Goal: Information Seeking & Learning: Learn about a topic

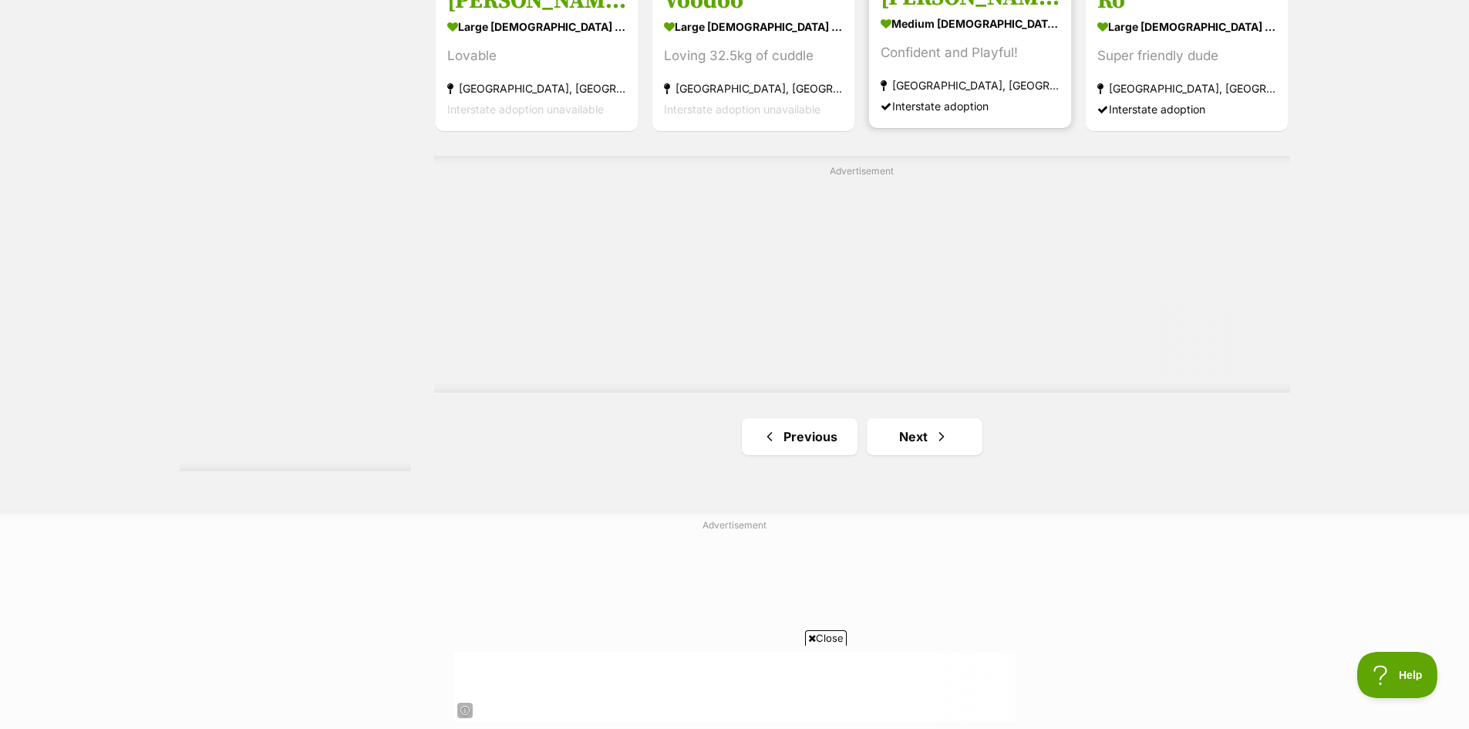
scroll to position [2776, 0]
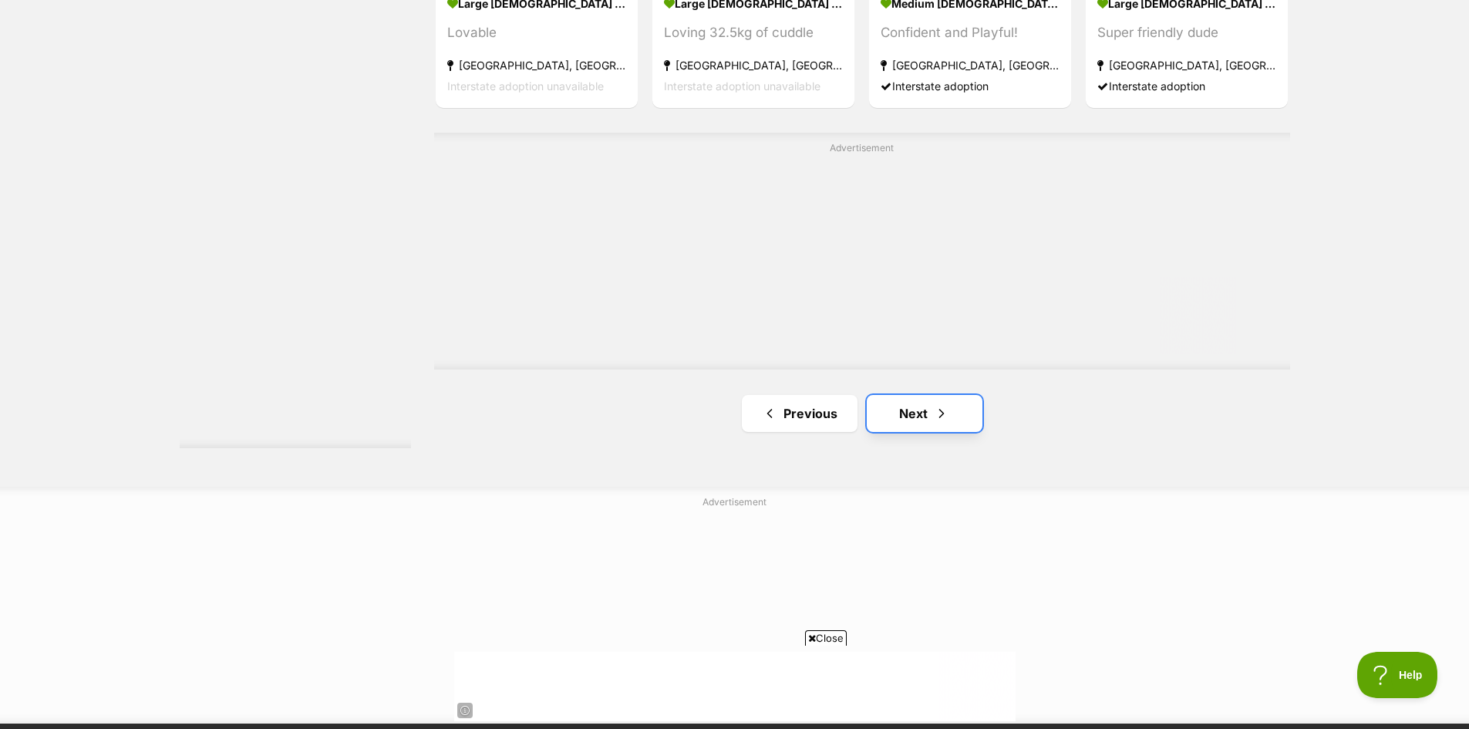
click at [914, 418] on link "Next" at bounding box center [925, 413] width 116 height 37
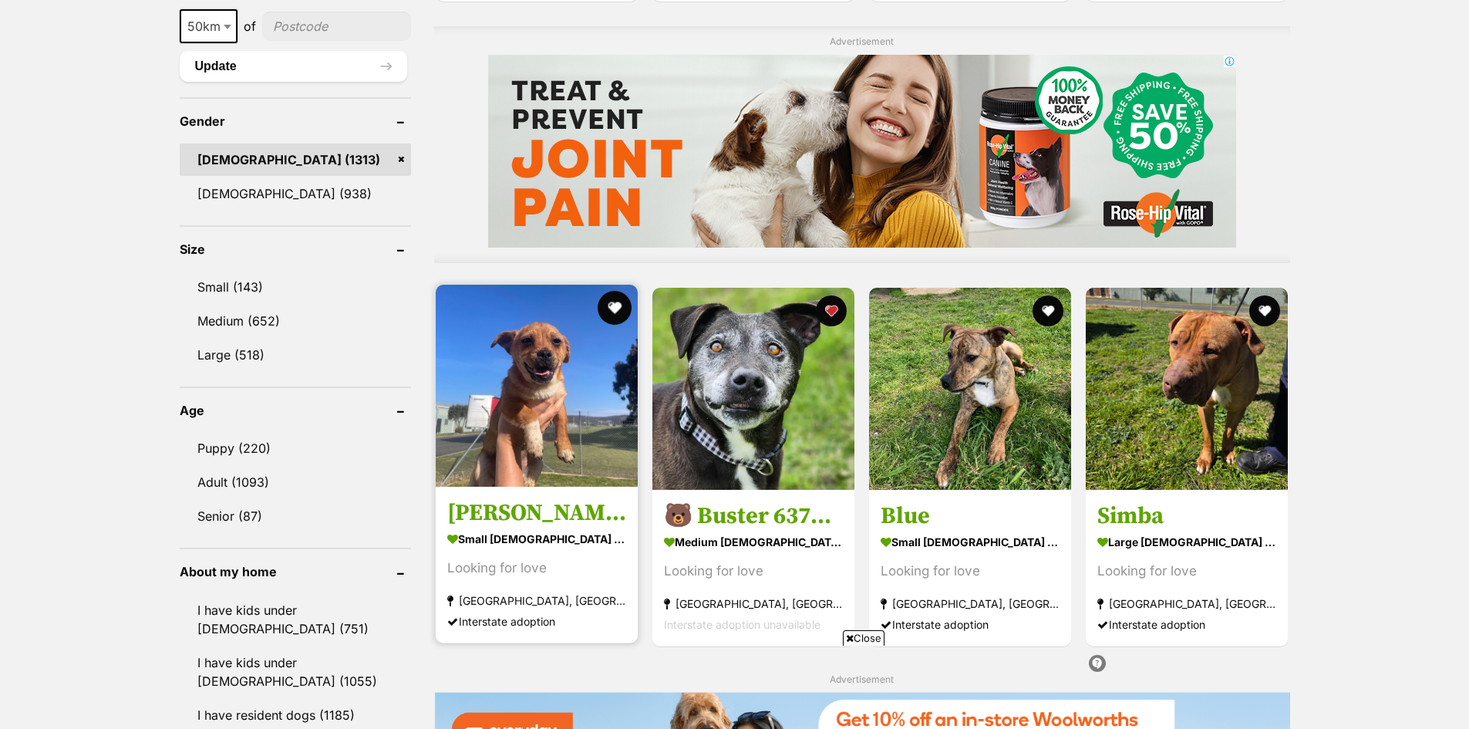
click at [614, 303] on button "favourite" at bounding box center [615, 308] width 34 height 34
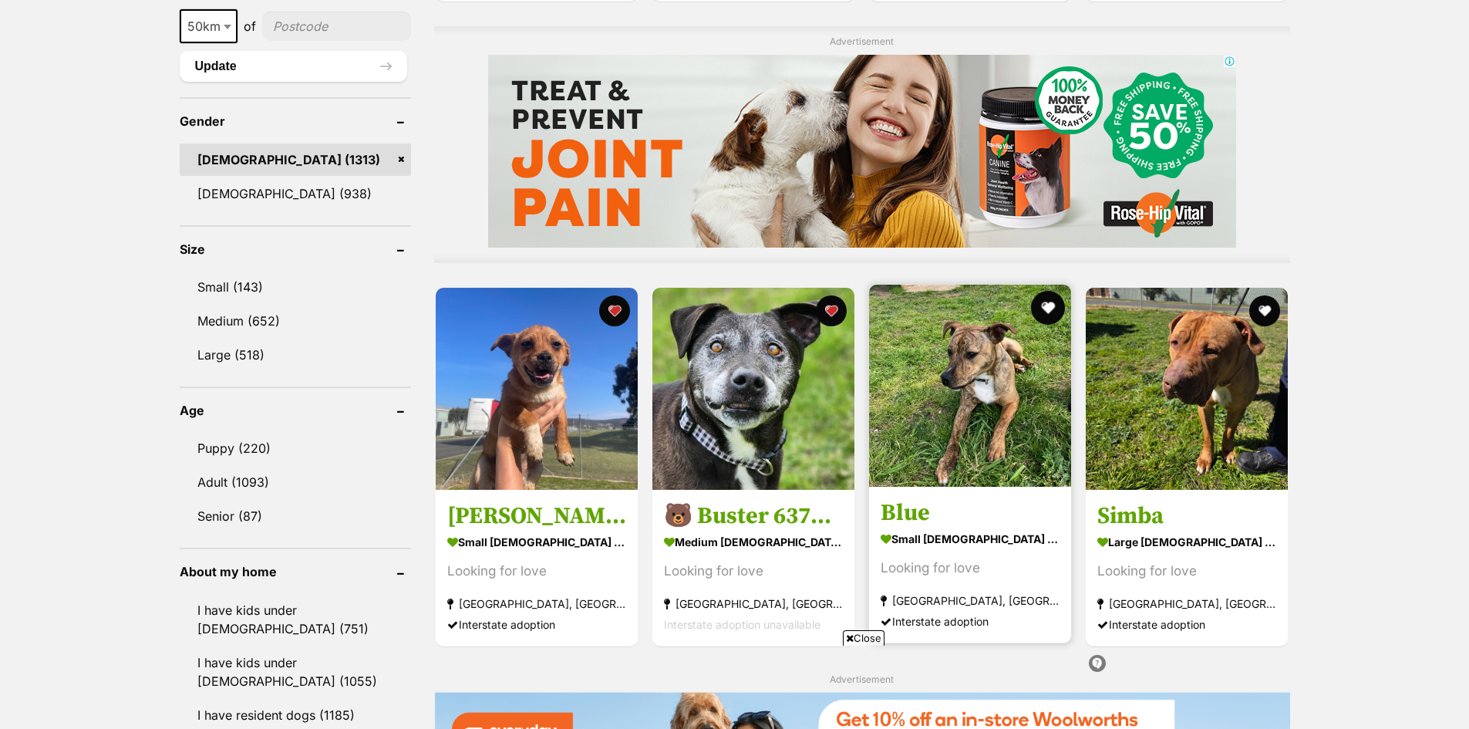
click at [1049, 302] on button "favourite" at bounding box center [1048, 308] width 34 height 34
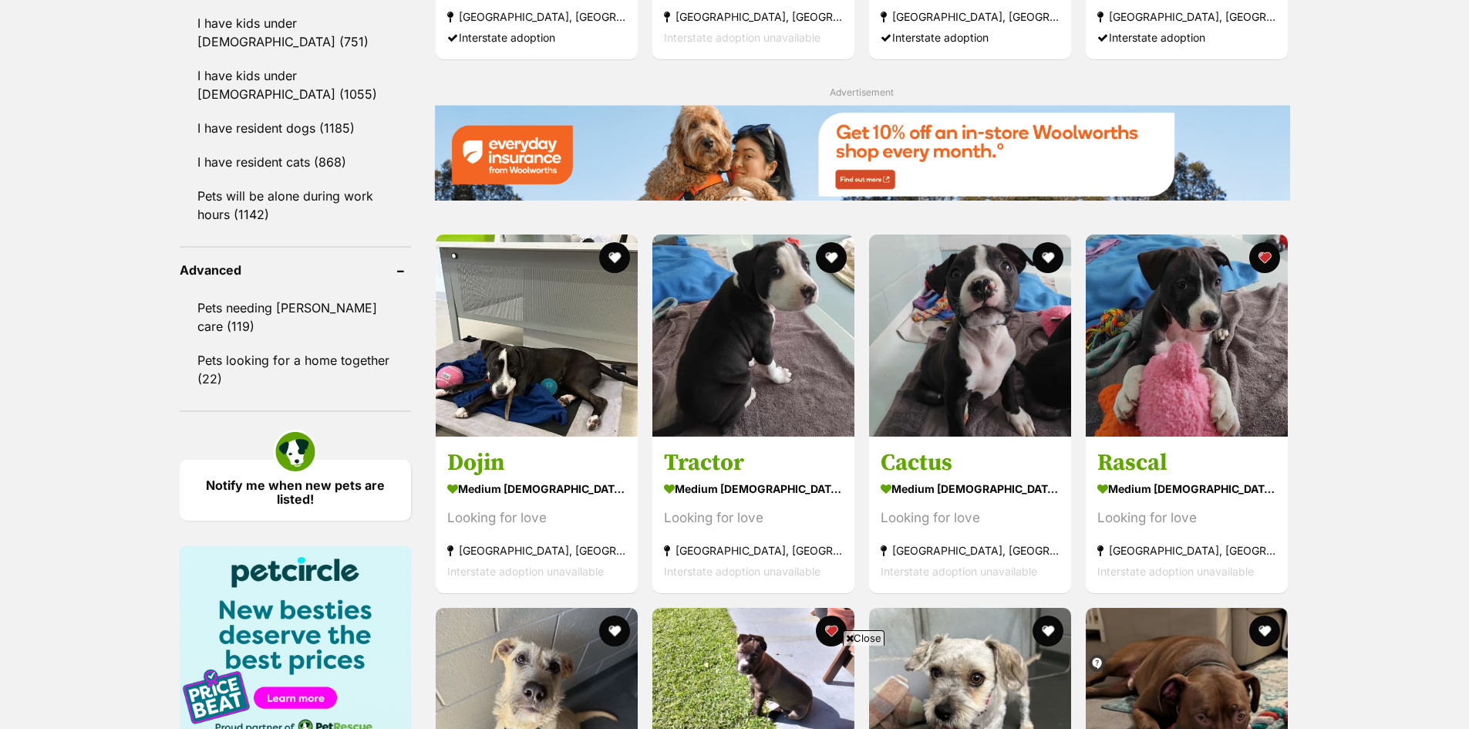
scroll to position [1850, 0]
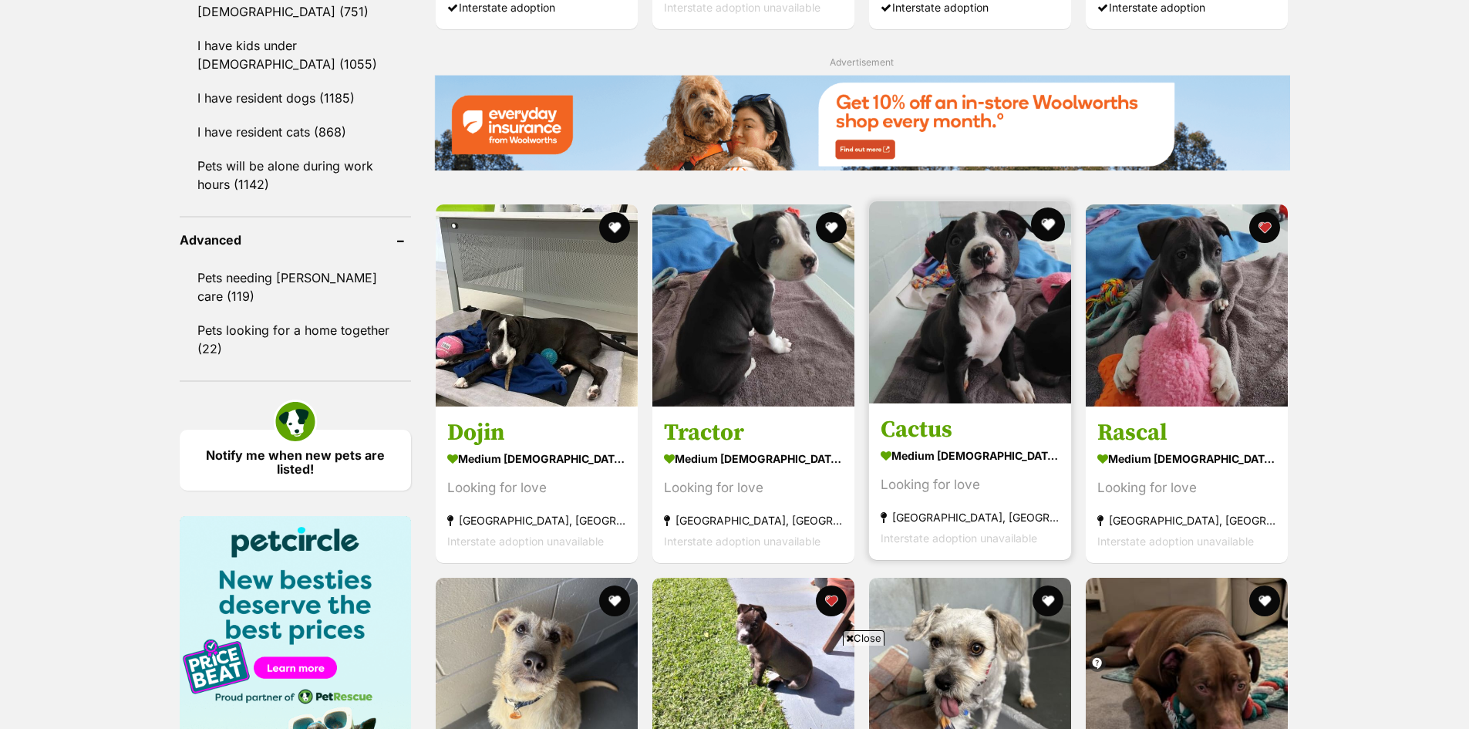
click at [1045, 227] on button "favourite" at bounding box center [1048, 224] width 34 height 34
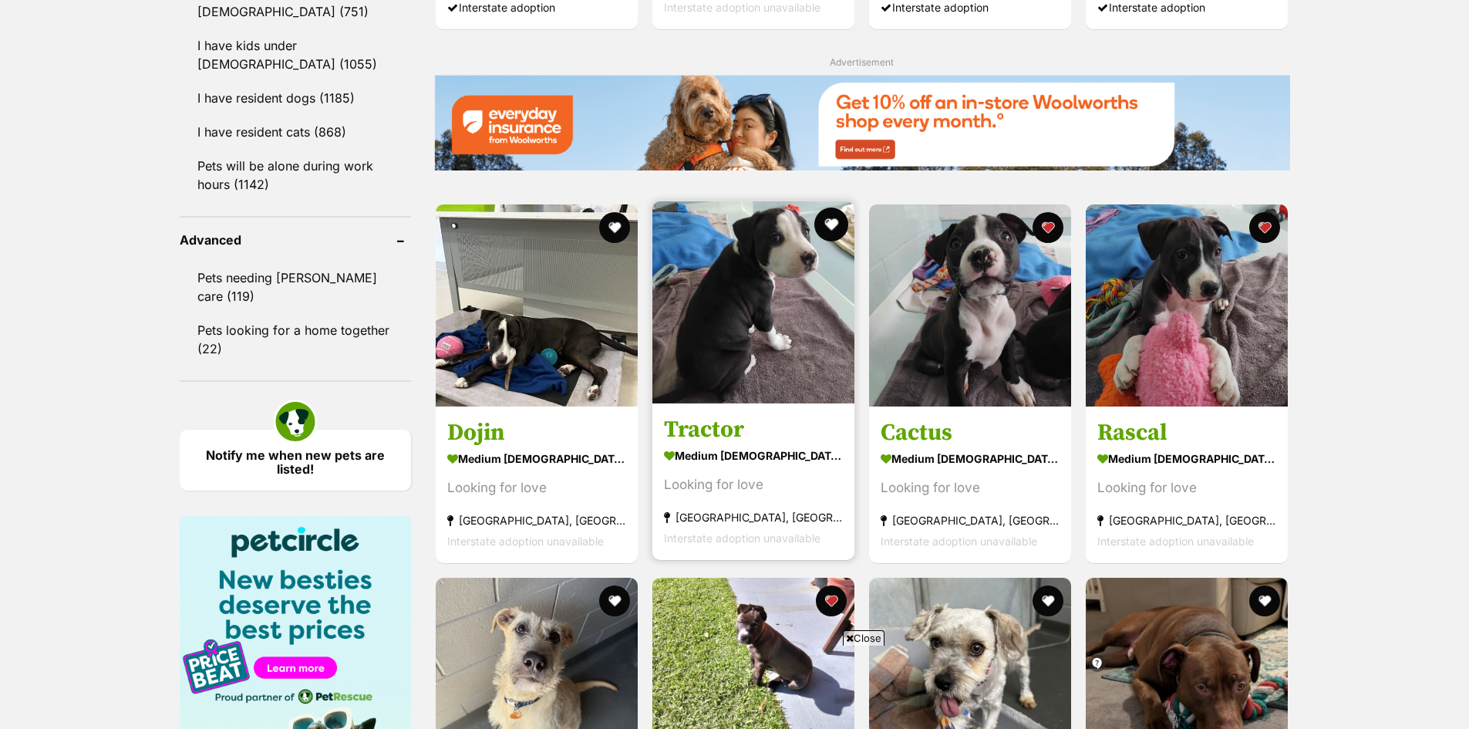
click at [833, 227] on button "favourite" at bounding box center [831, 224] width 34 height 34
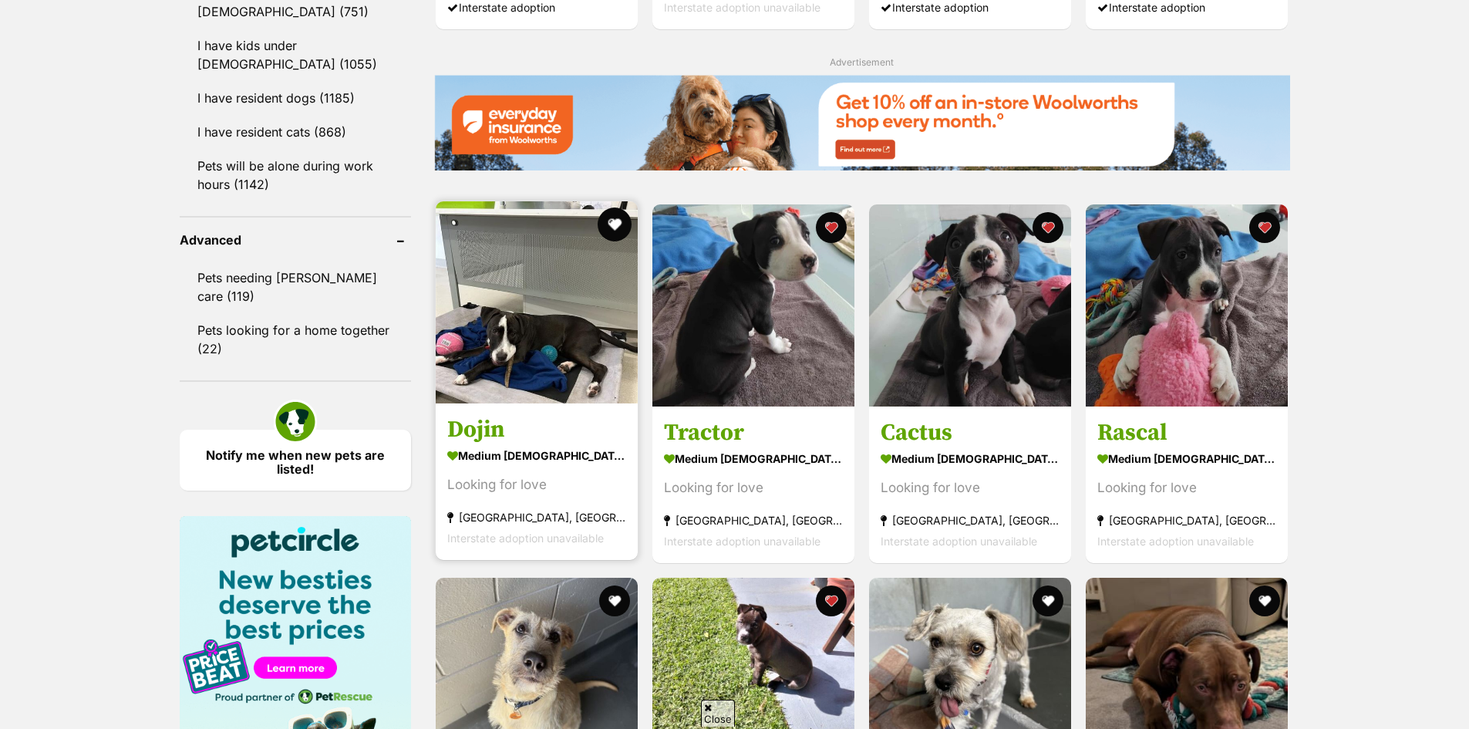
click at [618, 223] on button "favourite" at bounding box center [615, 224] width 34 height 34
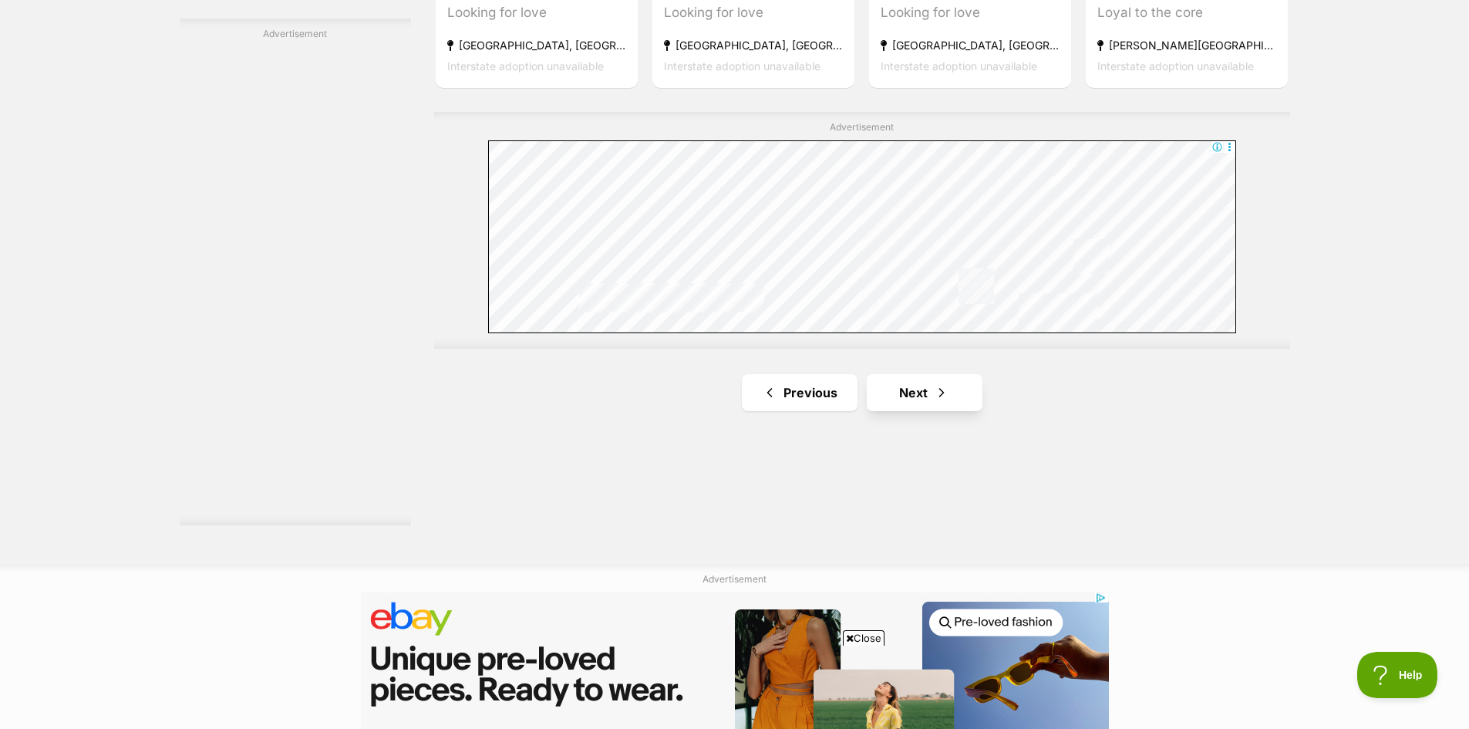
scroll to position [0, 0]
click at [911, 400] on link "Next" at bounding box center [925, 392] width 116 height 37
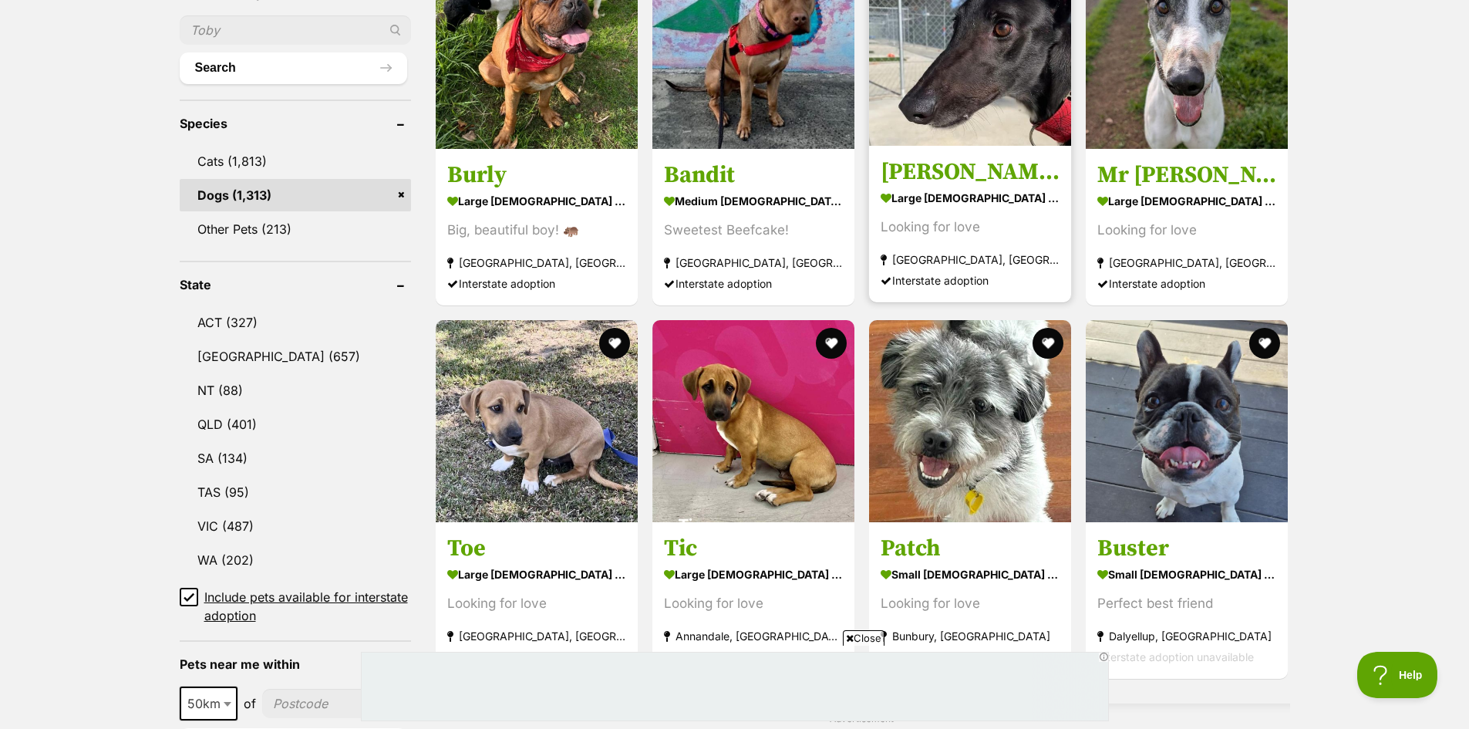
scroll to position [617, 0]
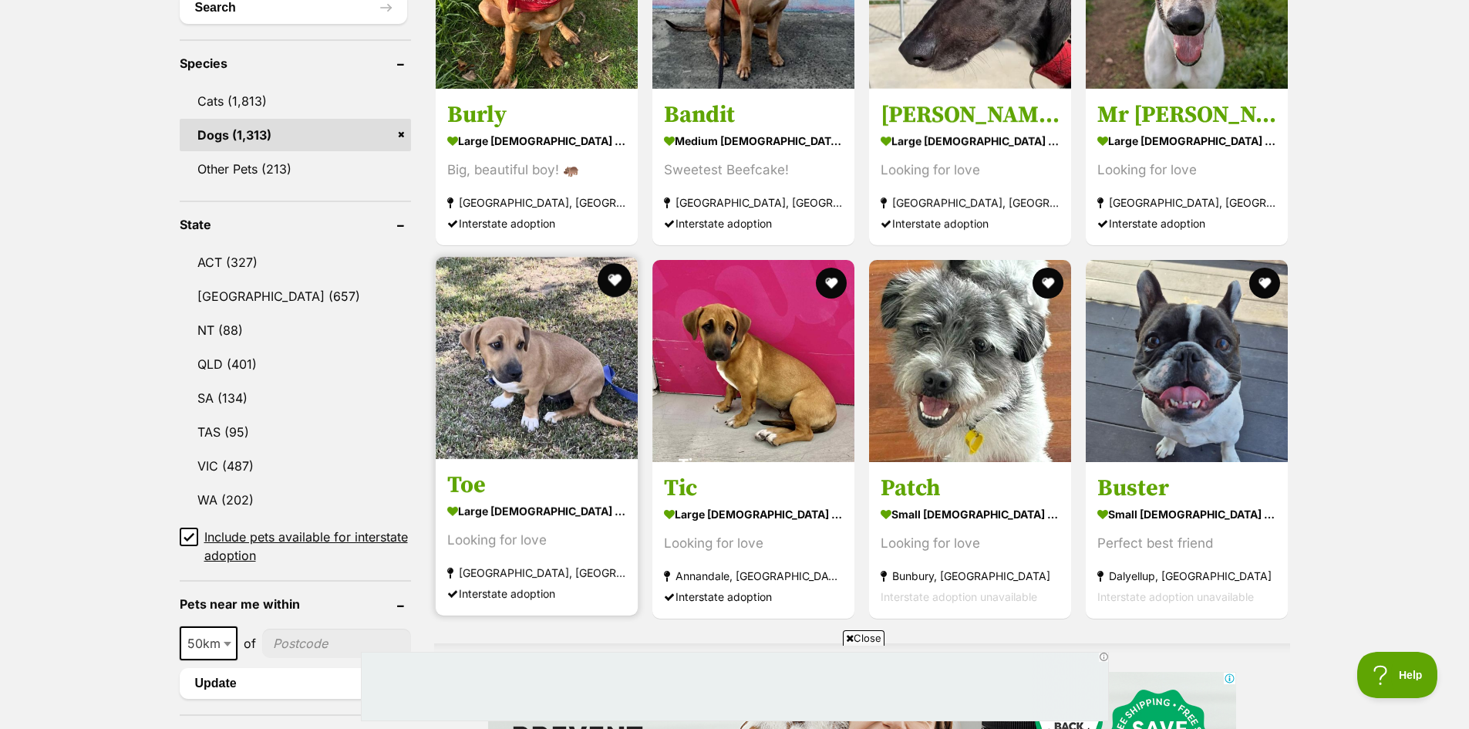
click at [612, 274] on button "favourite" at bounding box center [615, 280] width 34 height 34
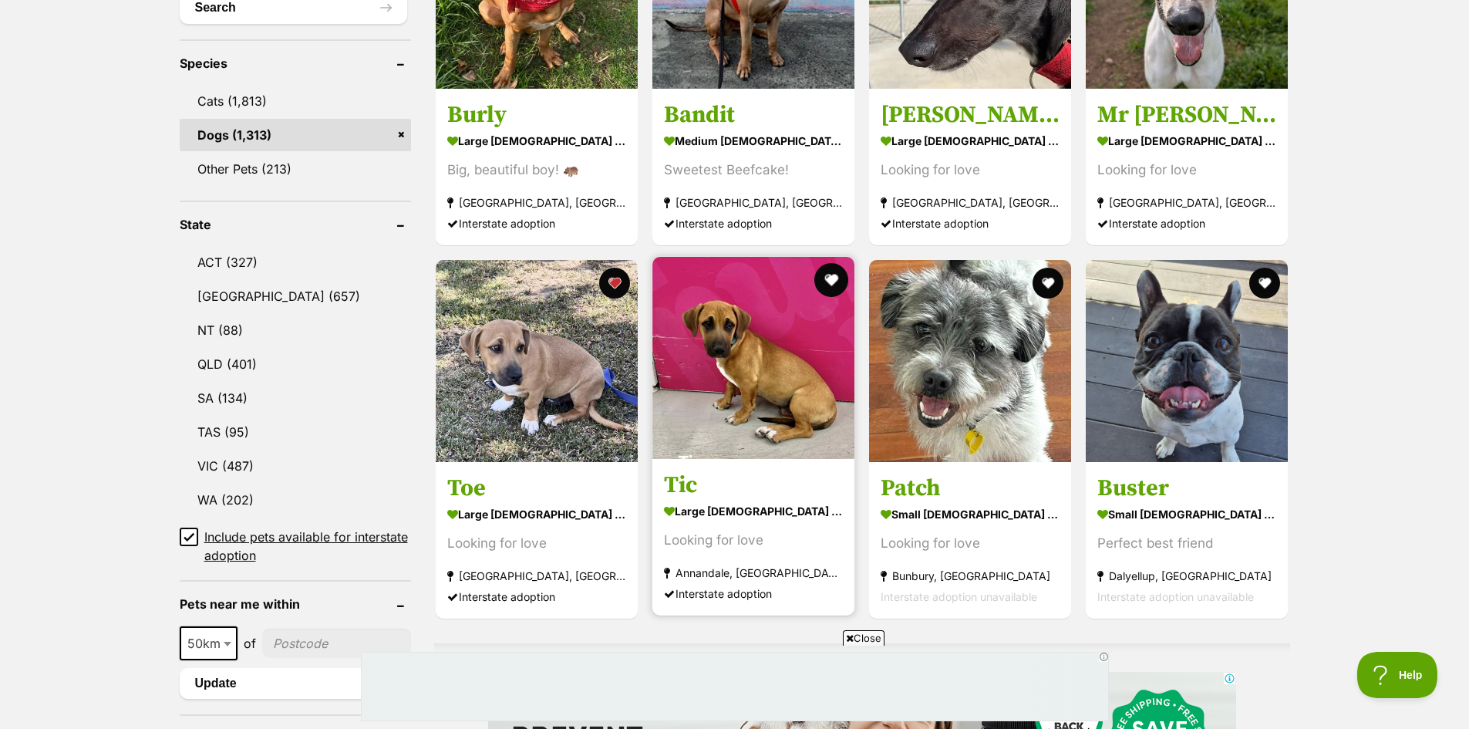
click at [828, 276] on button "favourite" at bounding box center [831, 280] width 34 height 34
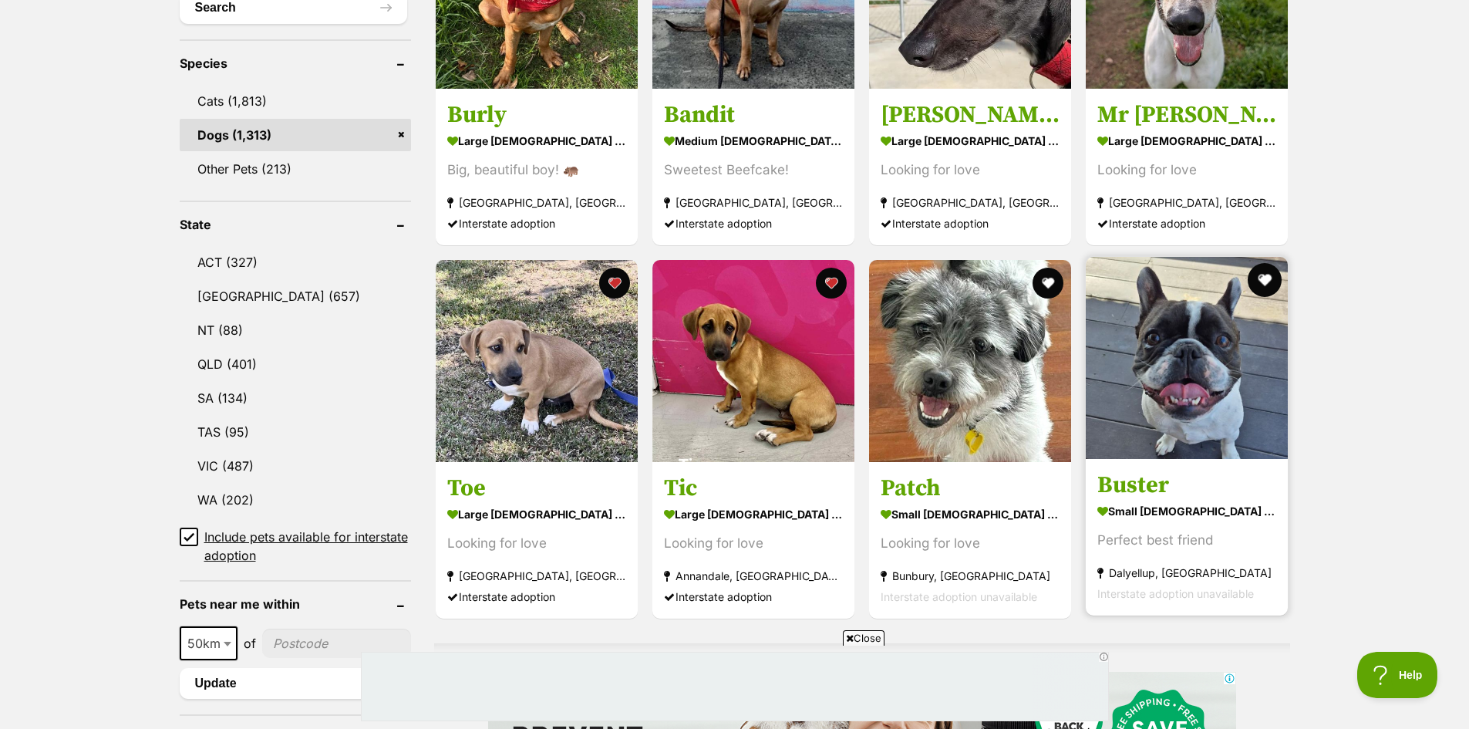
click at [1268, 276] on button "favourite" at bounding box center [1265, 280] width 34 height 34
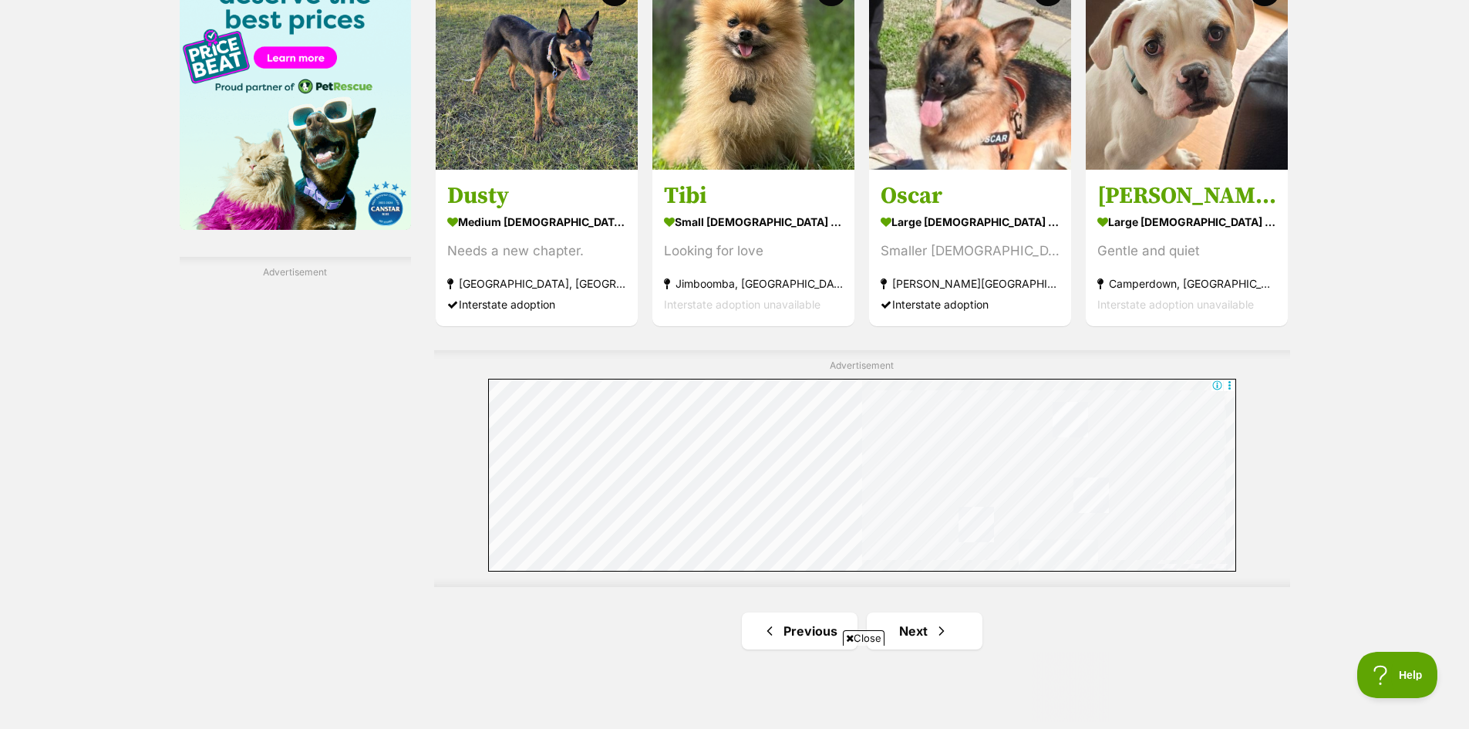
scroll to position [2544, 0]
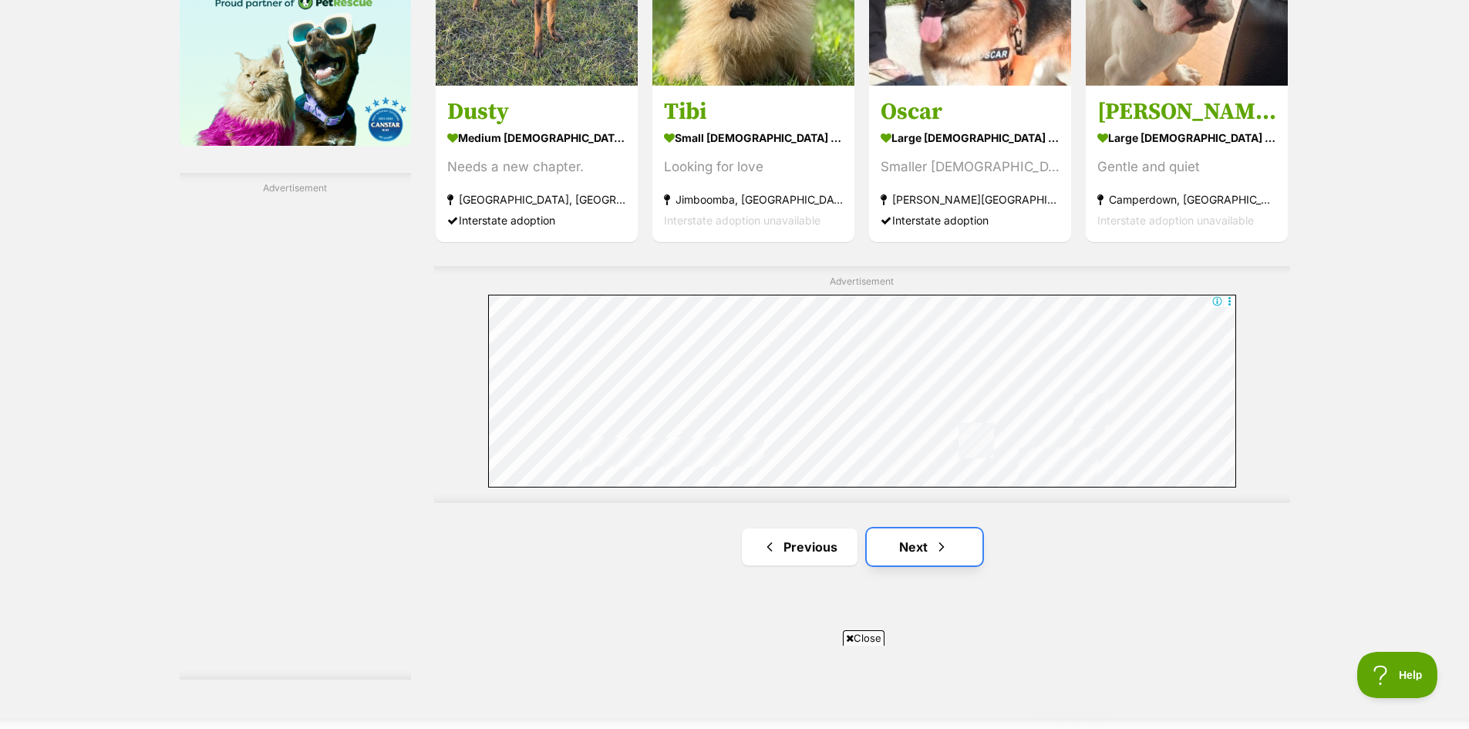
click at [921, 541] on link "Next" at bounding box center [925, 546] width 116 height 37
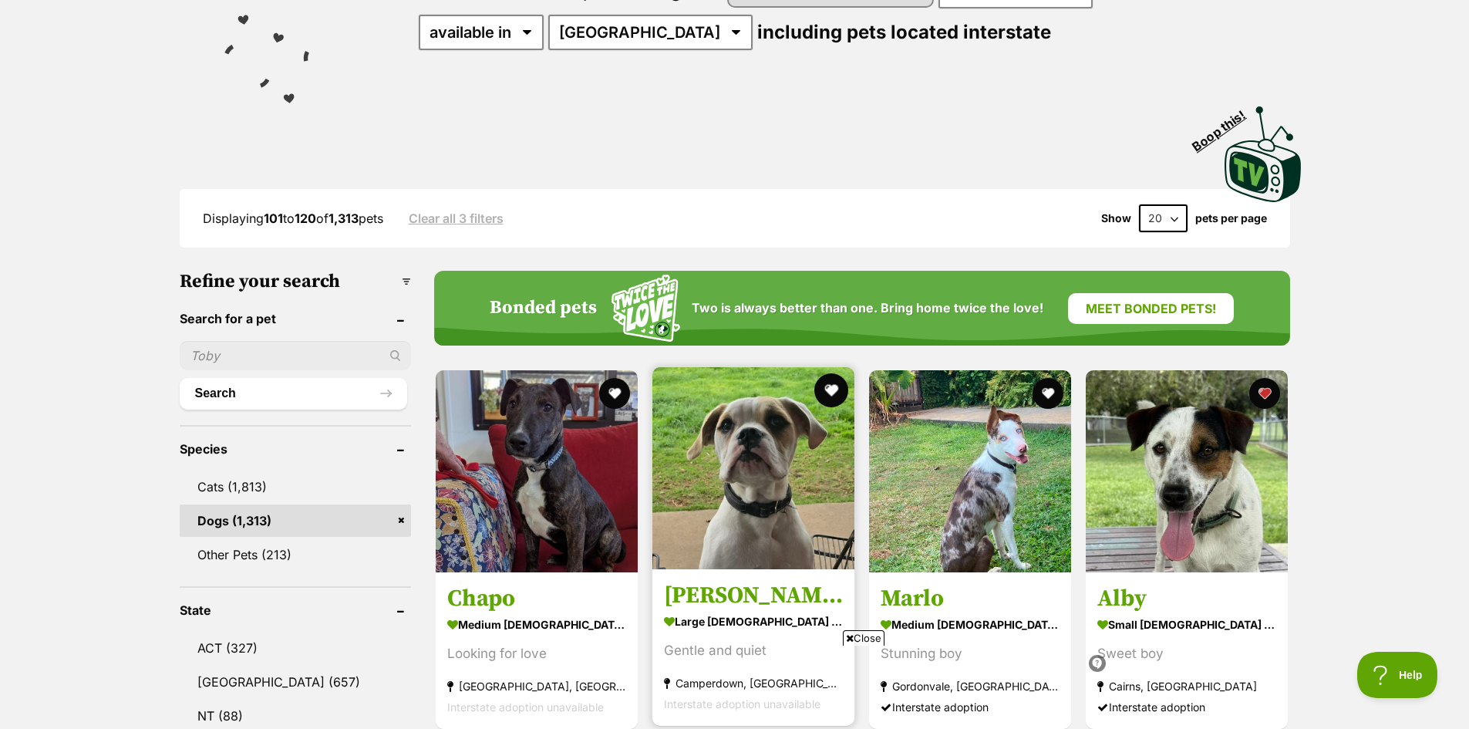
click at [817, 387] on button "favourite" at bounding box center [831, 390] width 34 height 34
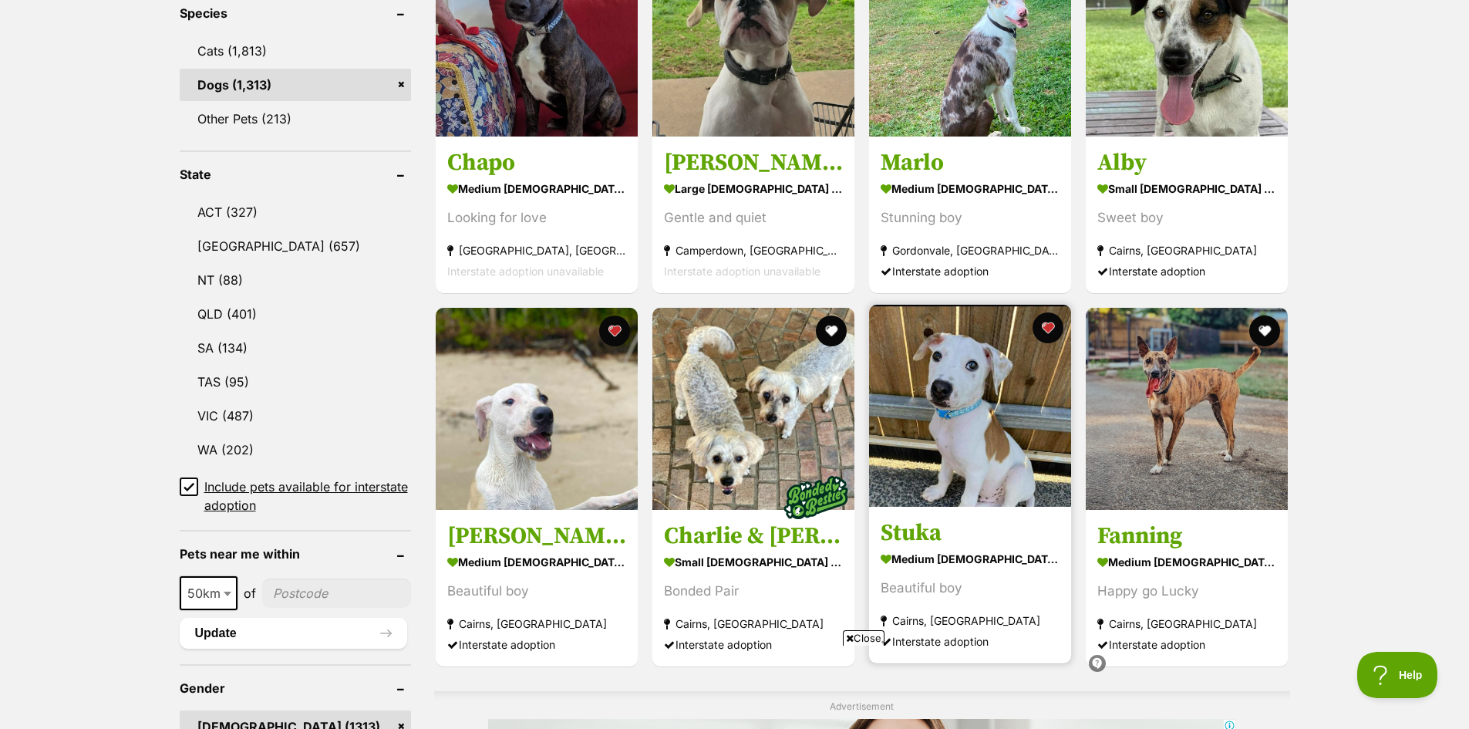
scroll to position [694, 0]
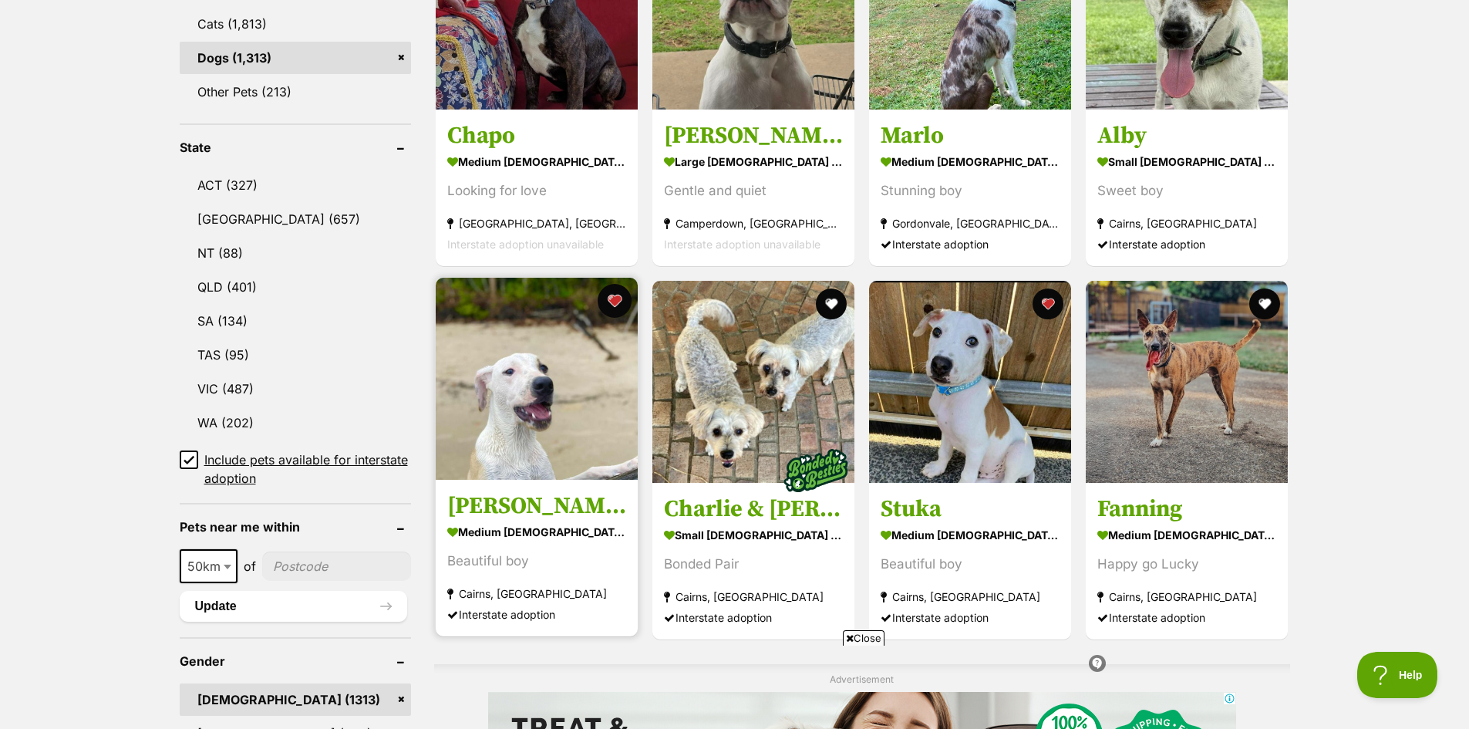
click at [614, 296] on button "favourite" at bounding box center [615, 301] width 34 height 34
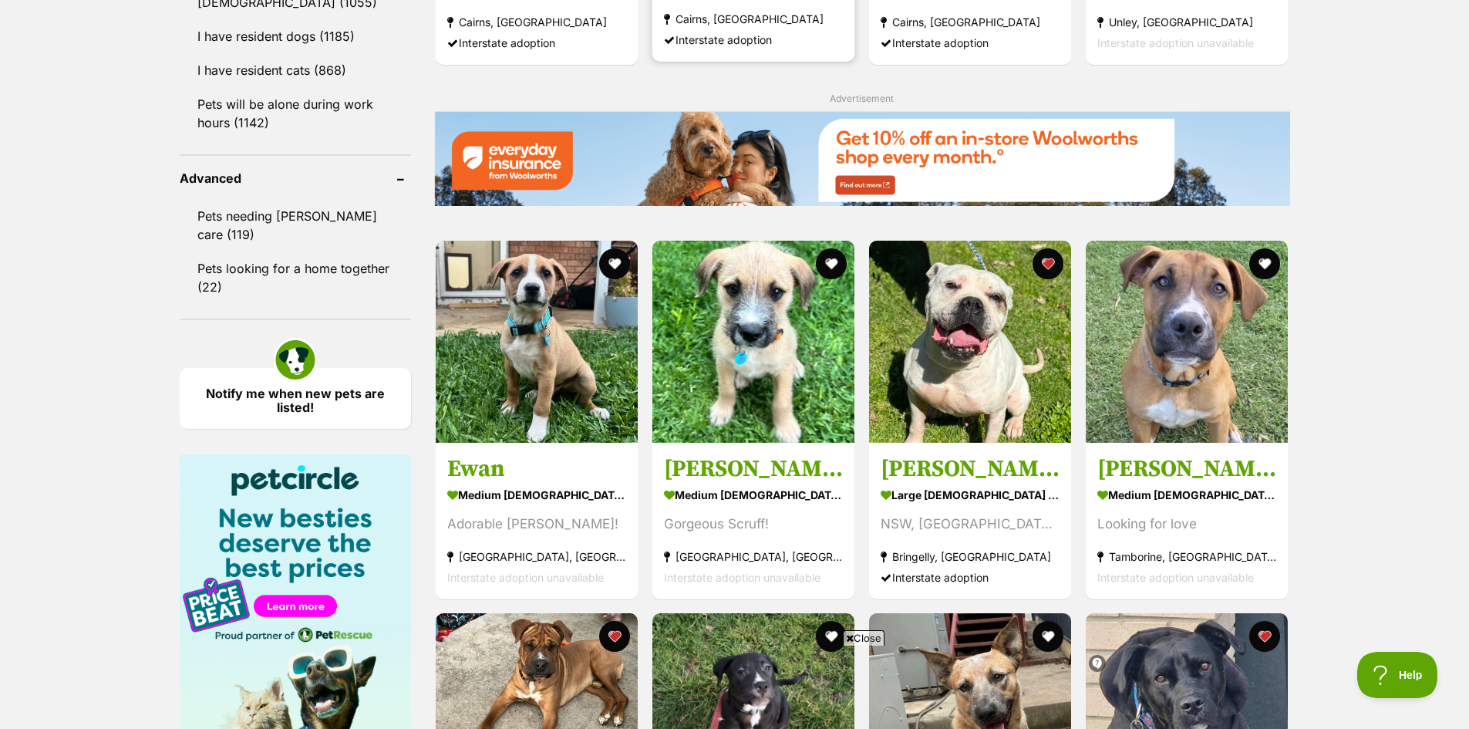
scroll to position [1927, 0]
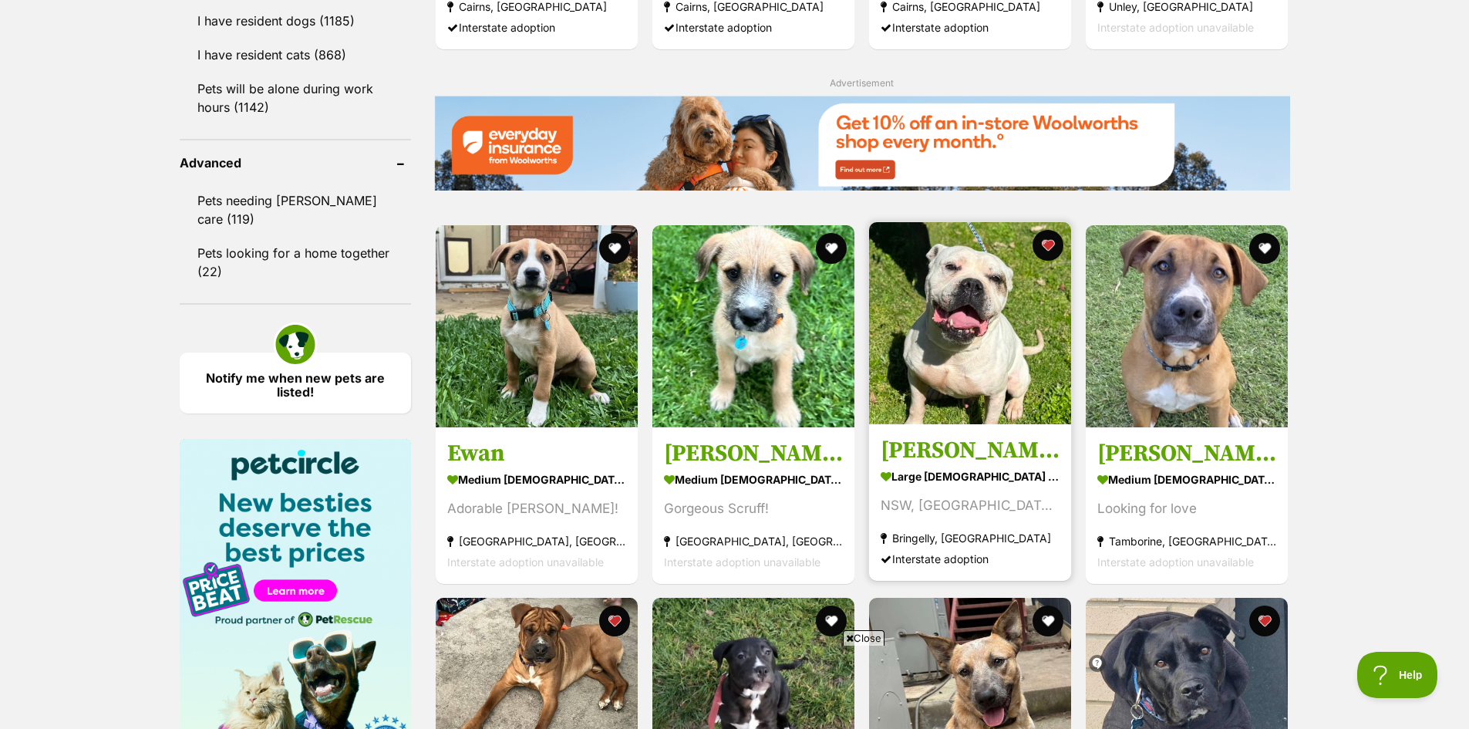
click at [1044, 309] on img at bounding box center [970, 323] width 202 height 202
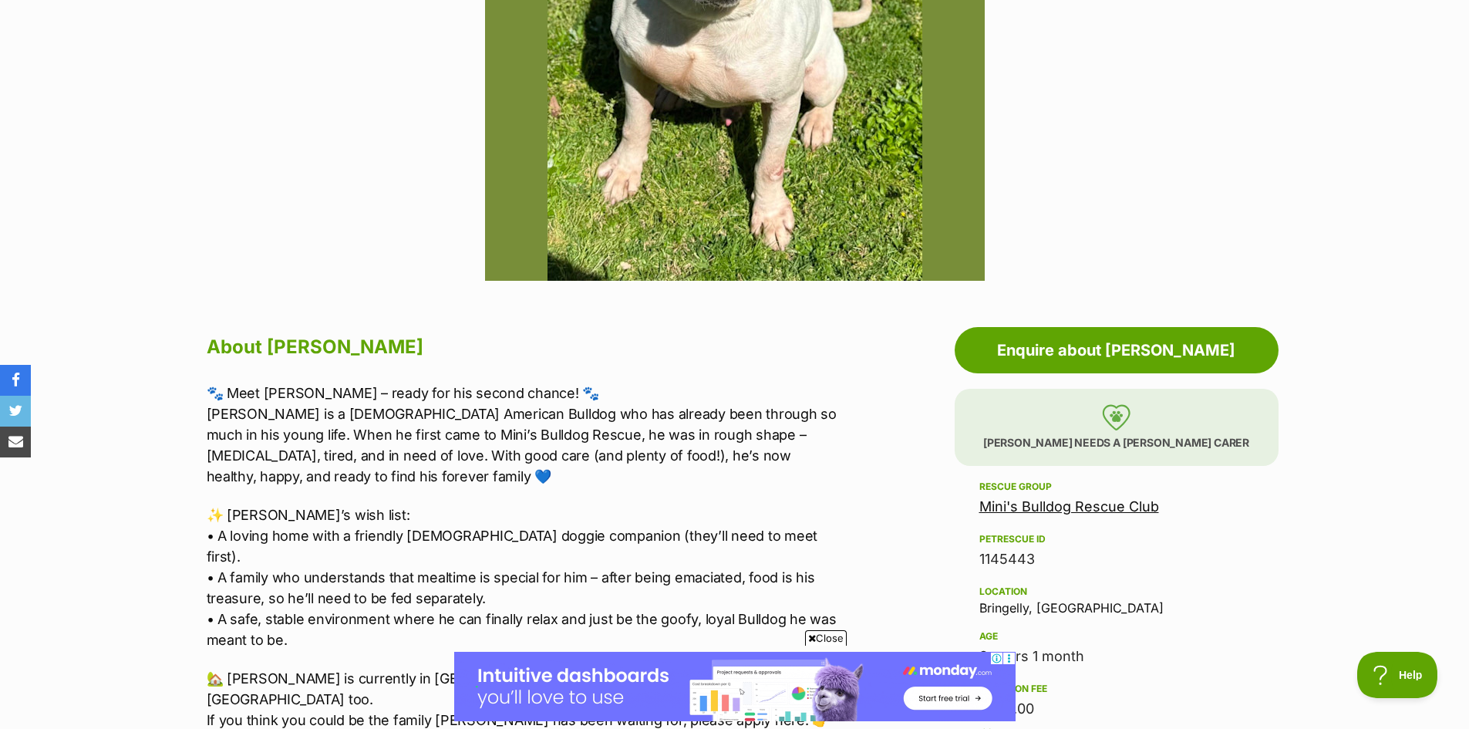
click at [1091, 502] on link "Mini's Bulldog Rescue Club" at bounding box center [1069, 506] width 180 height 16
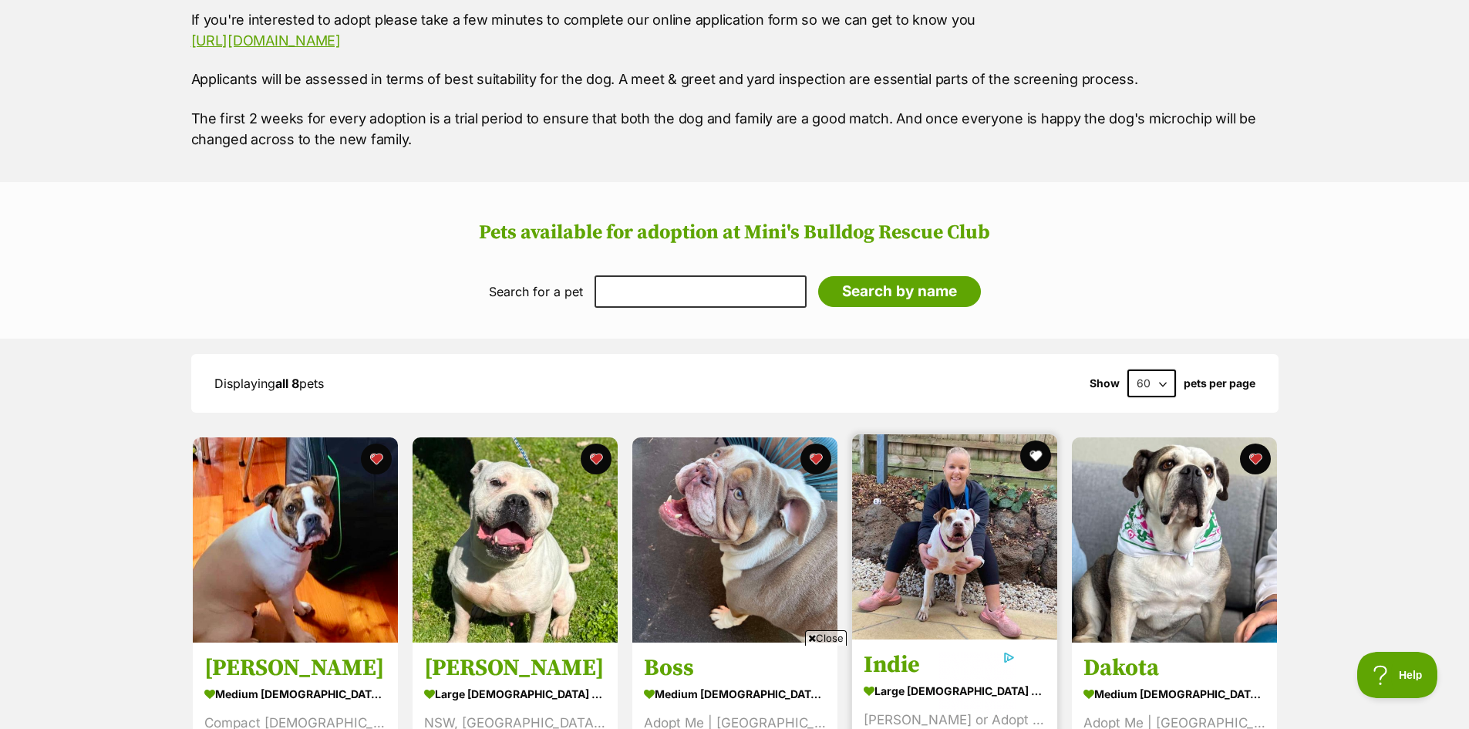
scroll to position [925, 0]
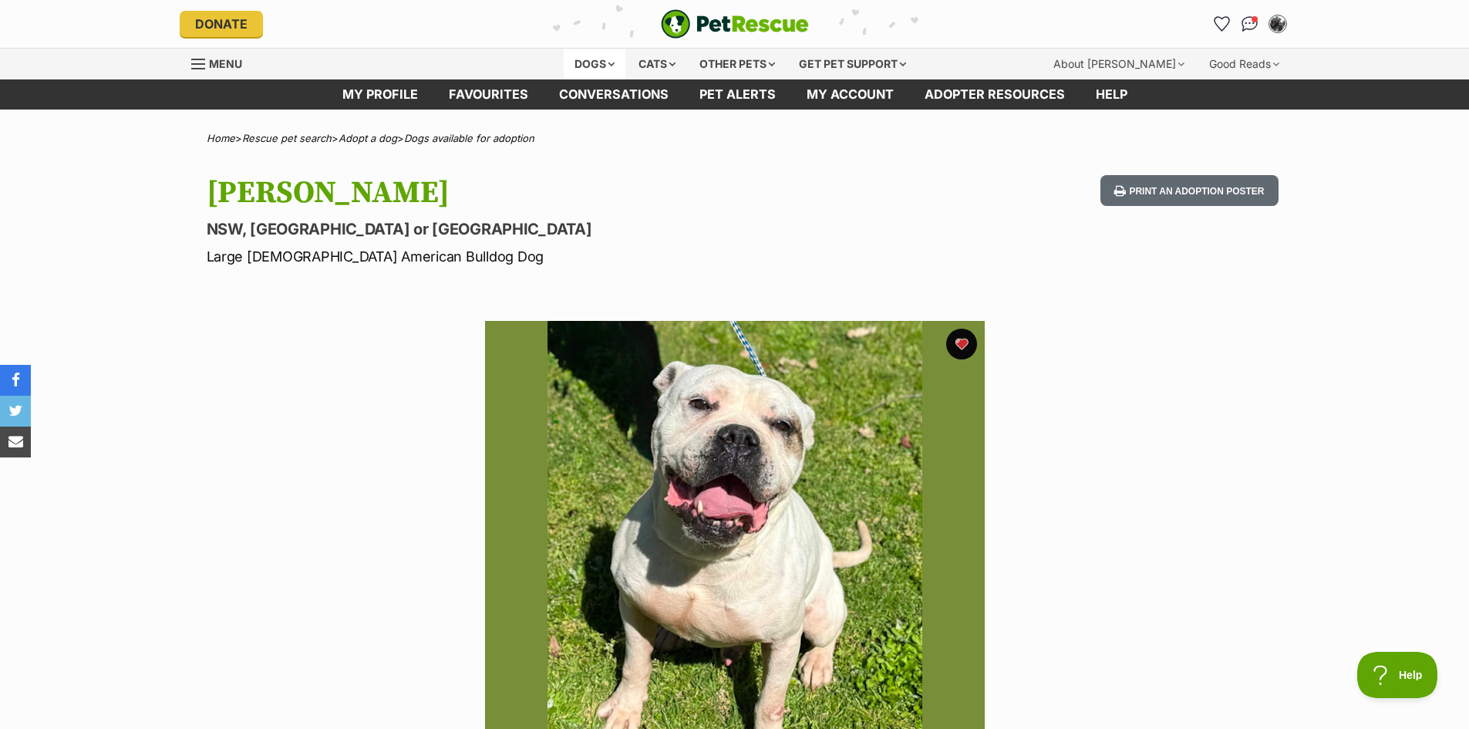
click at [581, 61] on div "Dogs" at bounding box center [595, 64] width 62 height 31
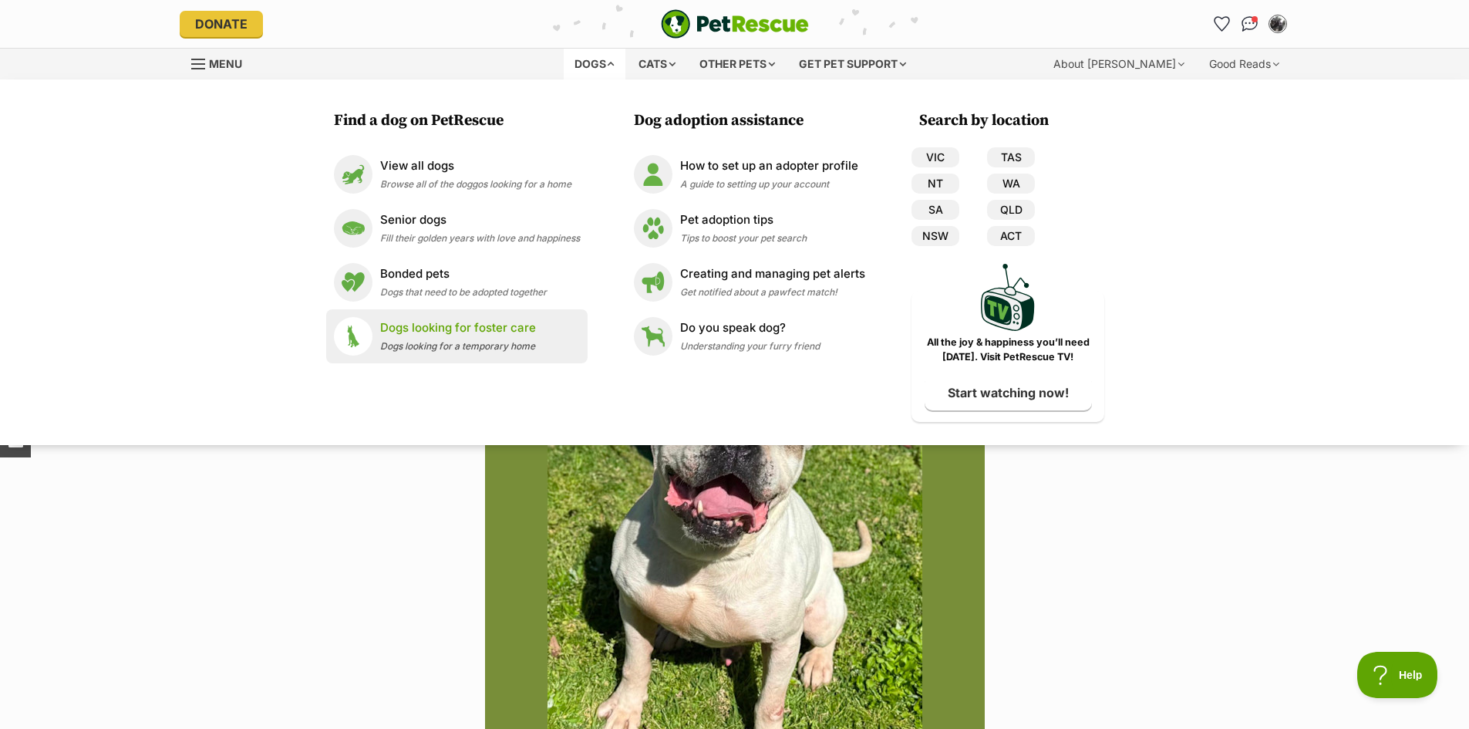
click at [473, 332] on p "Dogs looking for foster care" at bounding box center [458, 328] width 156 height 18
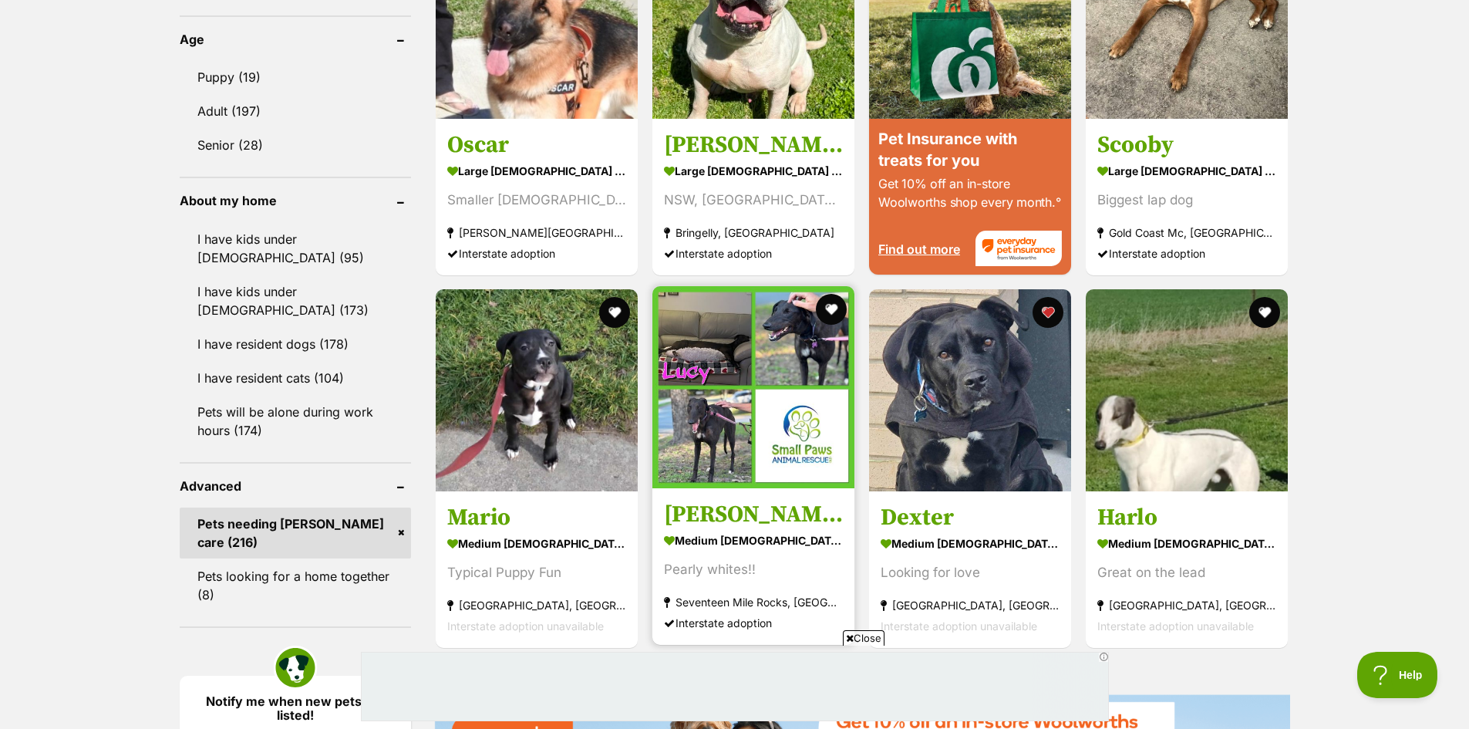
scroll to position [1696, 0]
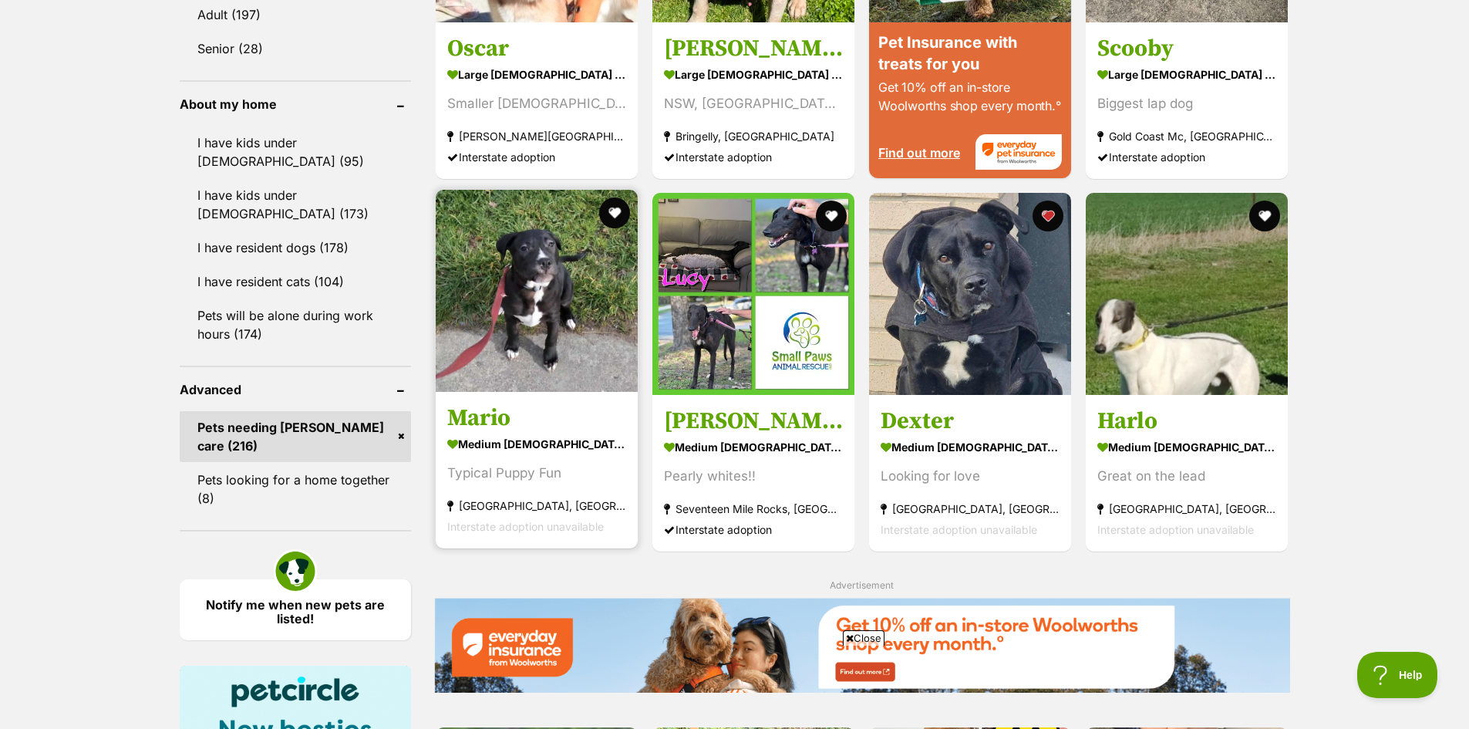
click at [545, 300] on img at bounding box center [537, 291] width 202 height 202
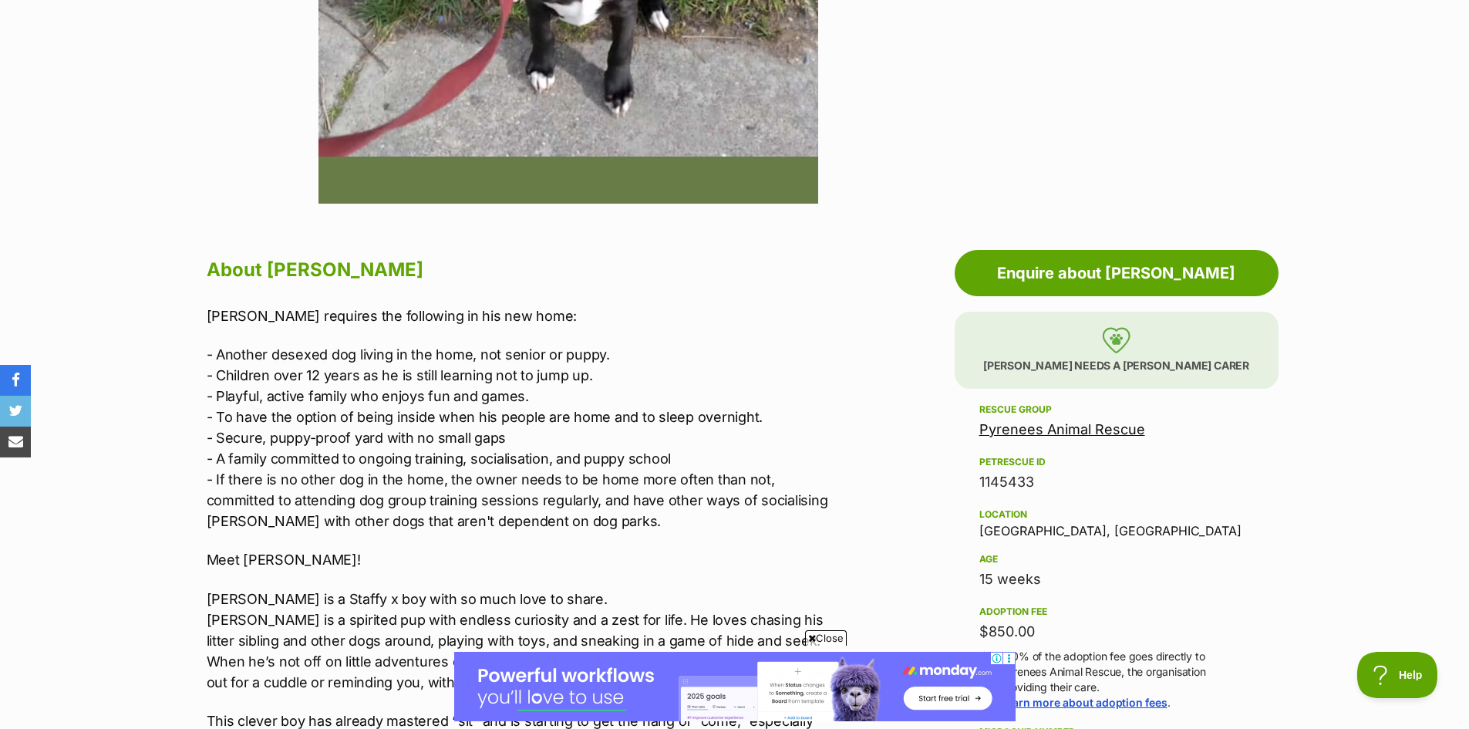
scroll to position [231, 0]
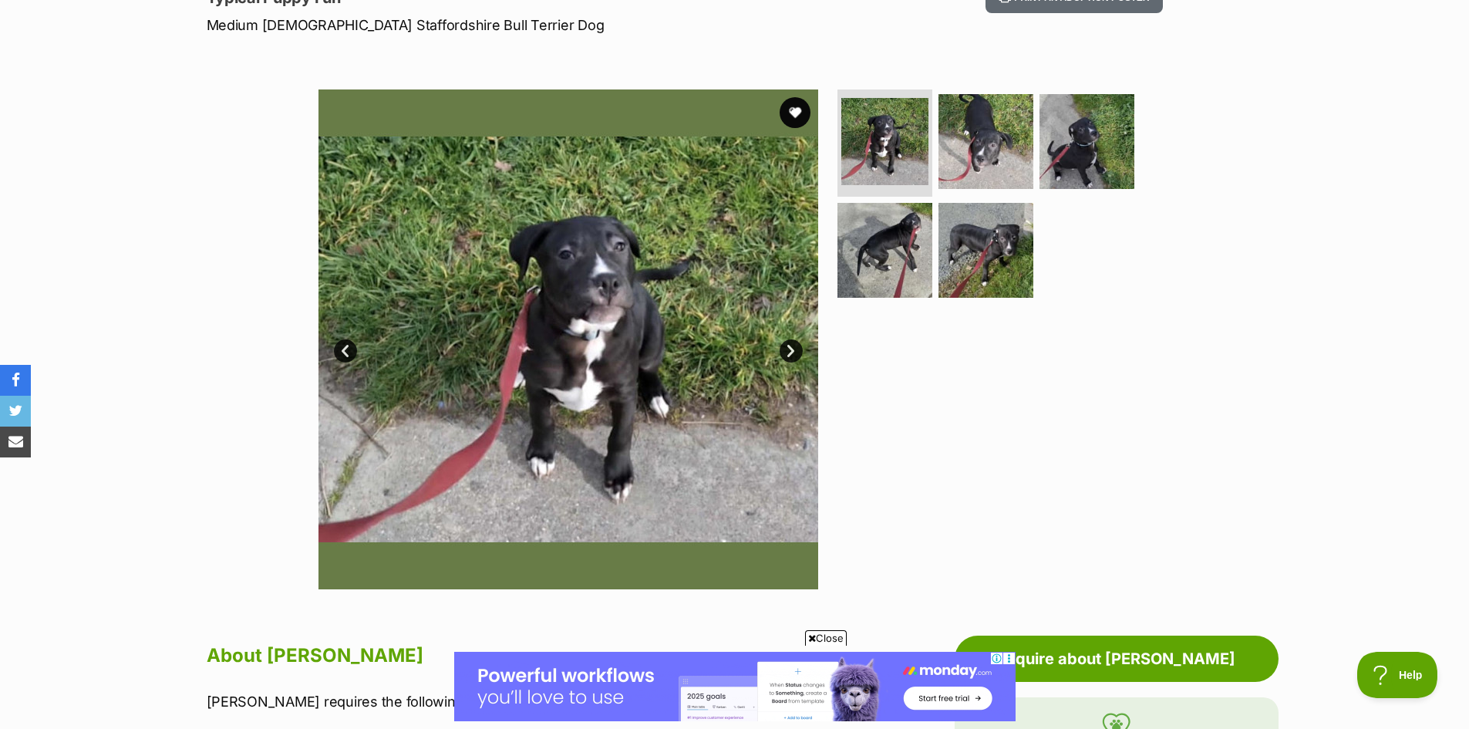
click at [787, 352] on link "Next" at bounding box center [790, 350] width 23 height 23
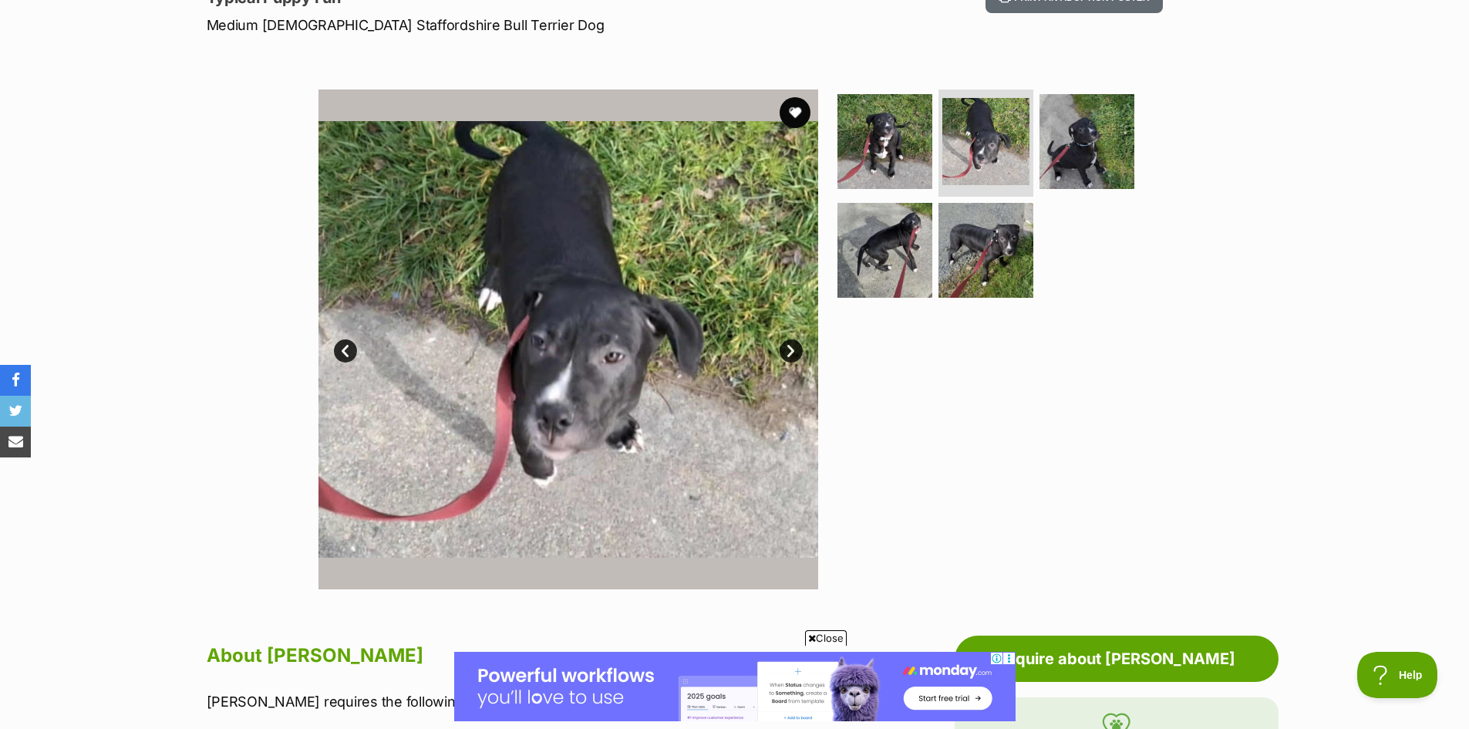
click at [787, 351] on link "Next" at bounding box center [790, 350] width 23 height 23
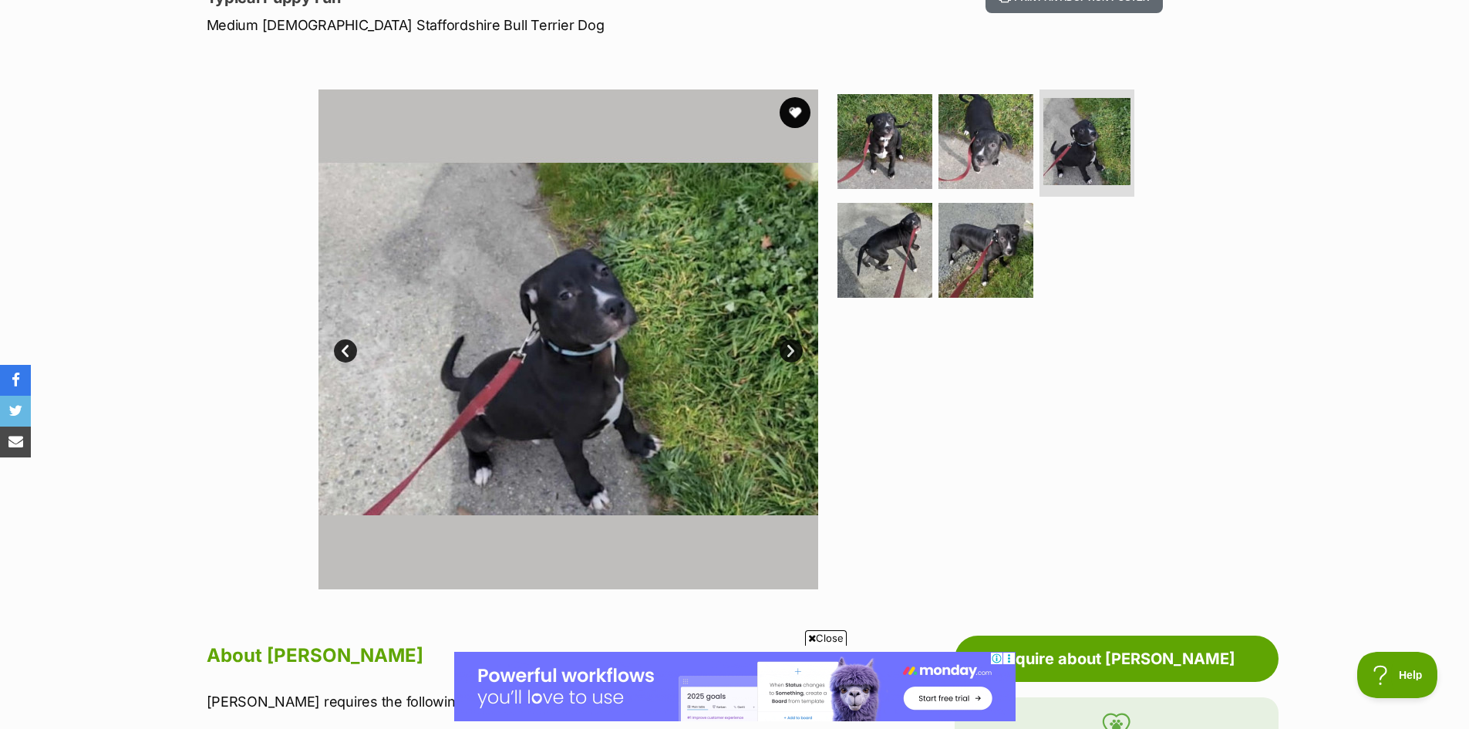
click at [787, 351] on link "Next" at bounding box center [790, 350] width 23 height 23
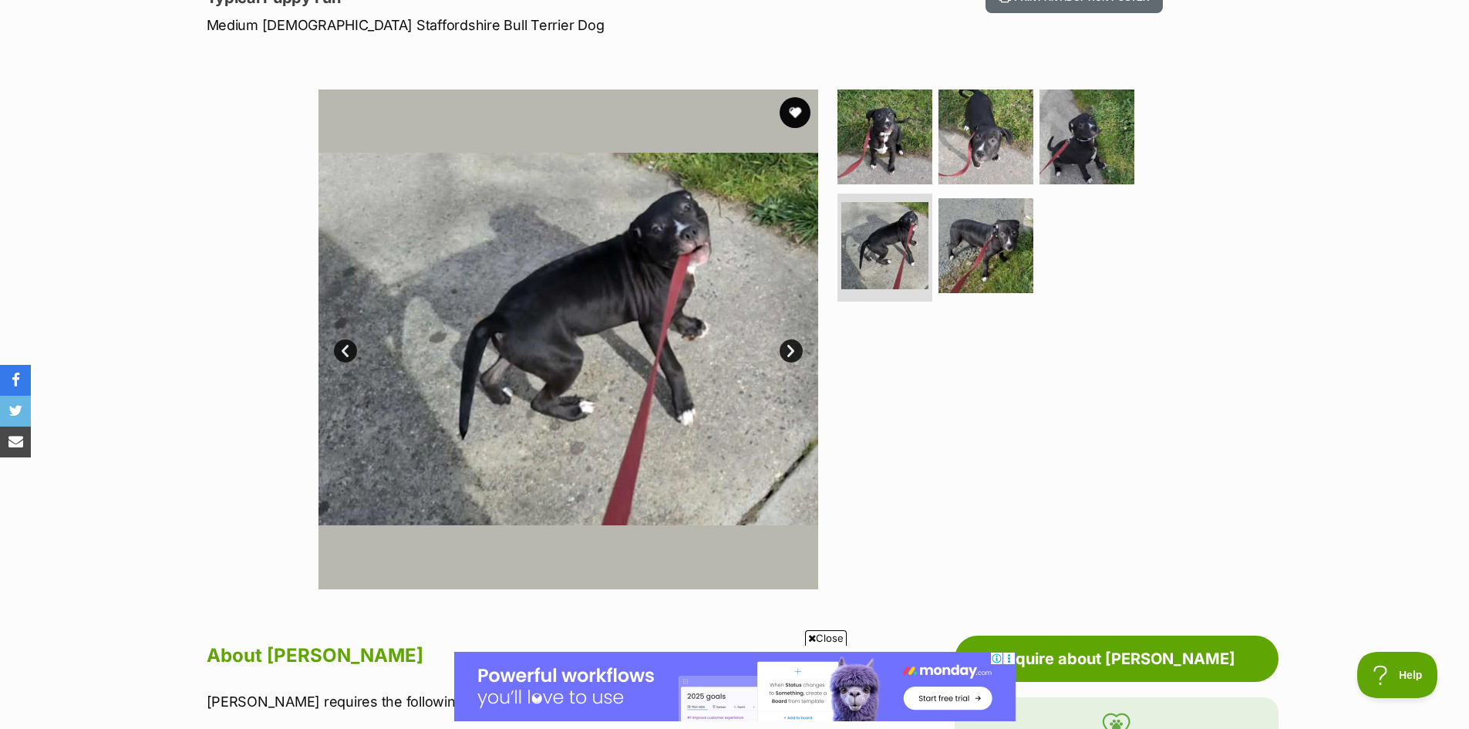
click at [787, 351] on link "Next" at bounding box center [790, 350] width 23 height 23
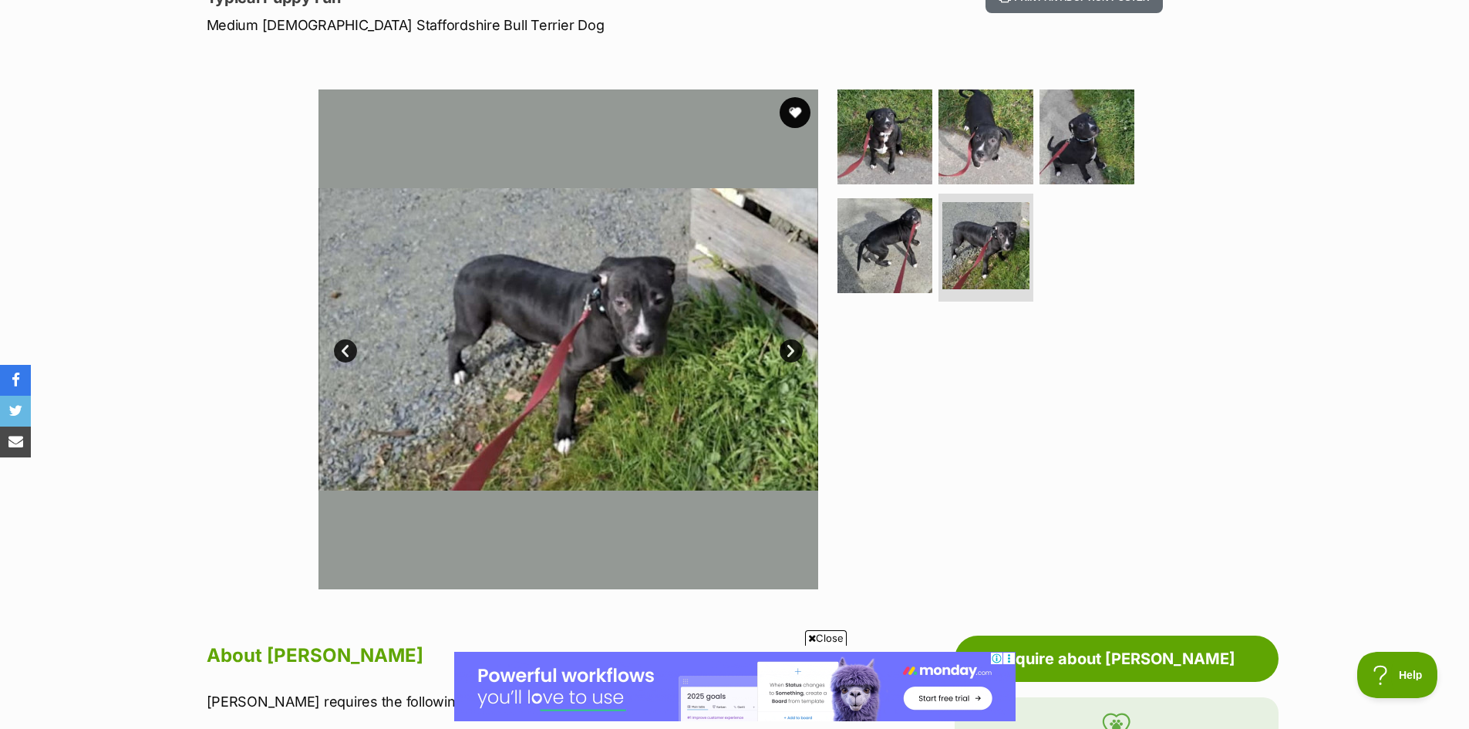
click at [787, 351] on link "Next" at bounding box center [790, 350] width 23 height 23
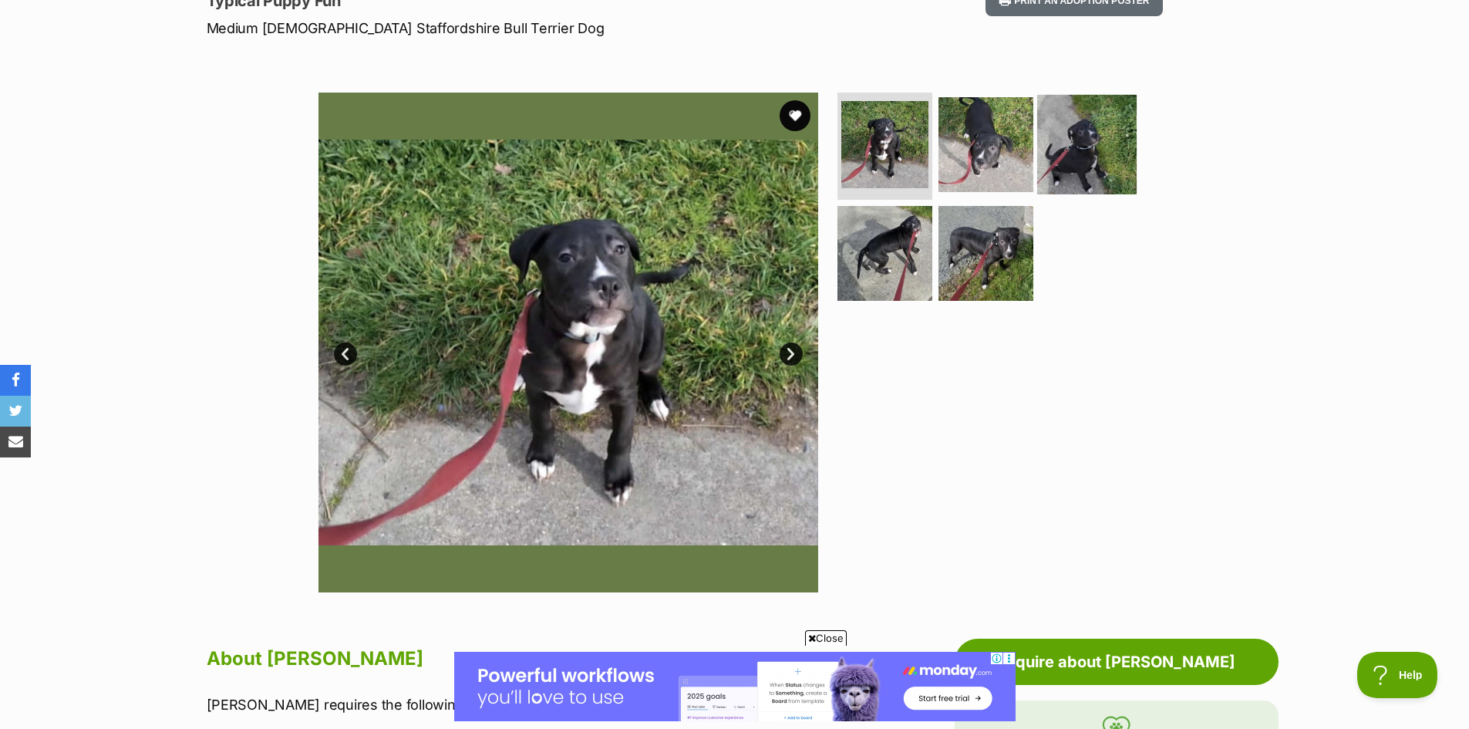
scroll to position [77, 0]
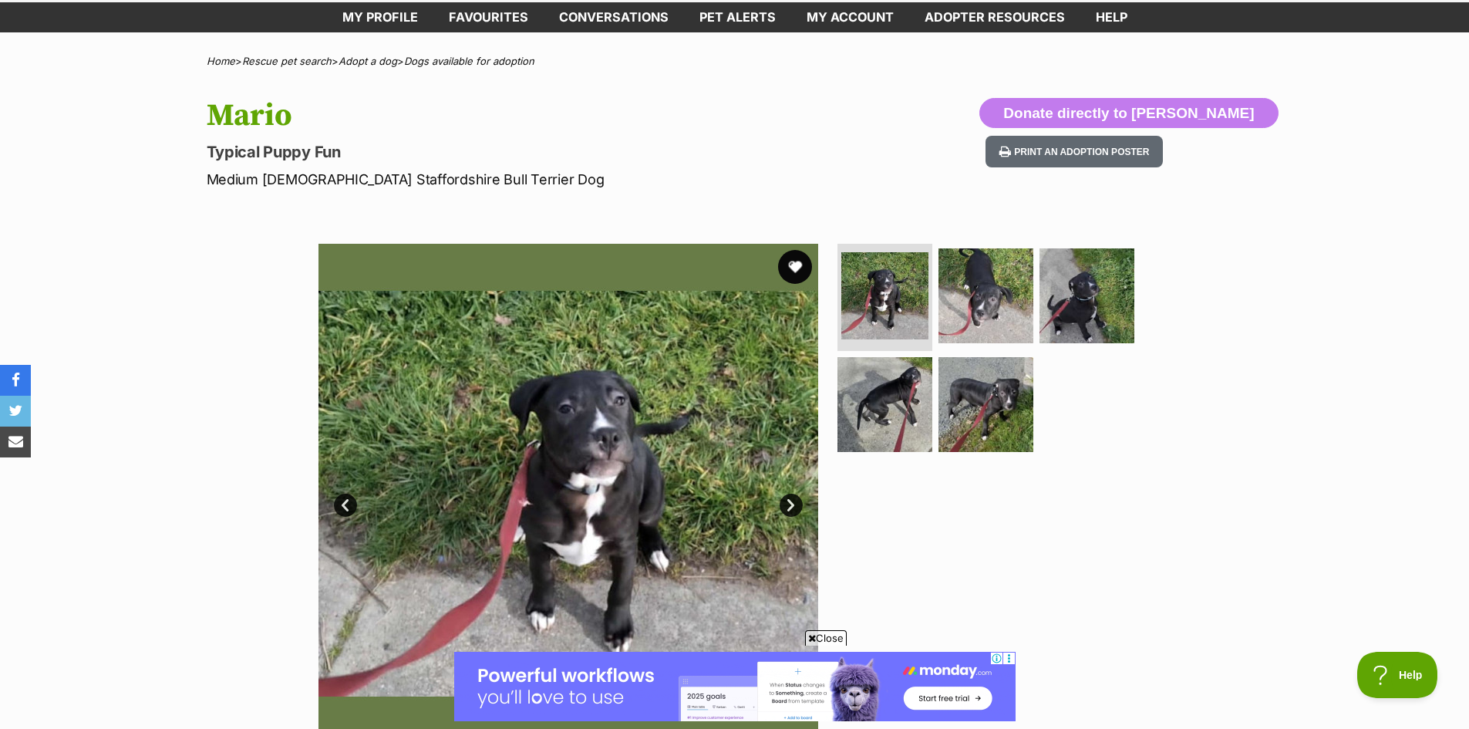
click at [790, 262] on button "favourite" at bounding box center [795, 267] width 34 height 34
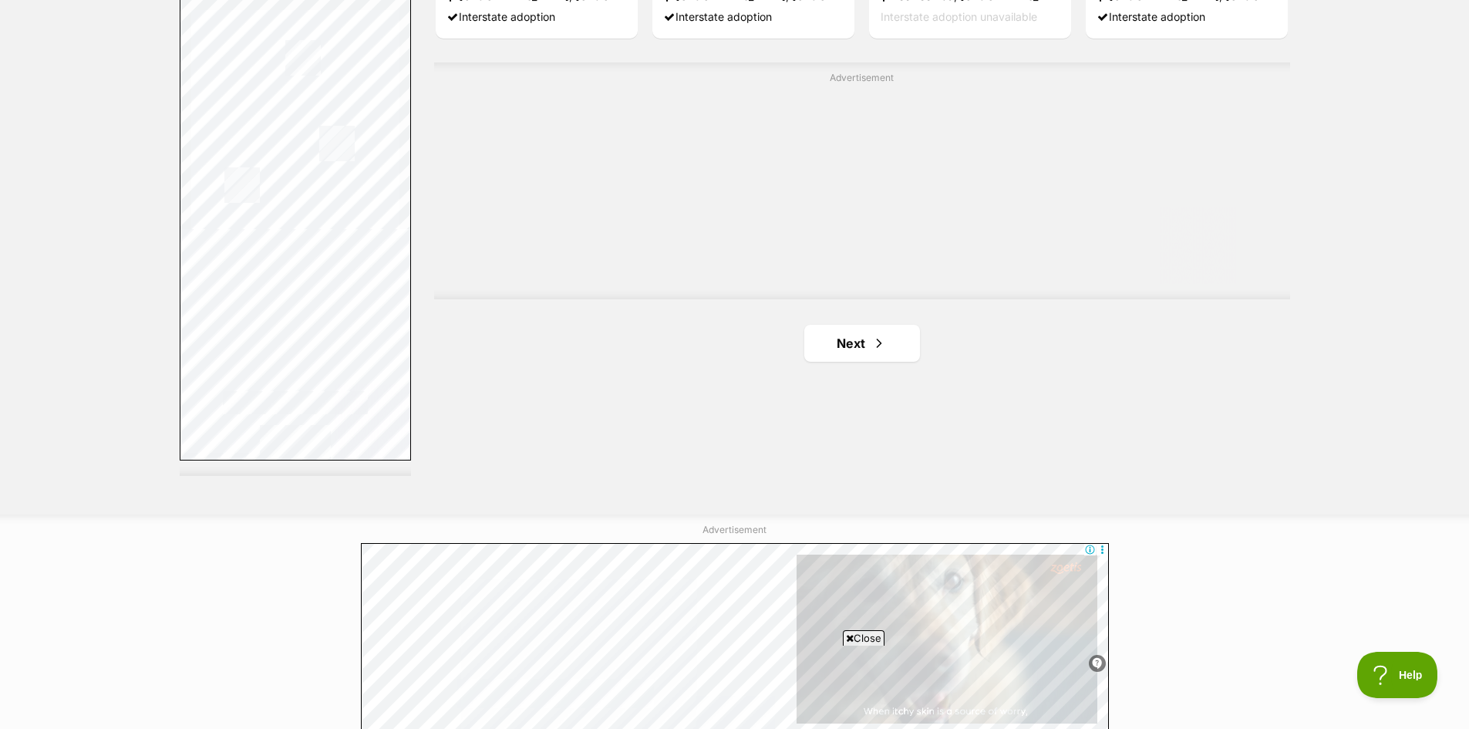
scroll to position [2517, 0]
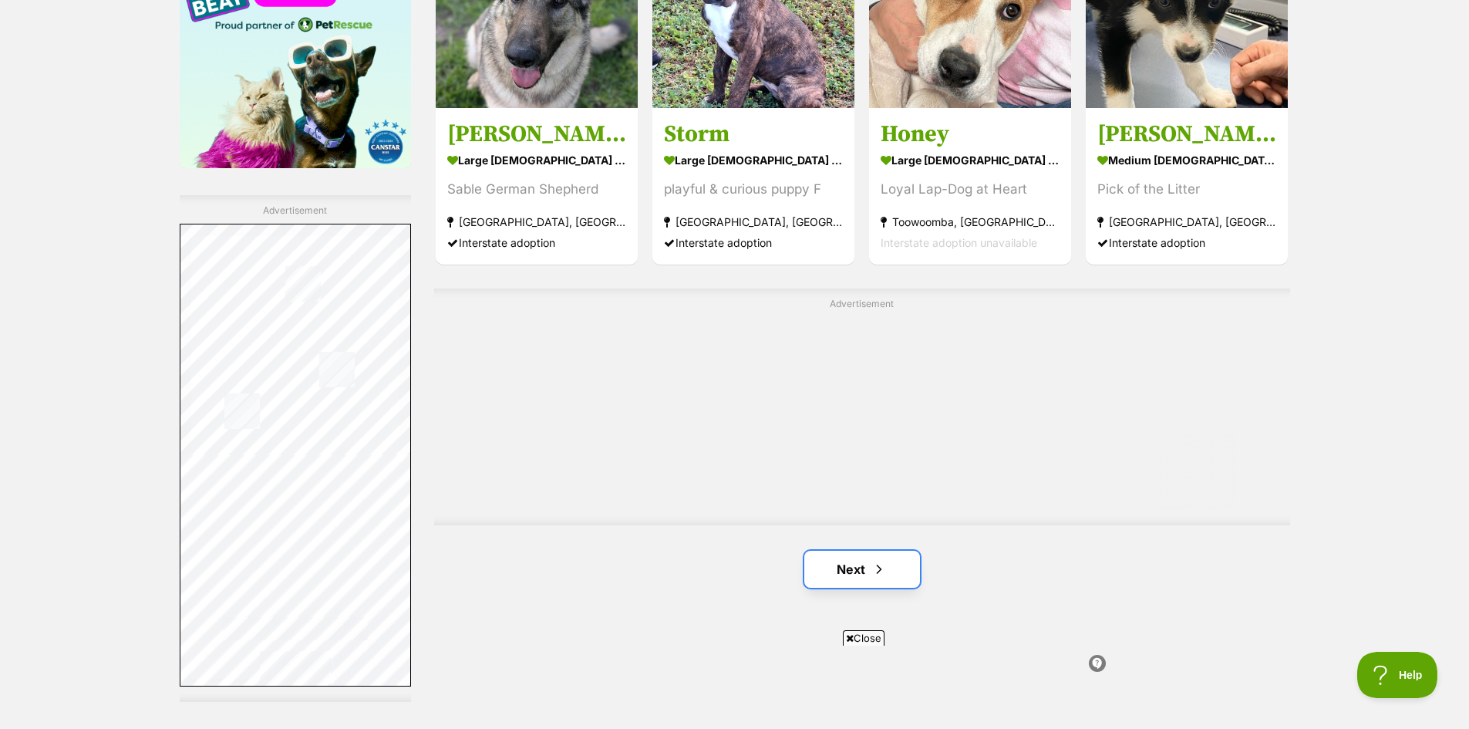
click at [847, 577] on link "Next" at bounding box center [862, 568] width 116 height 37
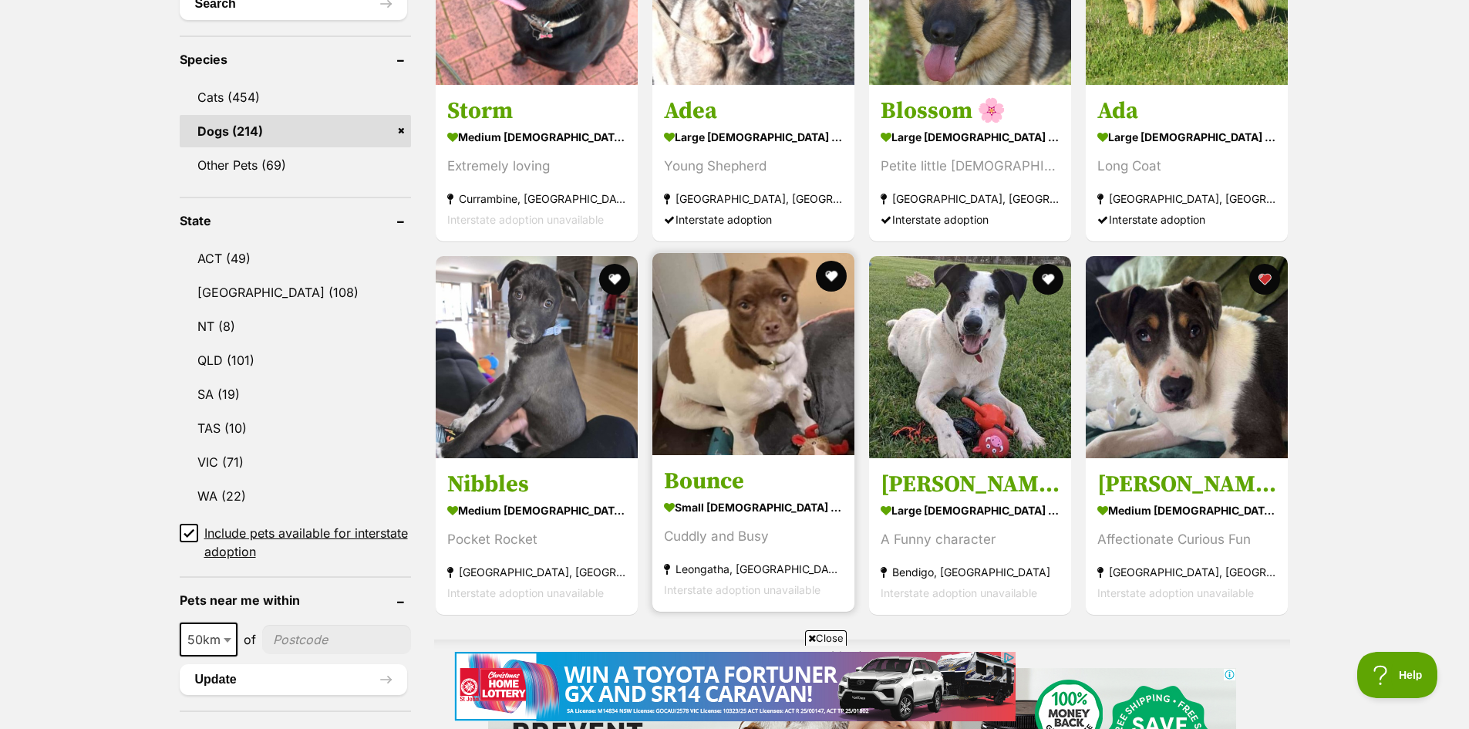
scroll to position [617, 0]
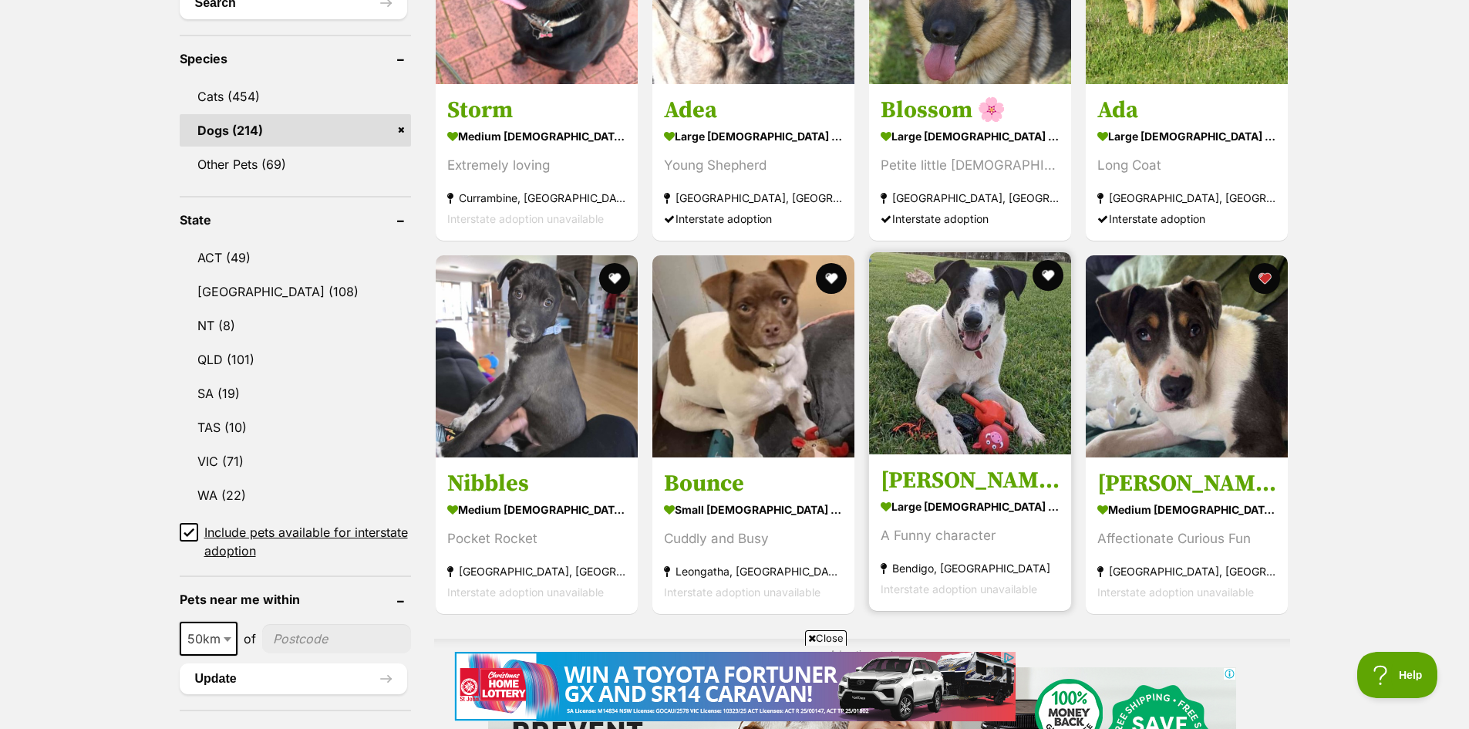
click at [976, 366] on img at bounding box center [970, 353] width 202 height 202
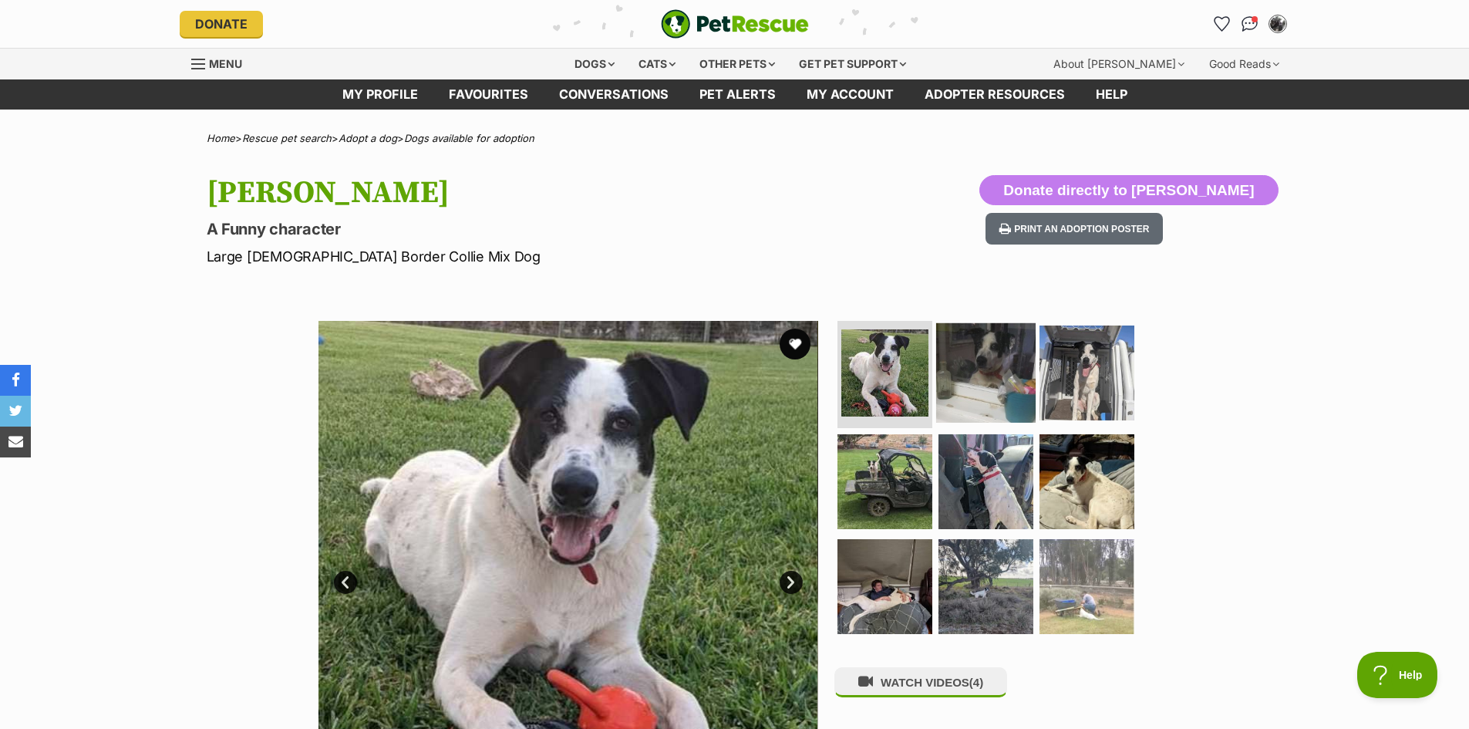
click at [971, 372] on img at bounding box center [985, 371] width 99 height 99
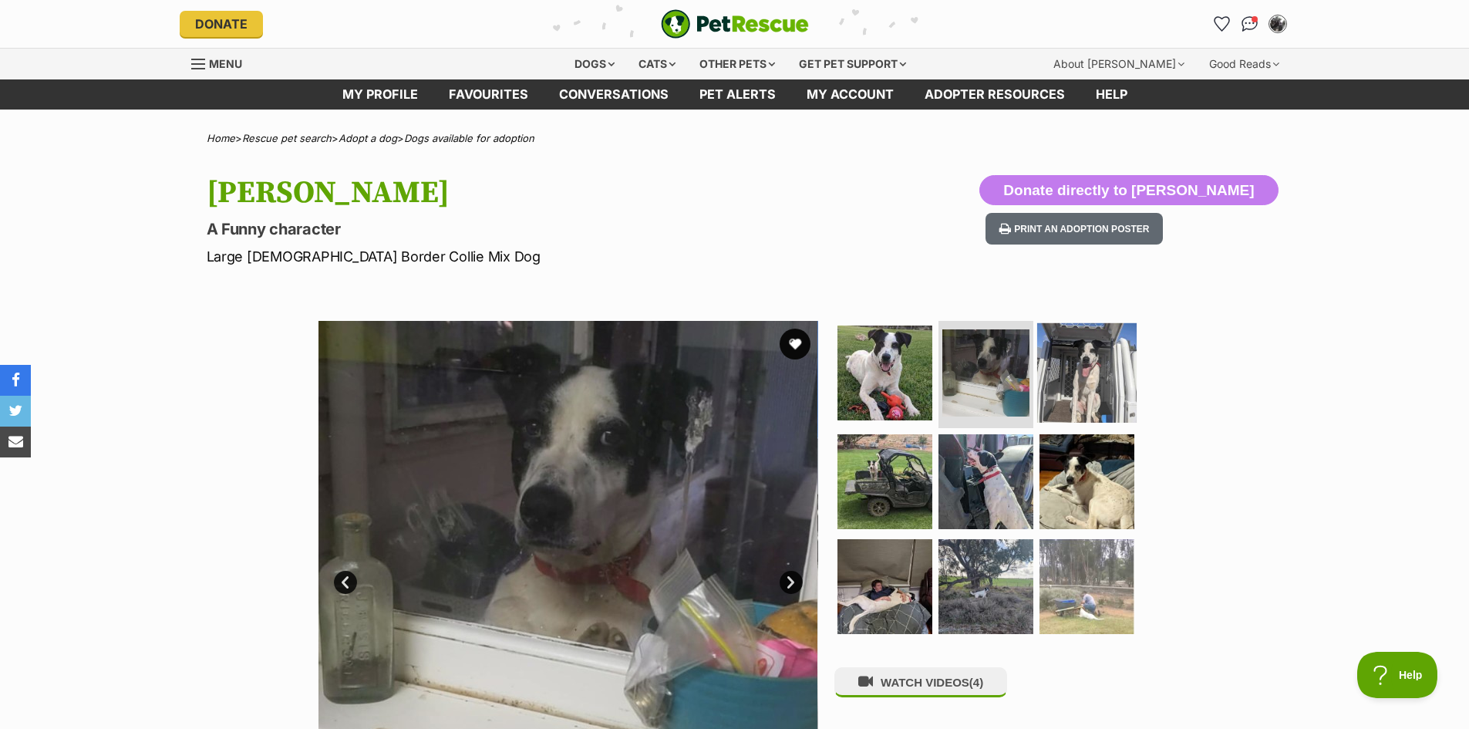
click at [1083, 379] on img at bounding box center [1086, 371] width 99 height 99
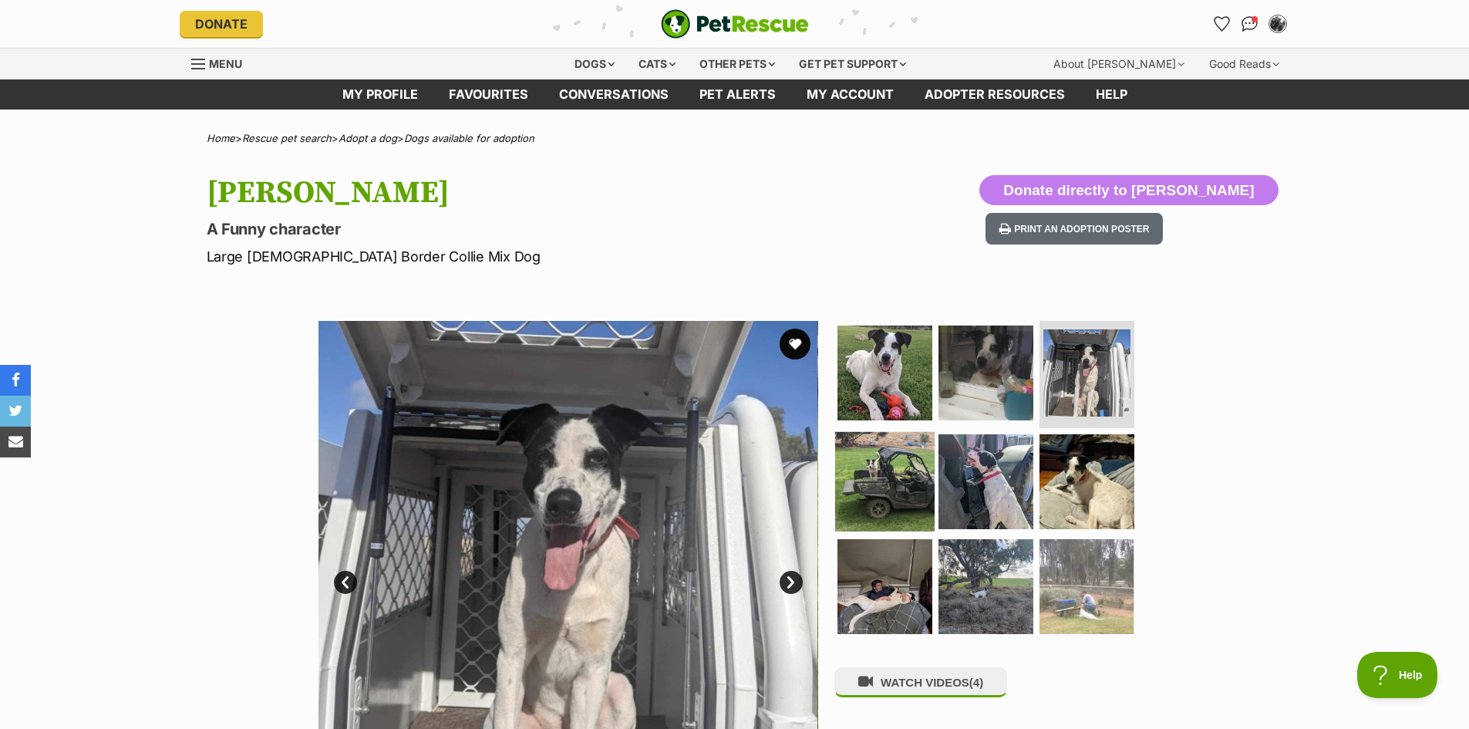
click at [899, 491] on img at bounding box center [884, 481] width 99 height 99
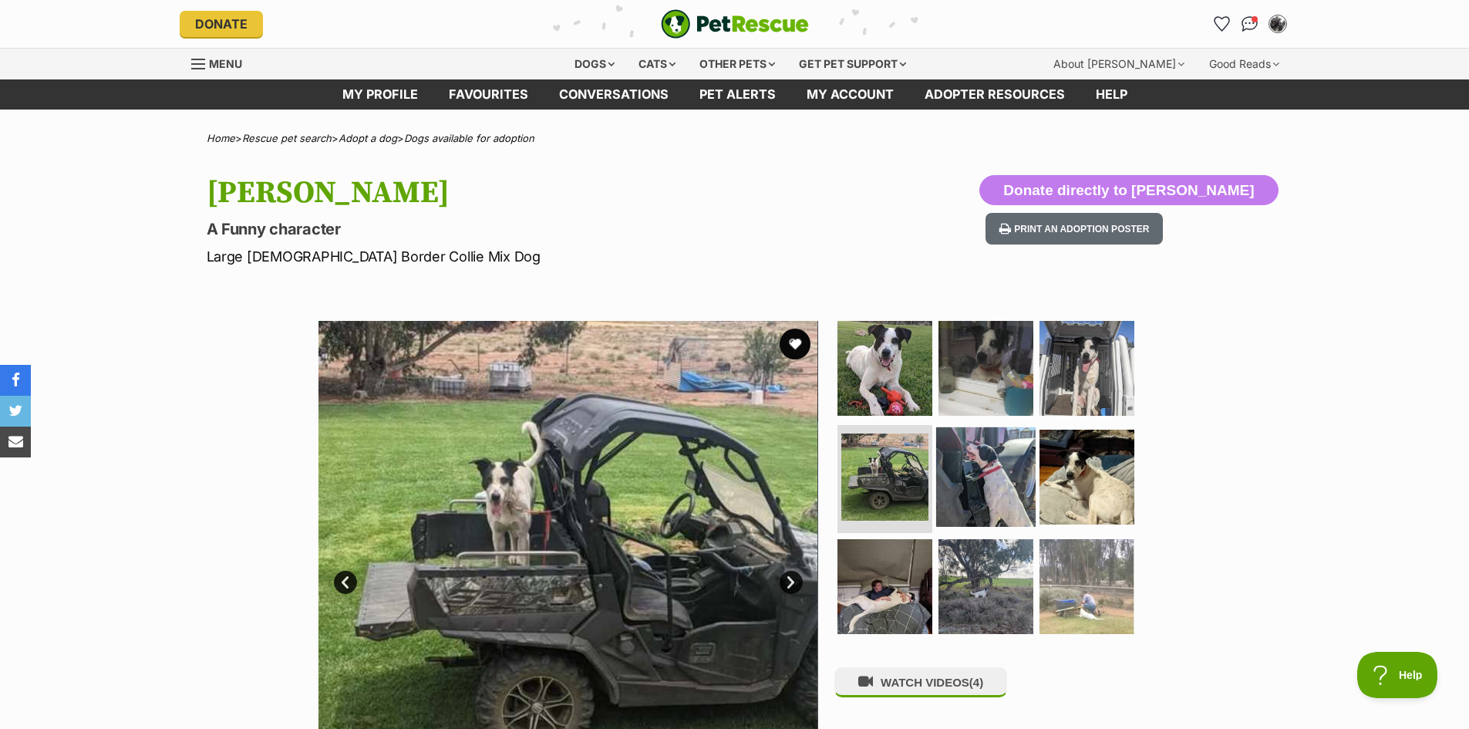
click at [985, 487] on img at bounding box center [985, 476] width 99 height 99
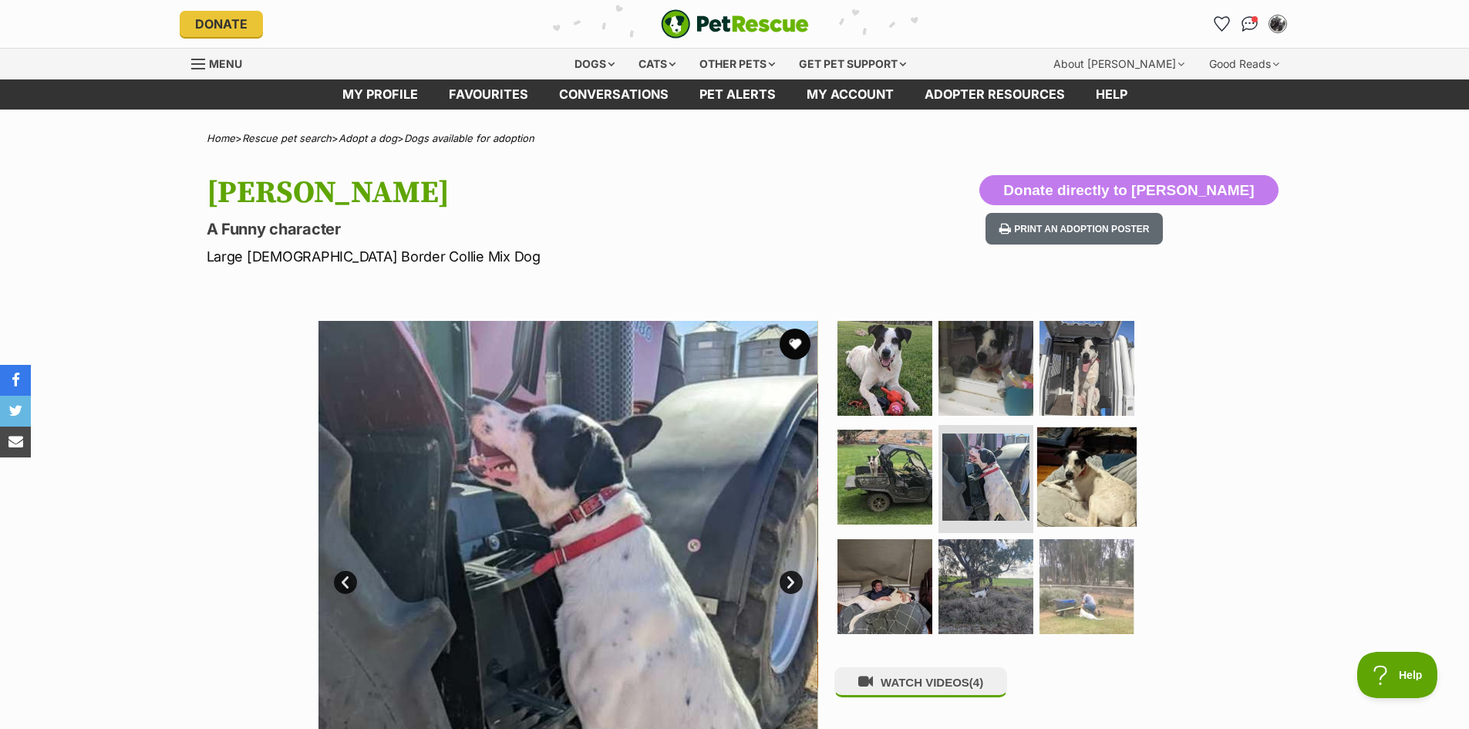
click at [1081, 487] on img at bounding box center [1086, 476] width 99 height 99
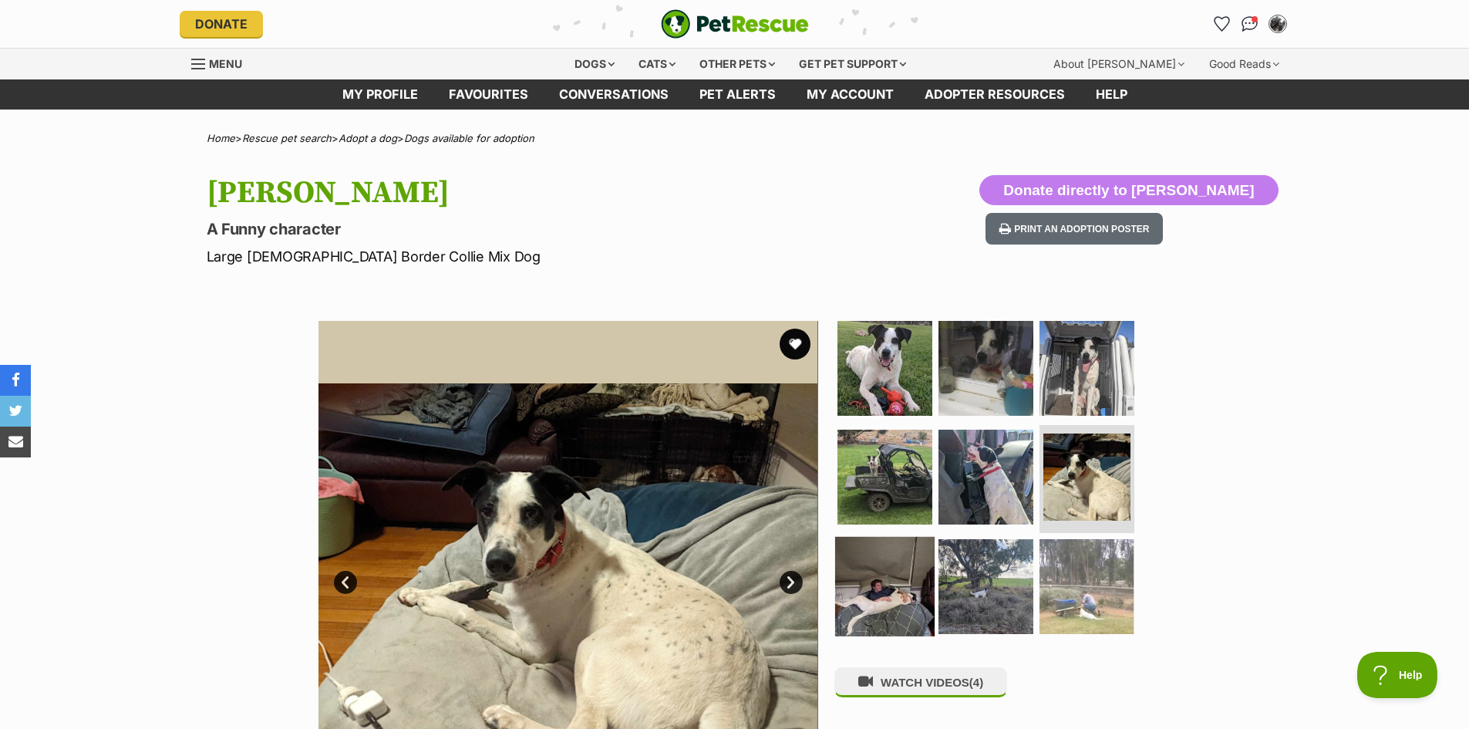
click at [880, 605] on img at bounding box center [884, 586] width 99 height 99
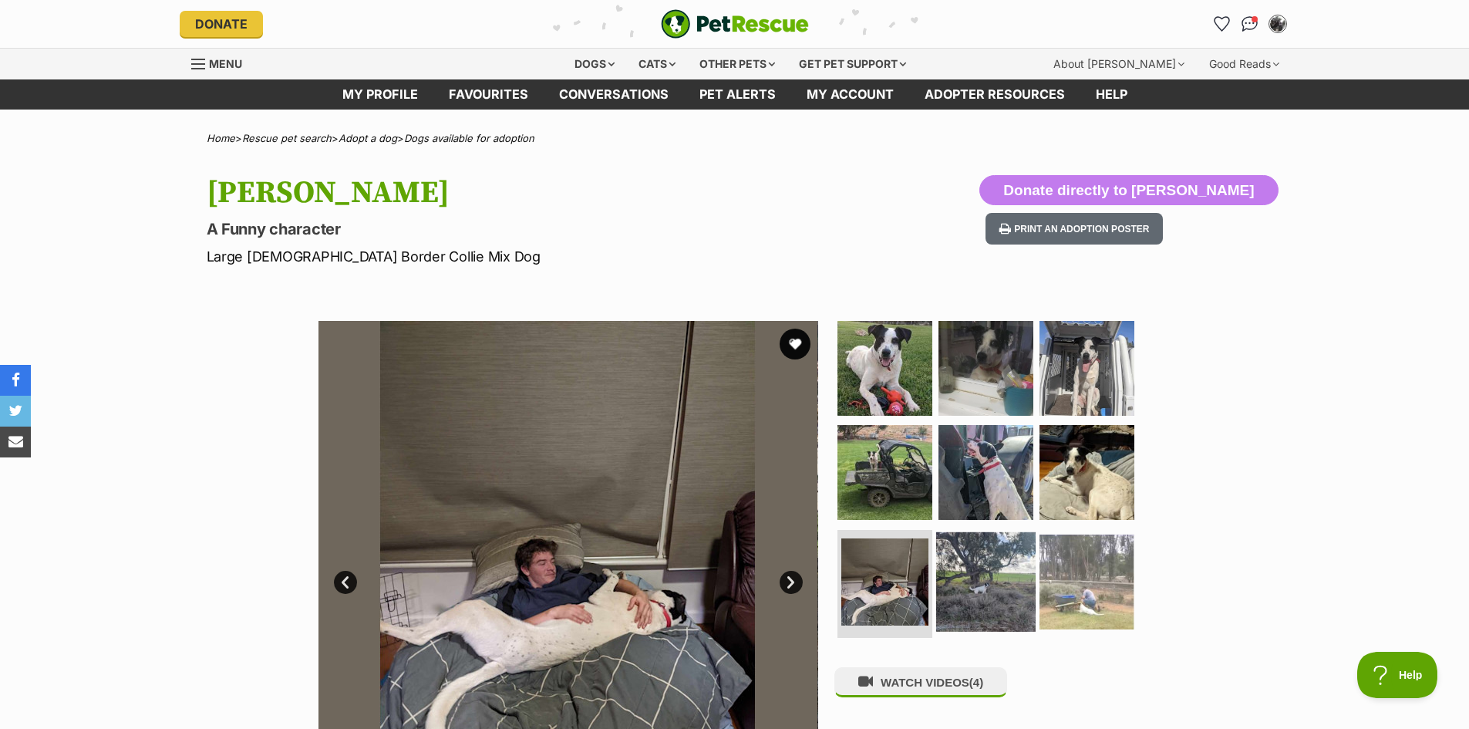
click at [976, 598] on img at bounding box center [985, 581] width 99 height 99
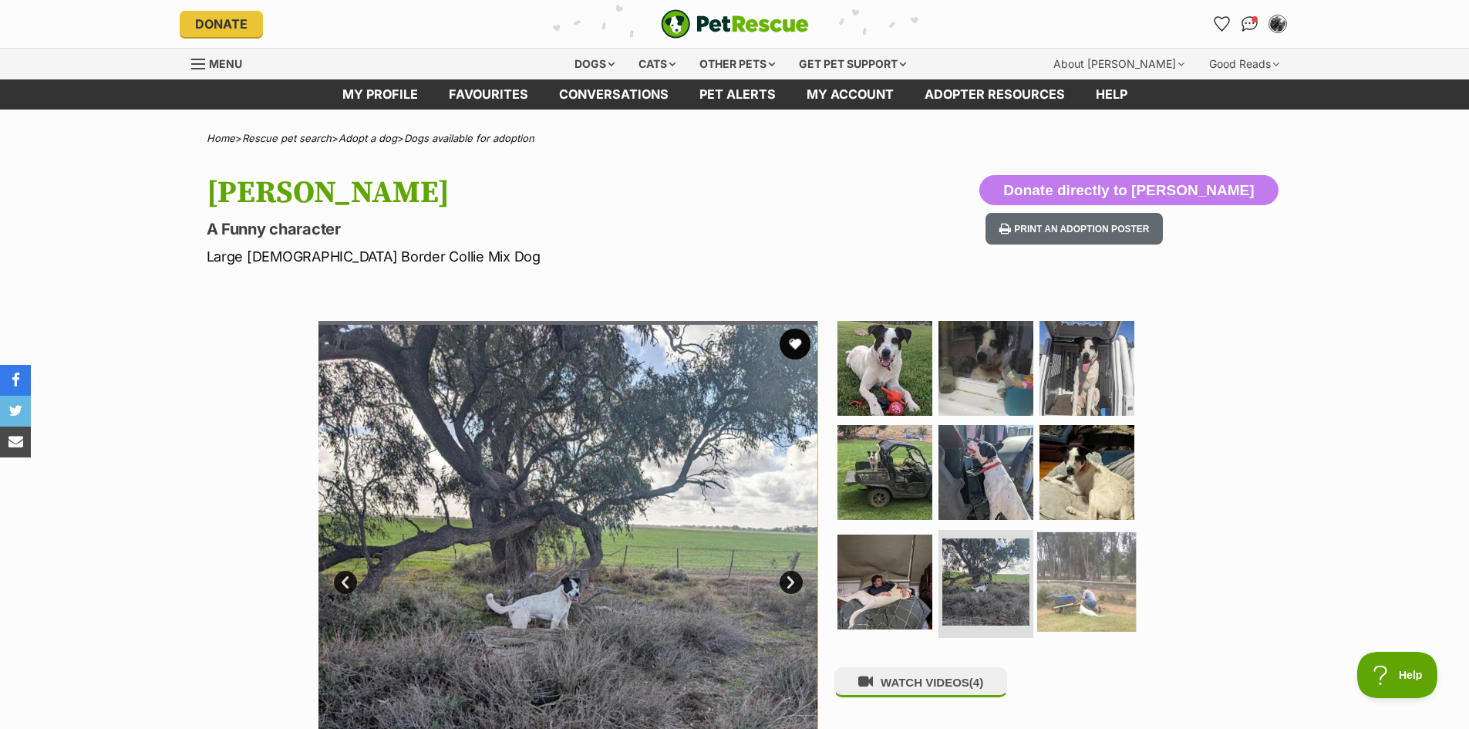
click at [1096, 586] on img at bounding box center [1086, 581] width 99 height 99
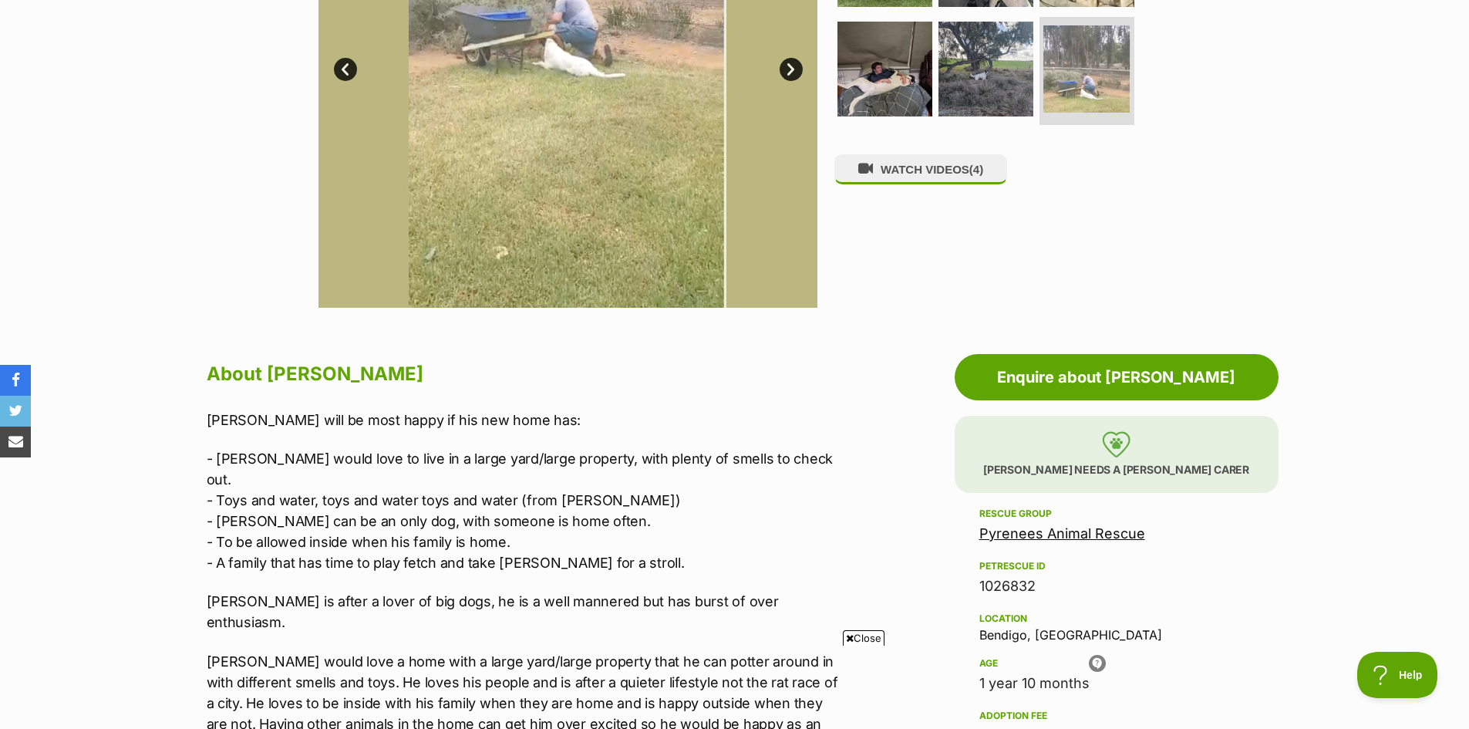
scroll to position [540, 0]
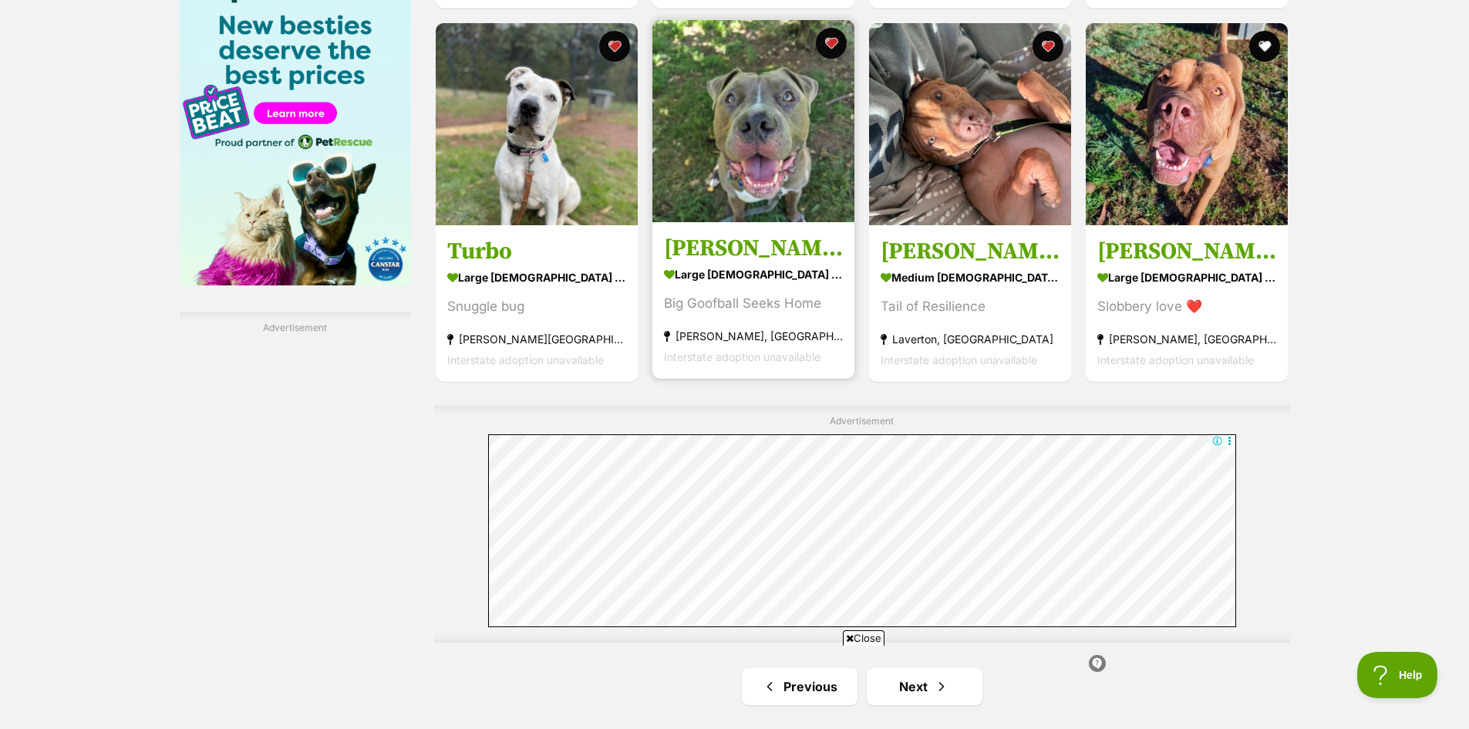
scroll to position [2536, 0]
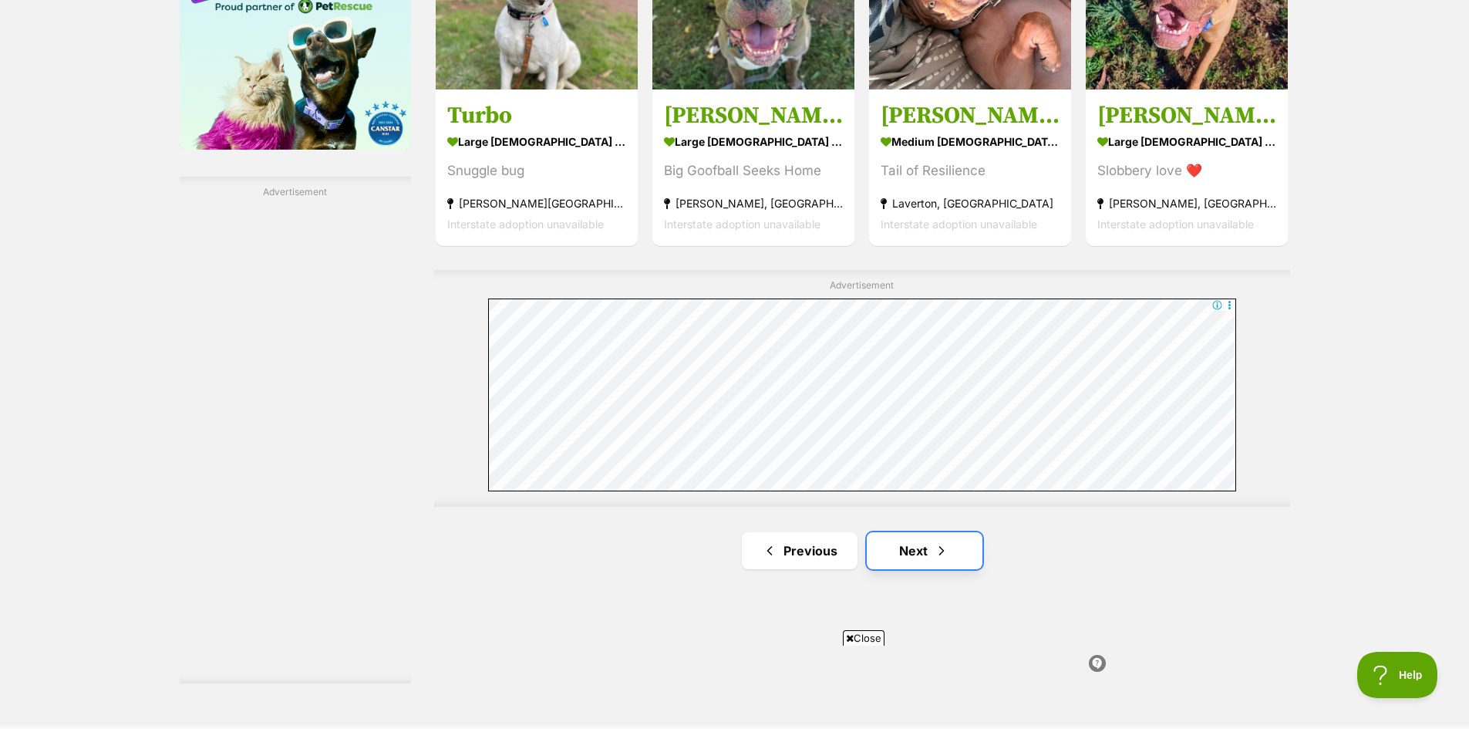
click at [915, 561] on link "Next" at bounding box center [925, 550] width 116 height 37
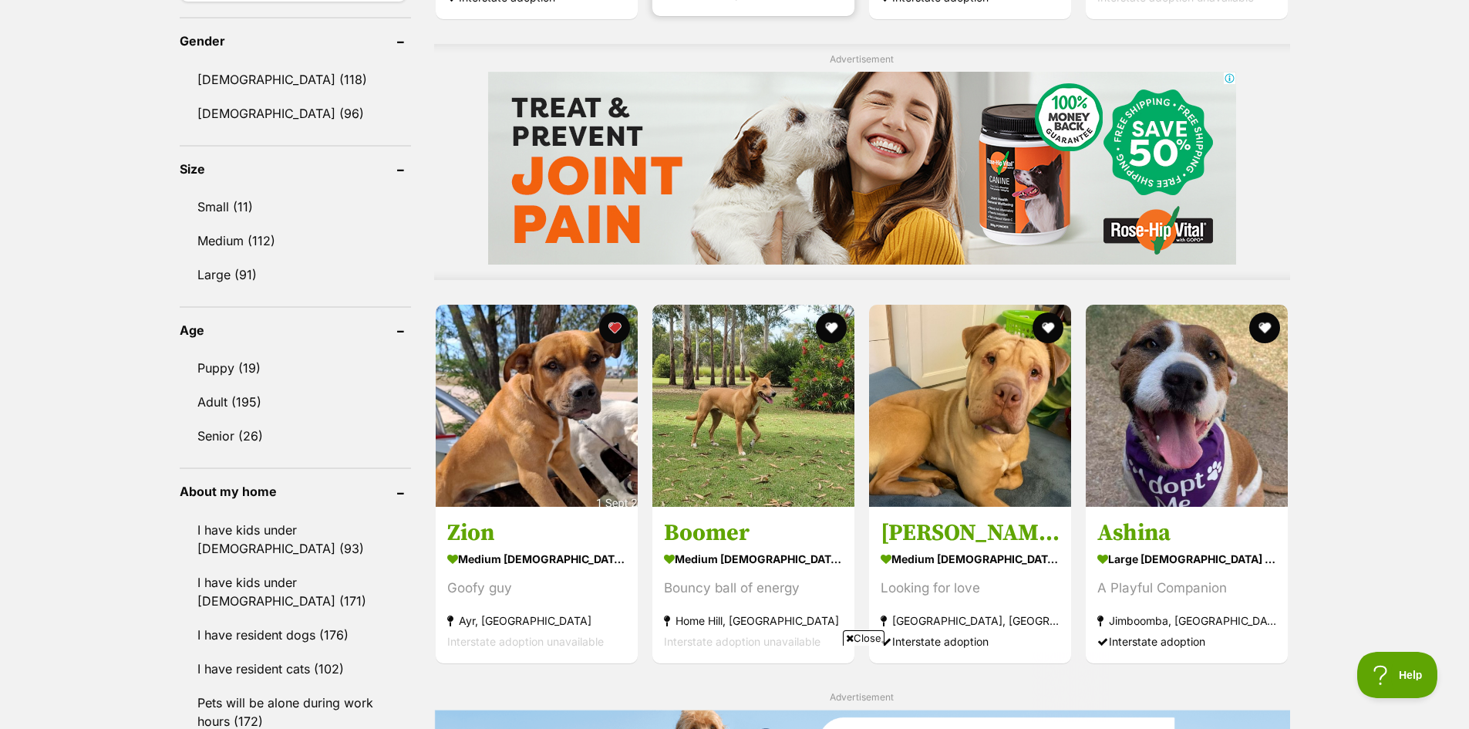
scroll to position [1311, 0]
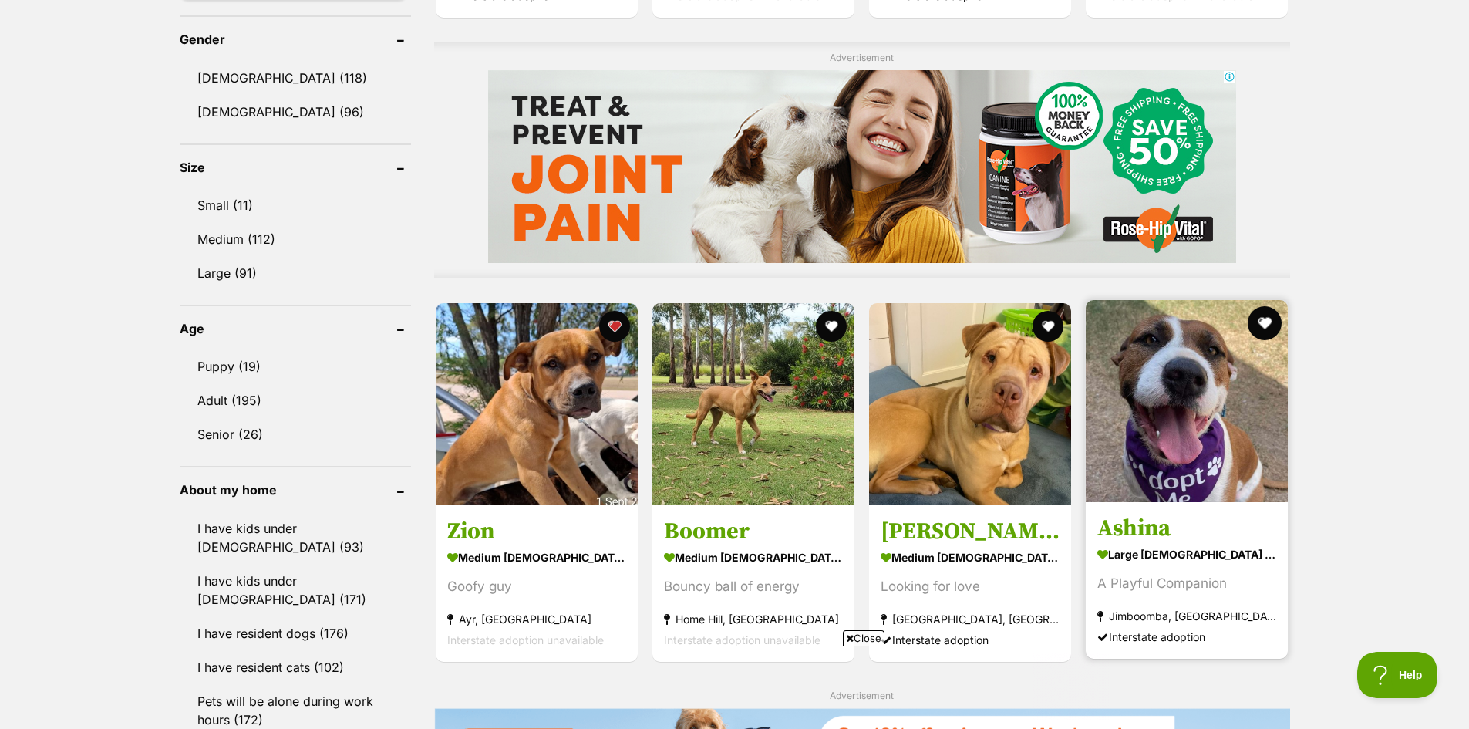
click at [1268, 324] on button "favourite" at bounding box center [1265, 323] width 34 height 34
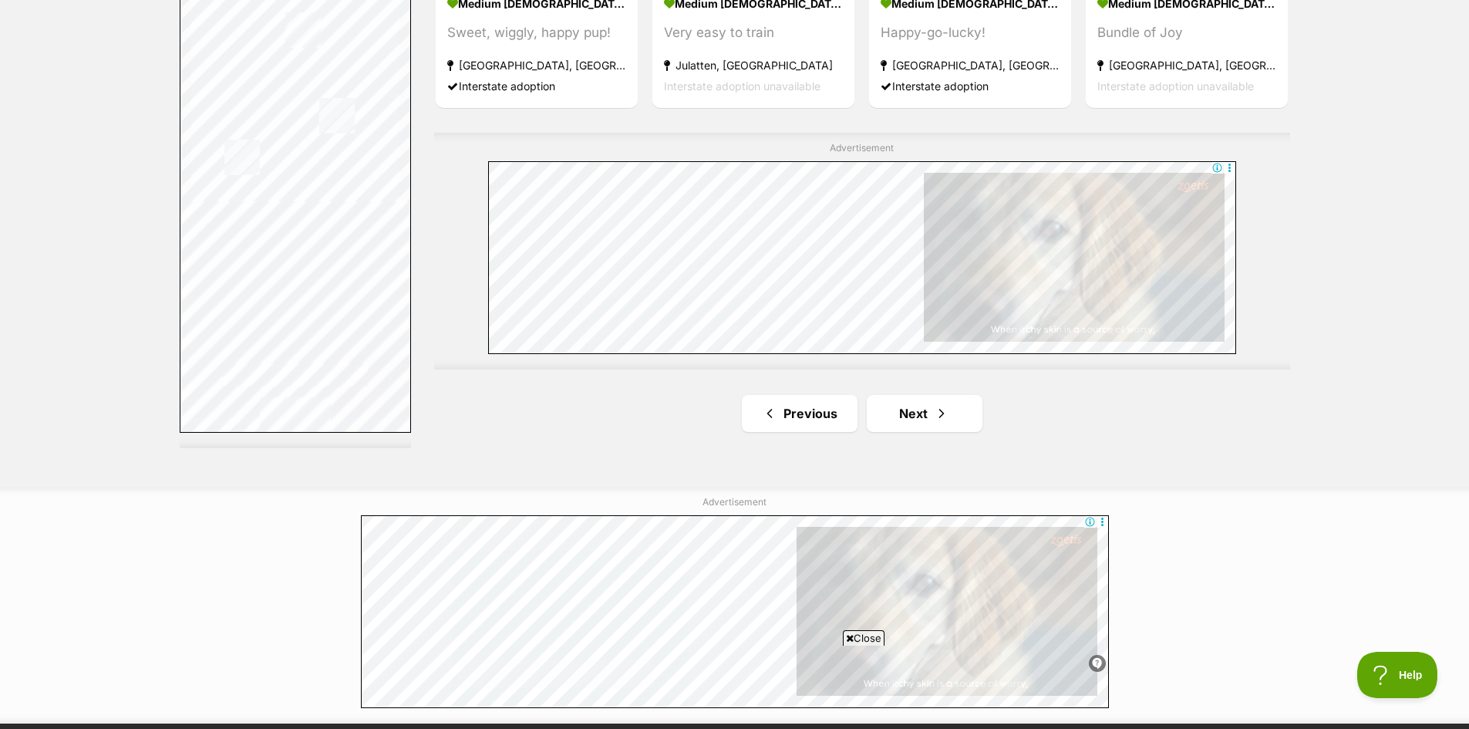
scroll to position [2776, 0]
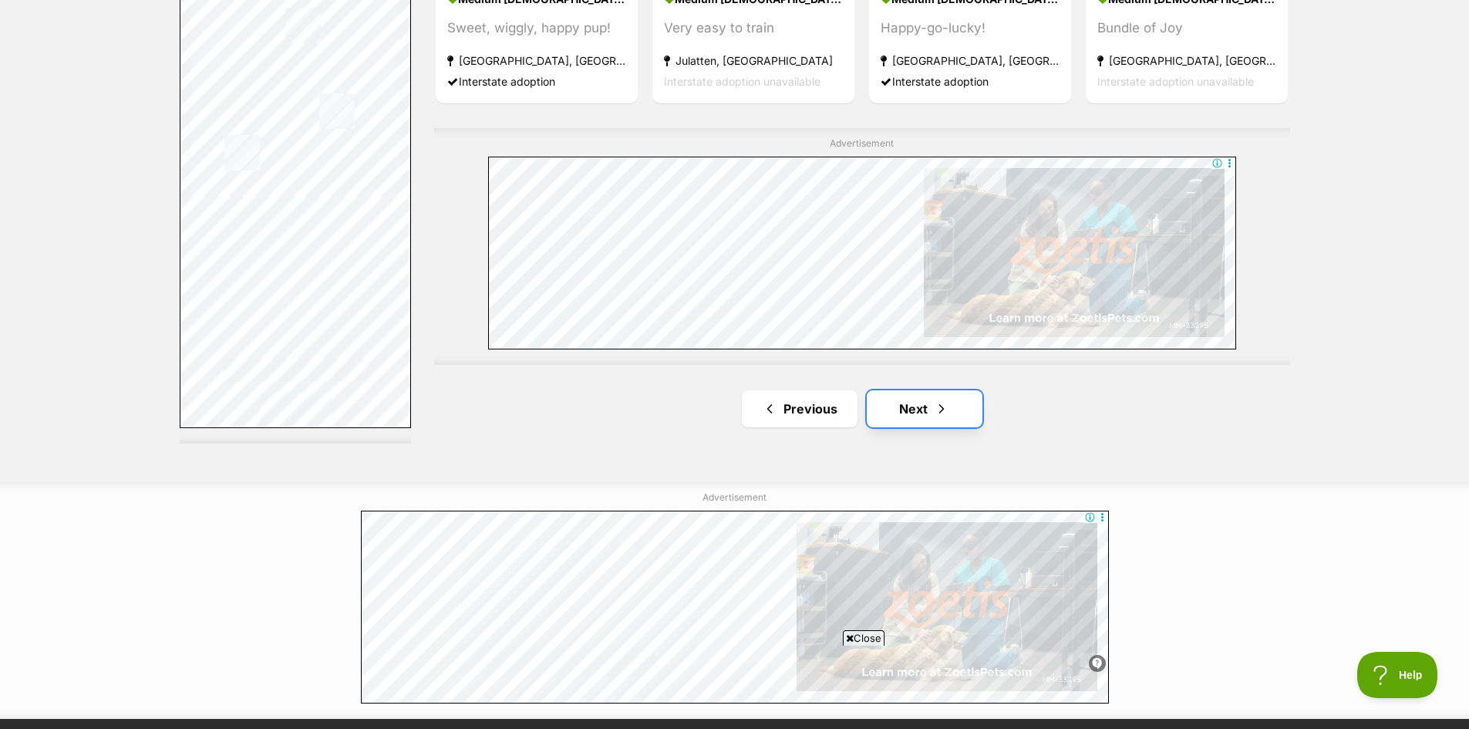
click at [903, 417] on link "Next" at bounding box center [925, 408] width 116 height 37
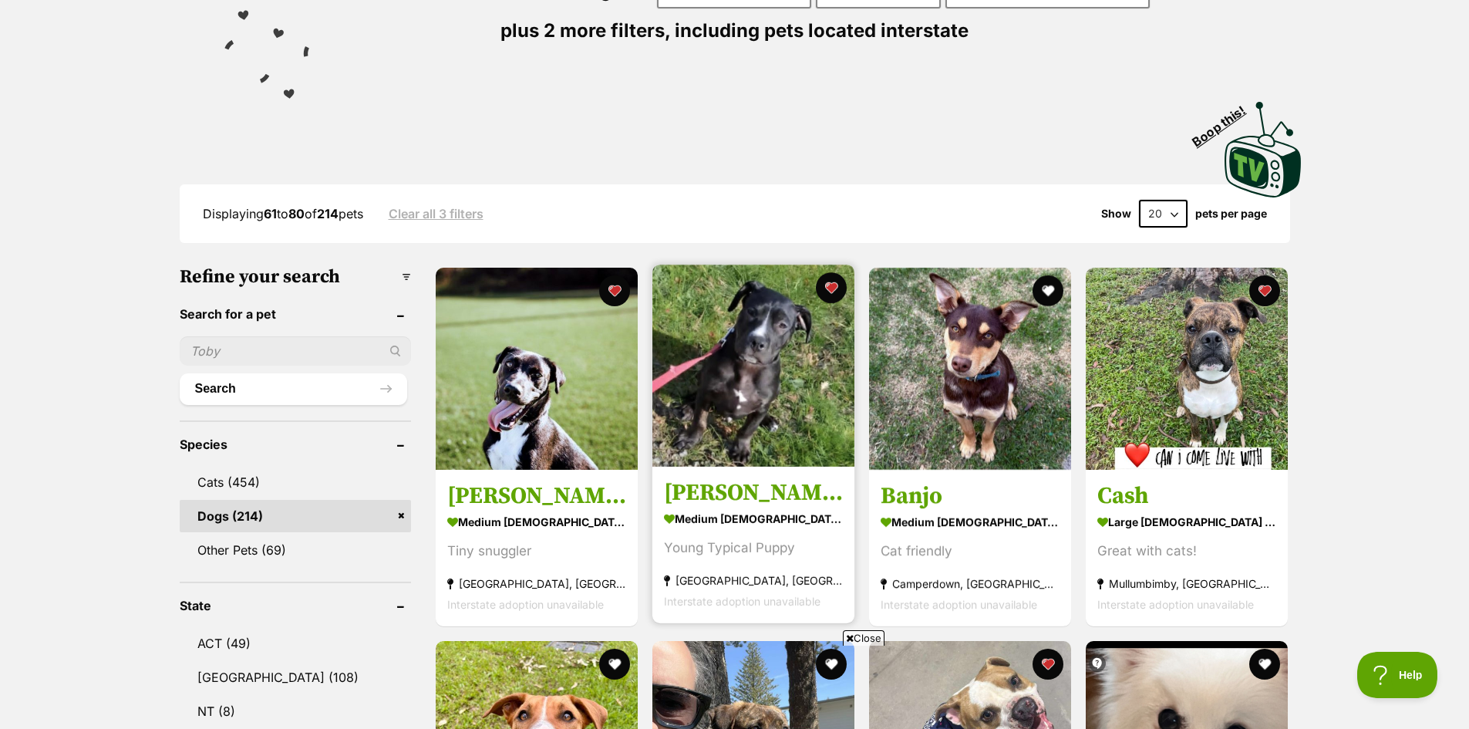
click at [765, 366] on img at bounding box center [753, 365] width 202 height 202
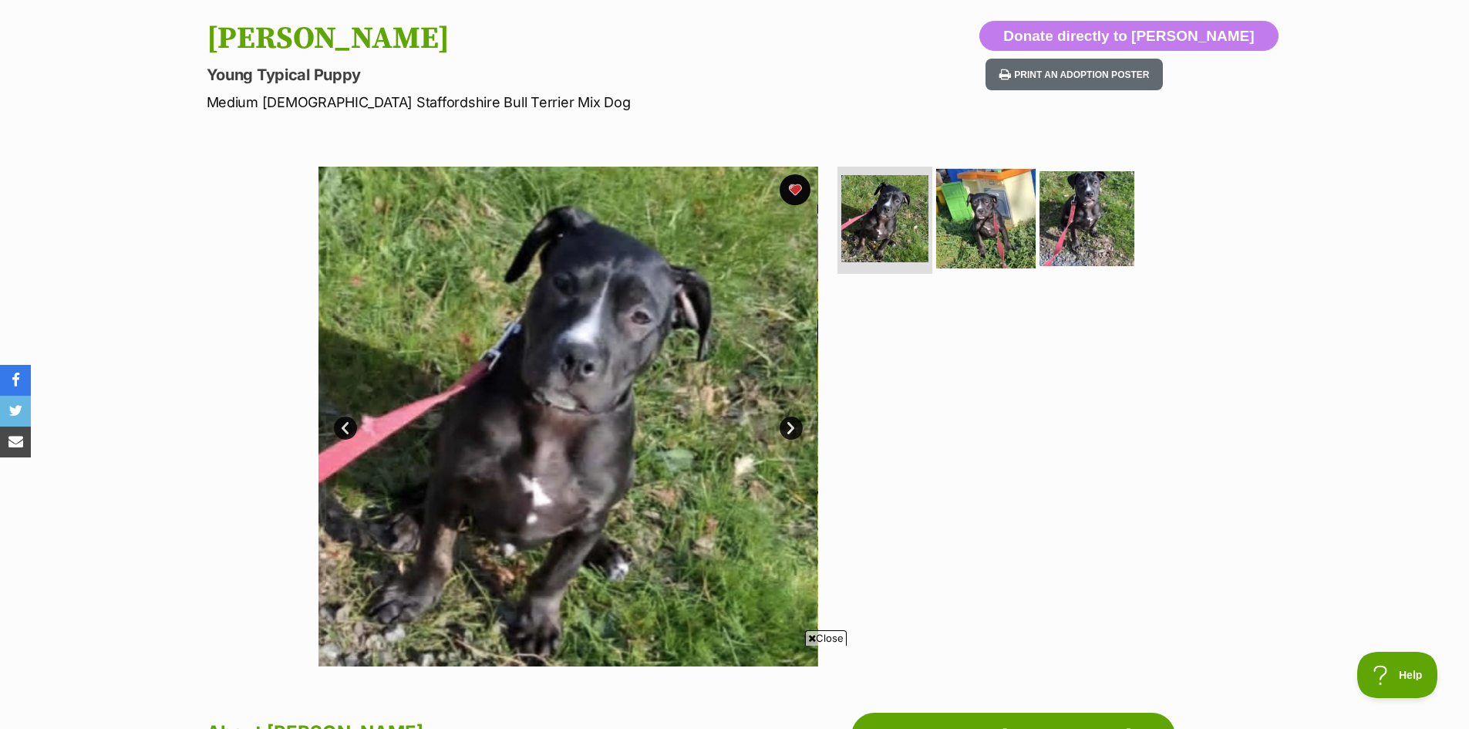
click at [976, 210] on img at bounding box center [985, 217] width 99 height 99
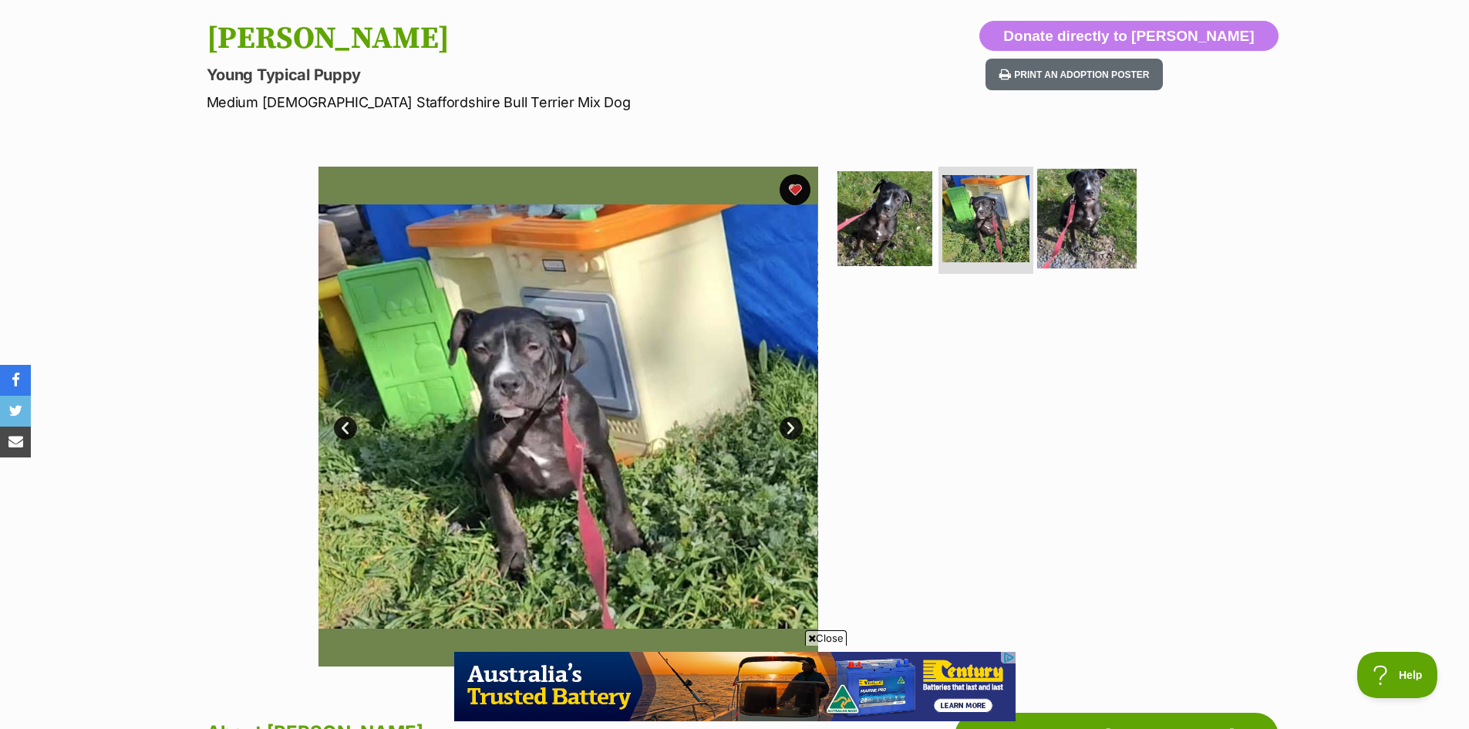
click at [1088, 226] on img at bounding box center [1086, 217] width 99 height 99
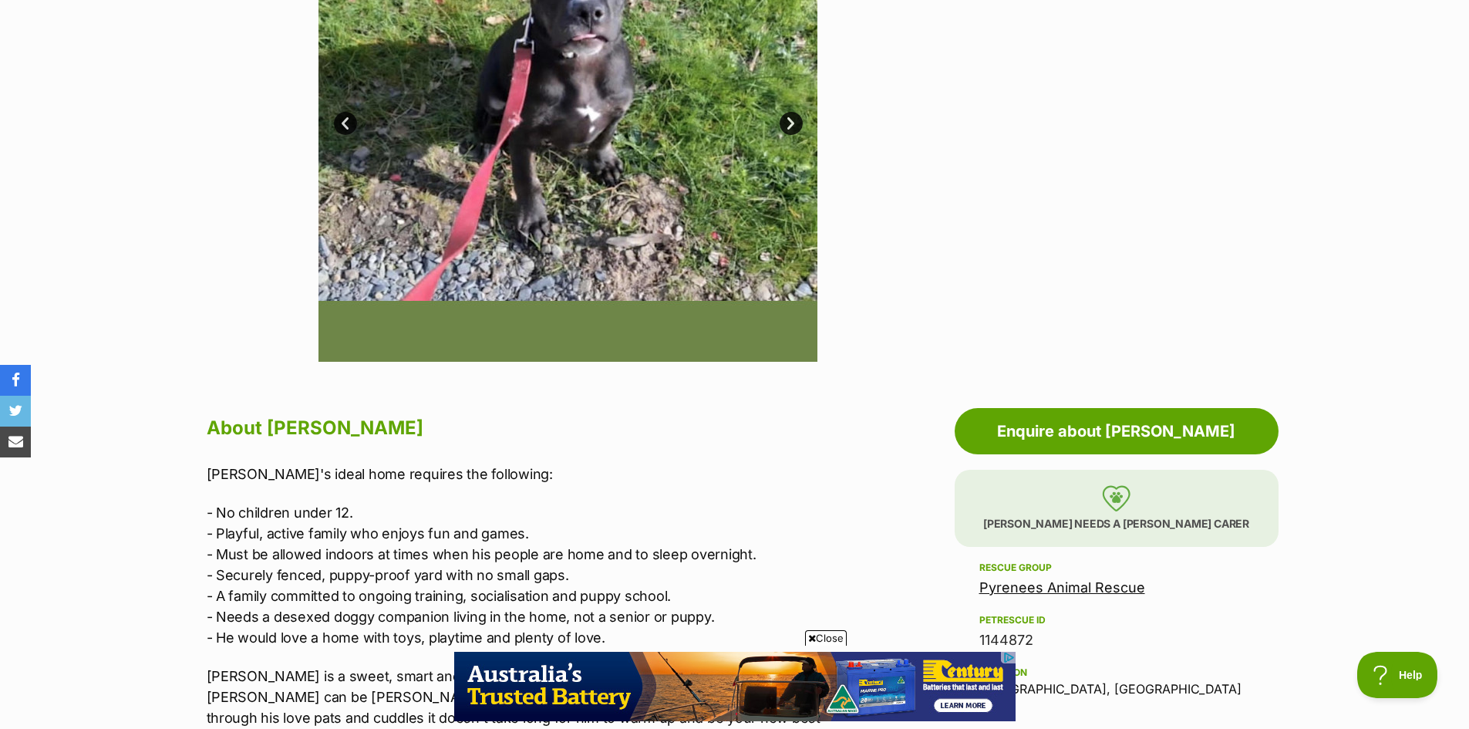
scroll to position [308, 0]
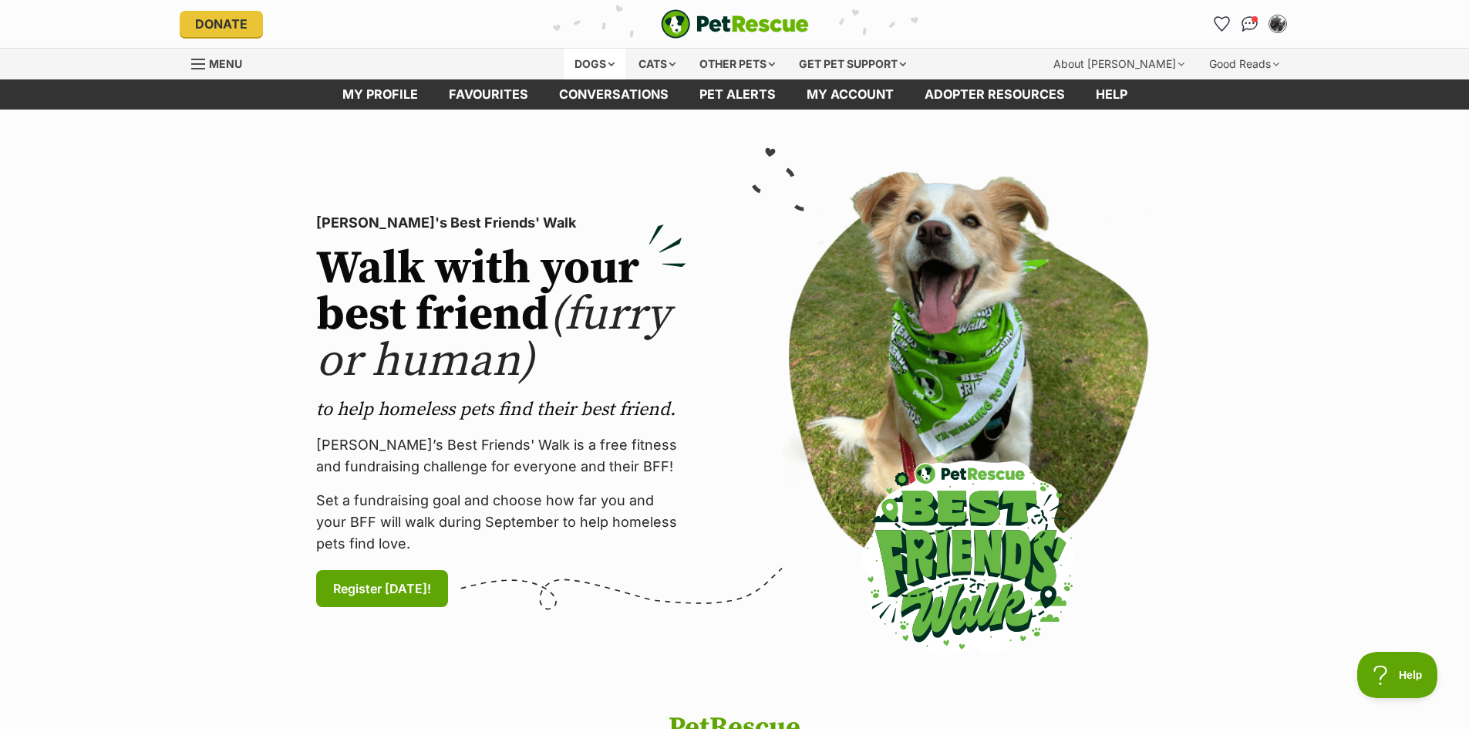
click at [583, 69] on div "Dogs" at bounding box center [595, 64] width 62 height 31
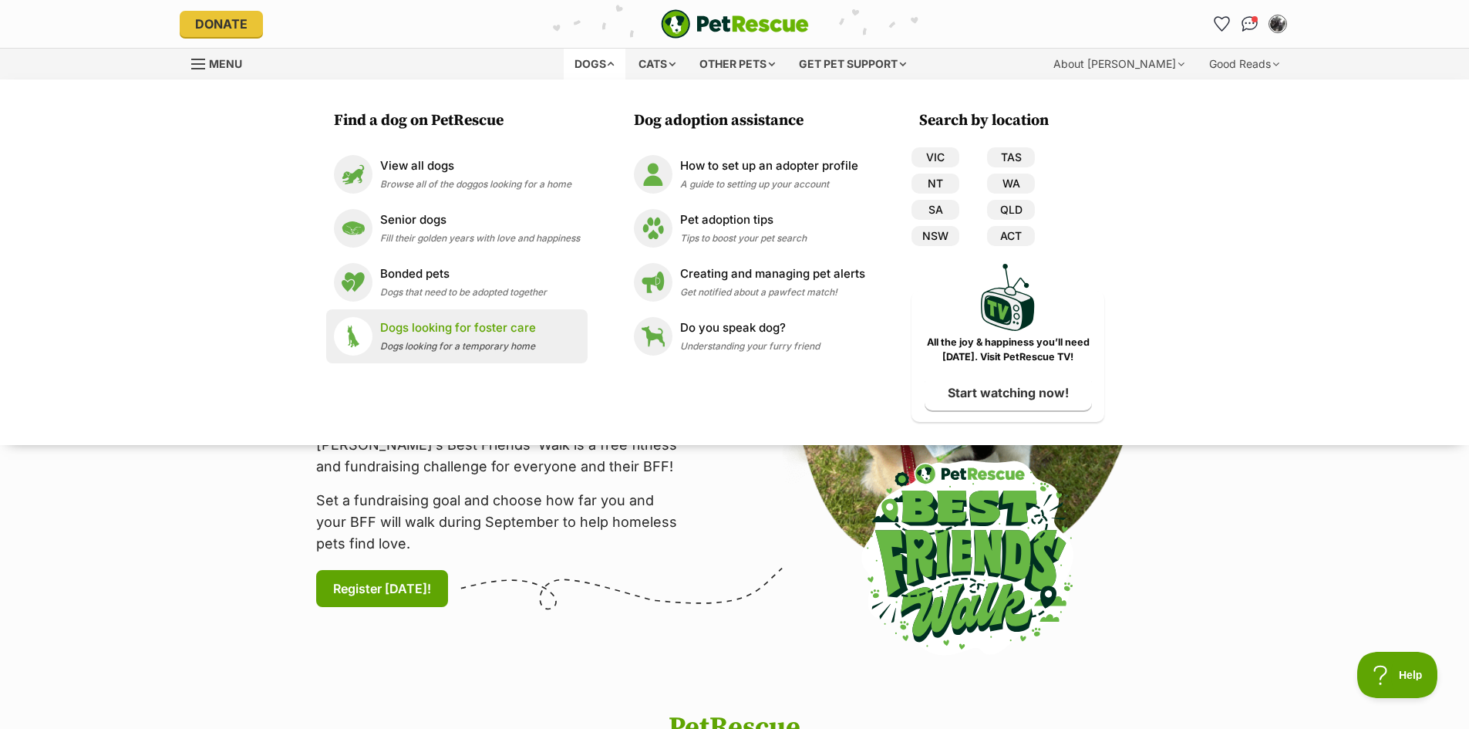
click at [460, 323] on p "Dogs looking for foster care" at bounding box center [458, 328] width 156 height 18
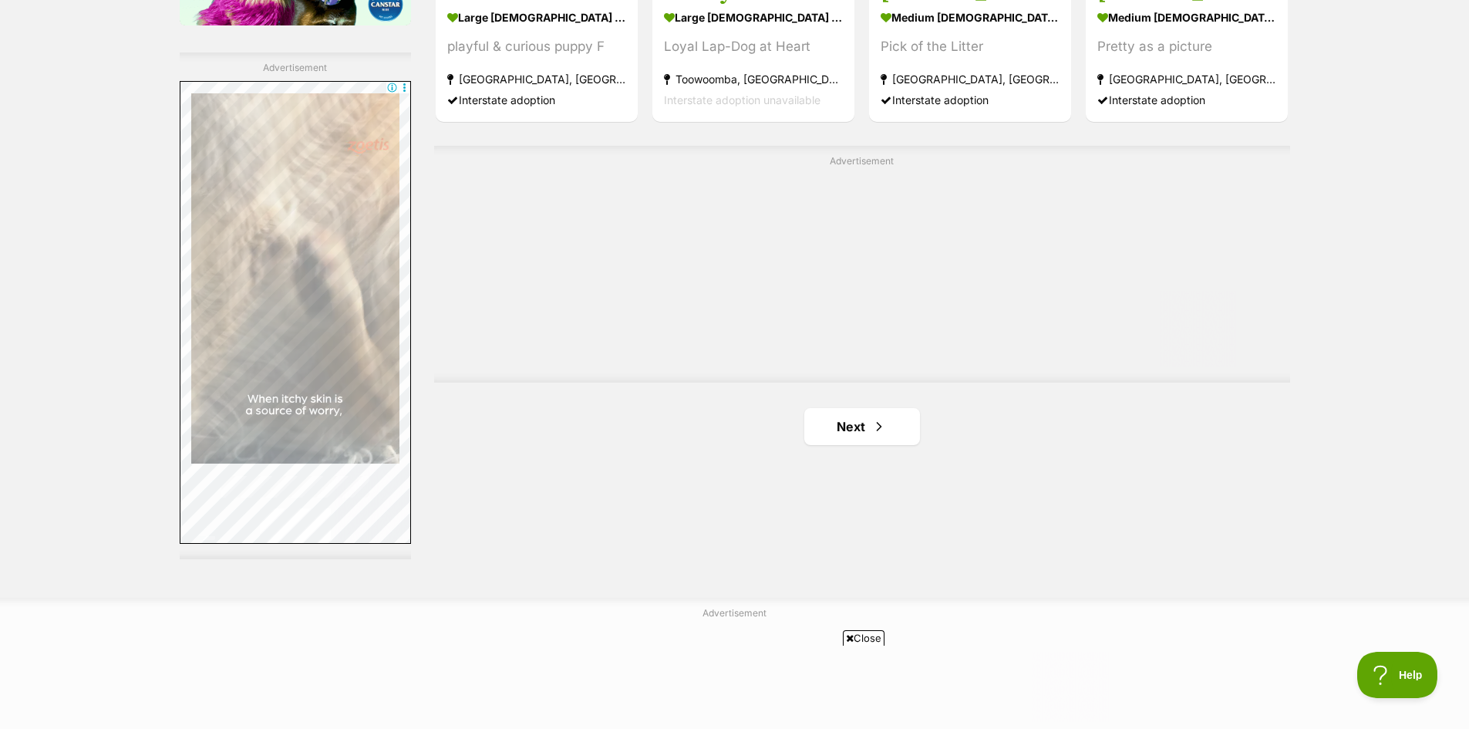
scroll to position [2698, 0]
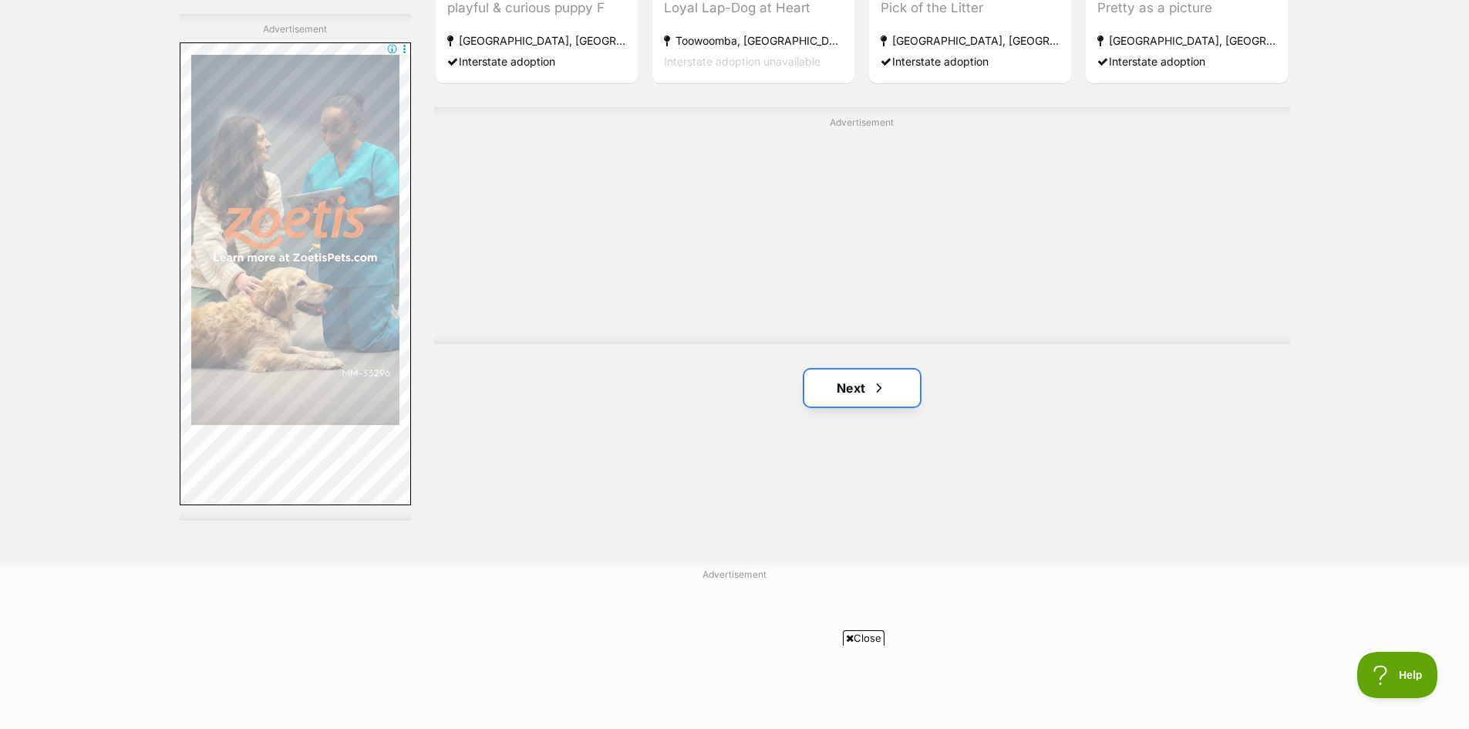
click at [862, 389] on link "Next" at bounding box center [862, 387] width 116 height 37
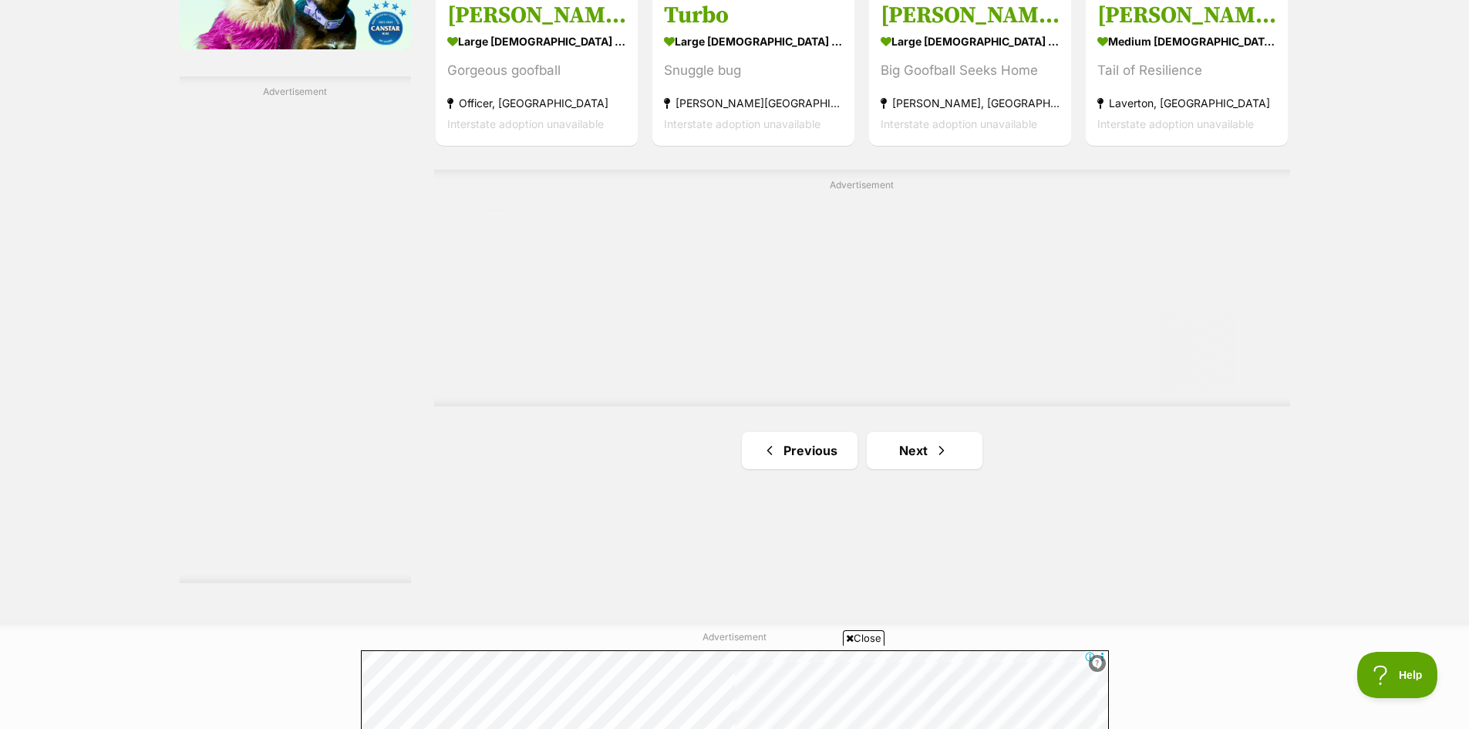
scroll to position [2776, 0]
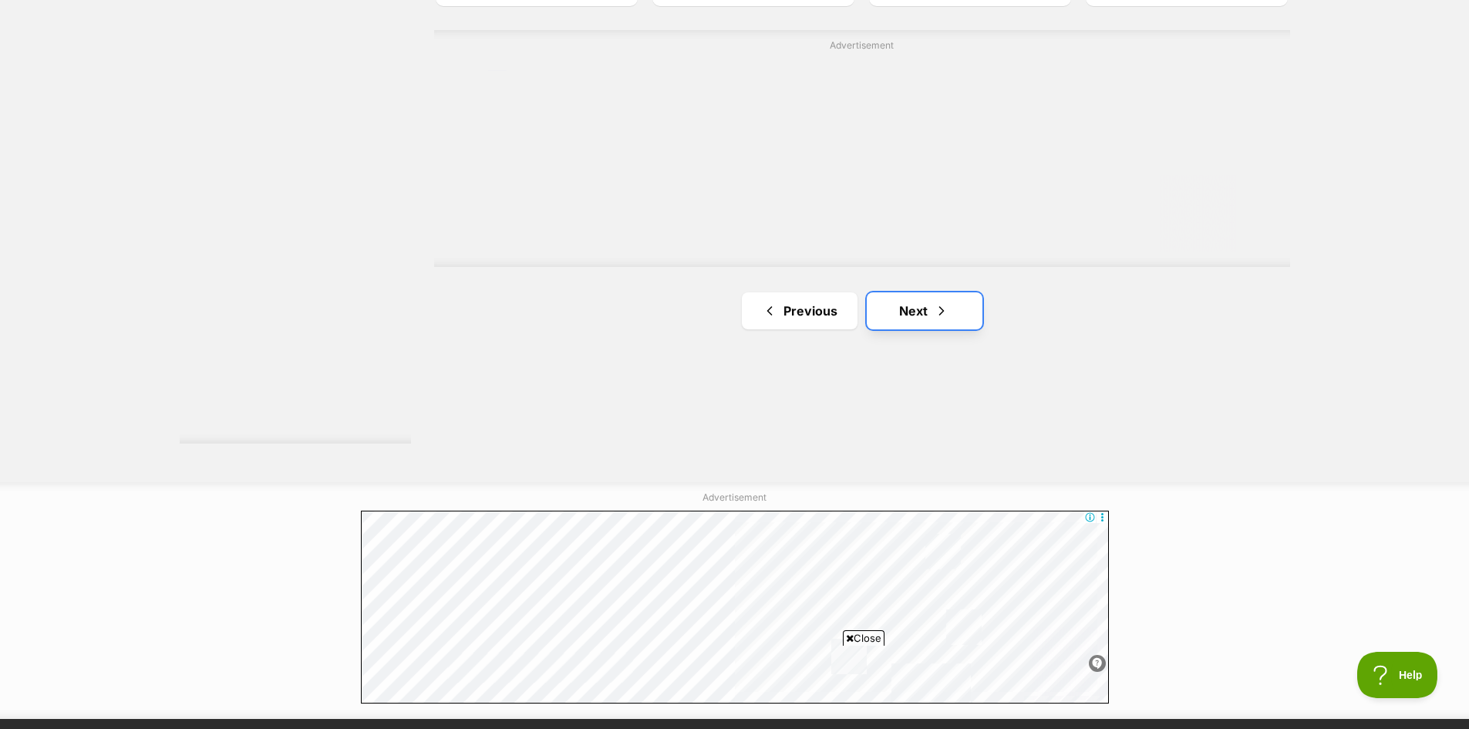
click at [911, 318] on link "Next" at bounding box center [925, 310] width 116 height 37
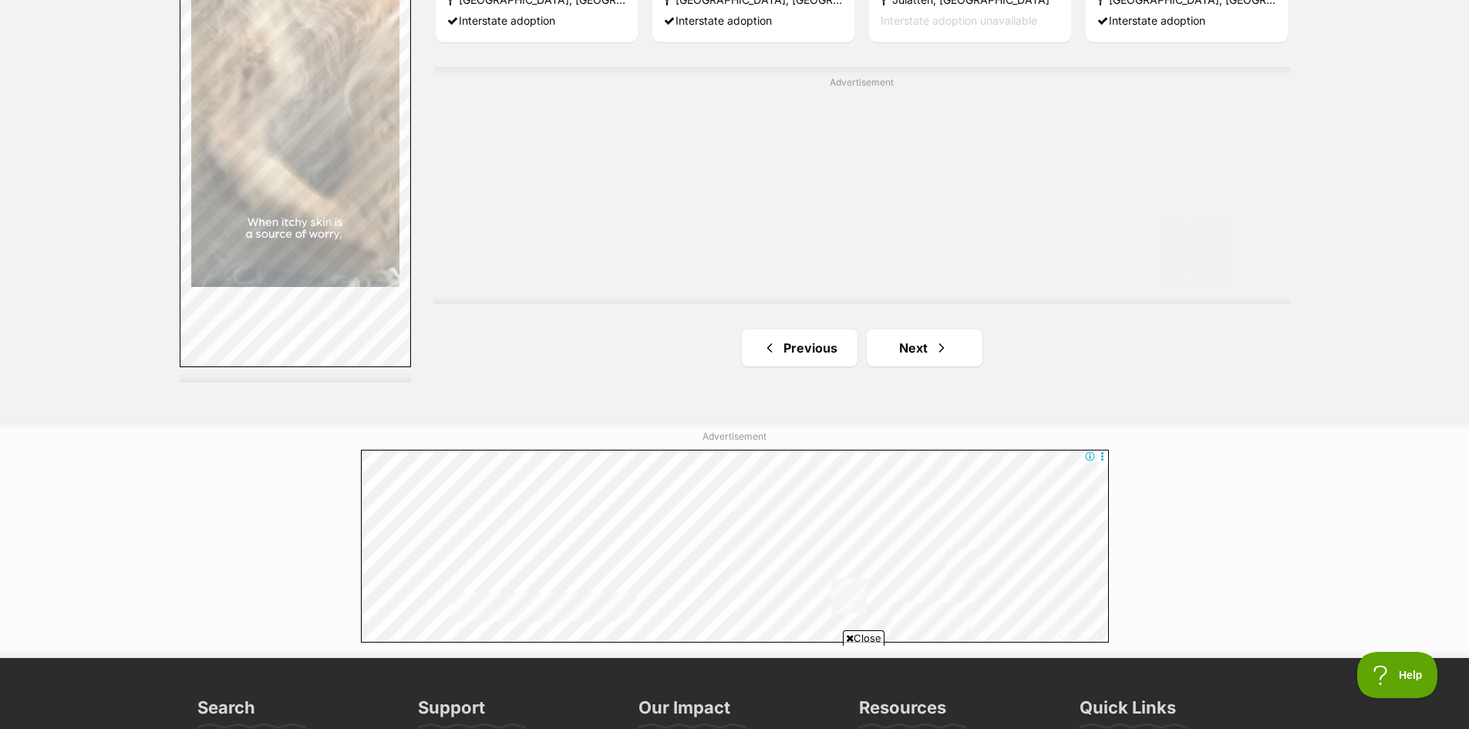
scroll to position [2853, 0]
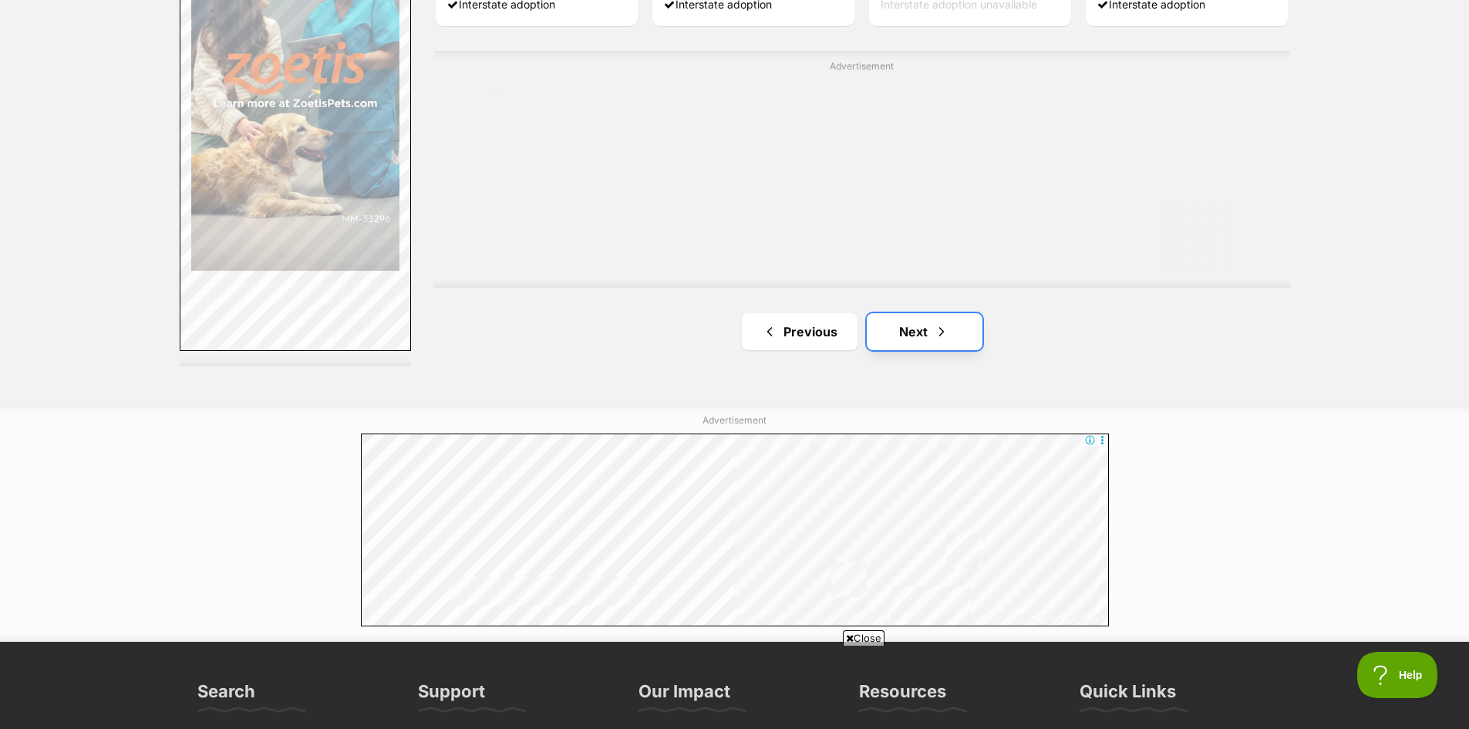
click at [928, 339] on link "Next" at bounding box center [925, 331] width 116 height 37
